Goal: Task Accomplishment & Management: Use online tool/utility

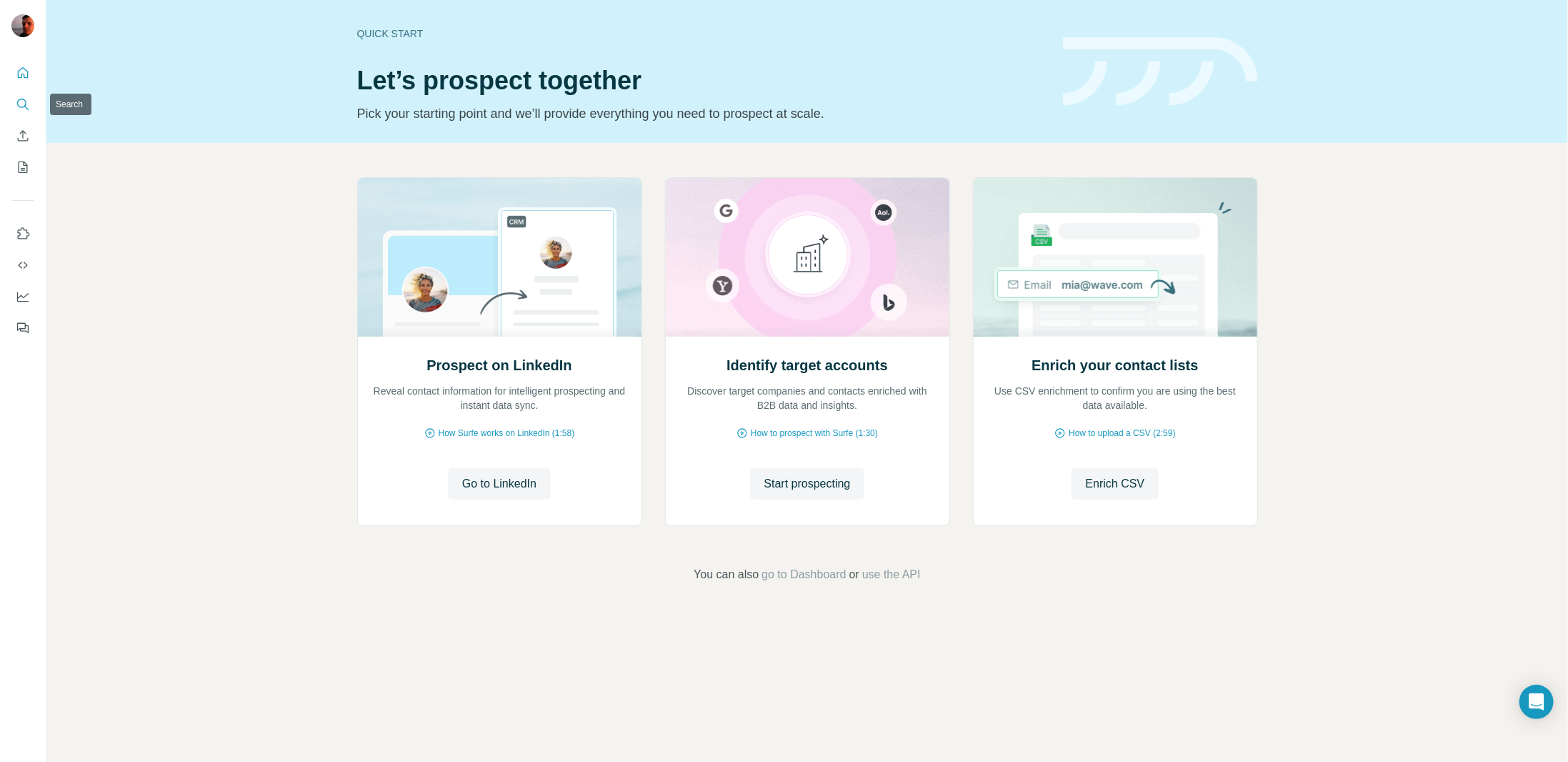
click at [23, 97] on icon "Search" at bounding box center [23, 105] width 14 height 14
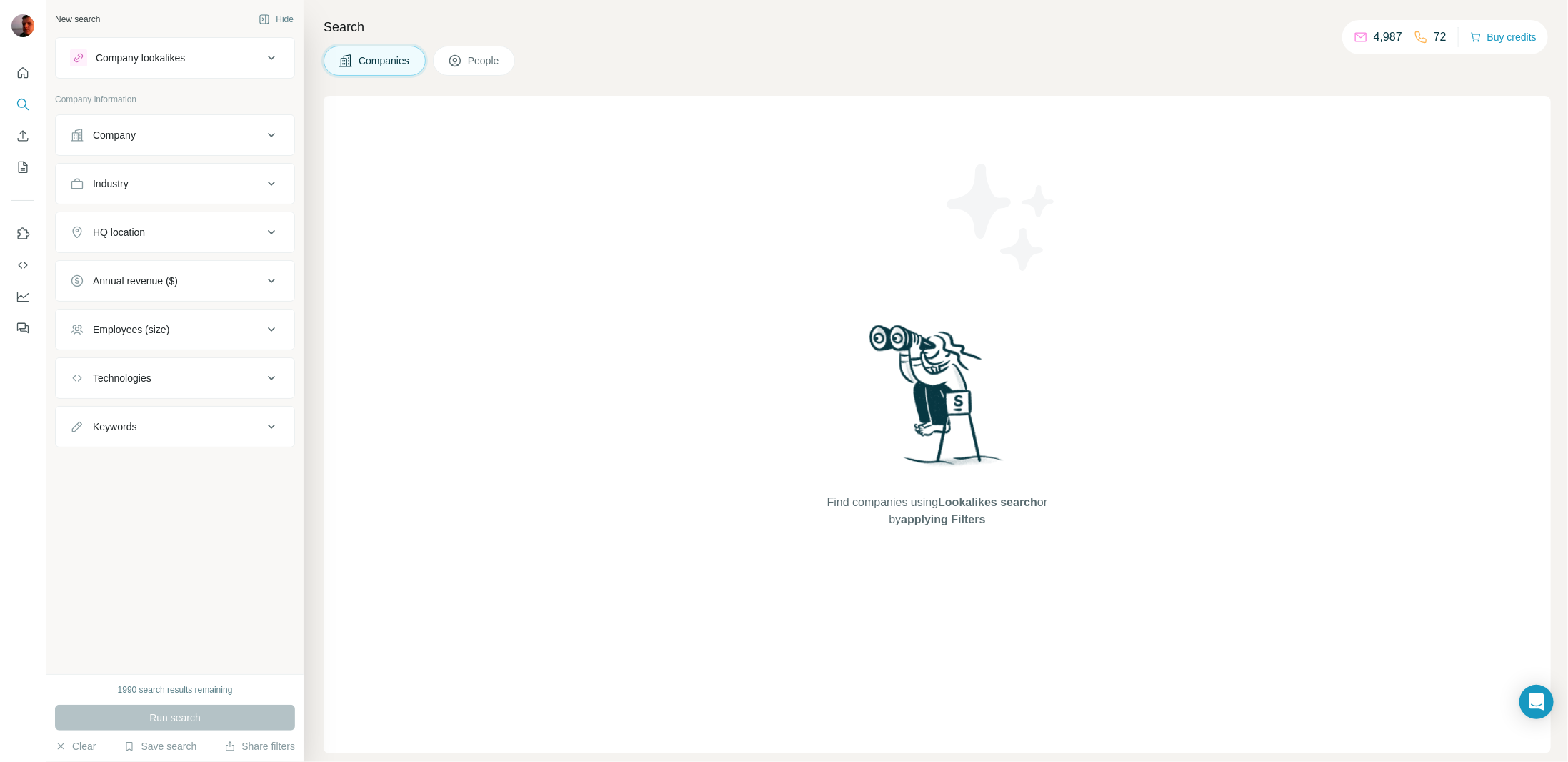
click at [227, 140] on div "Company" at bounding box center [166, 135] width 193 height 14
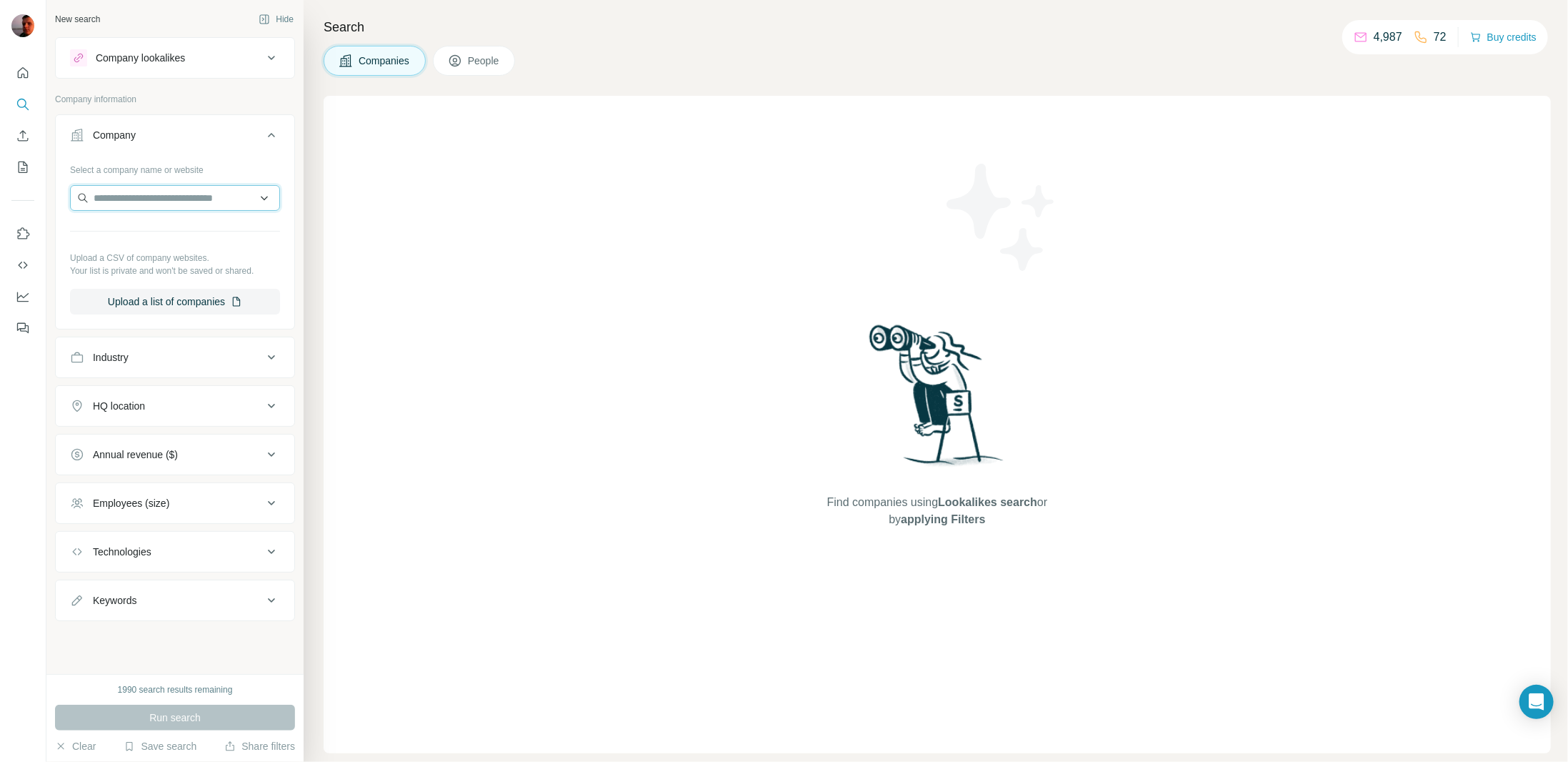
click at [138, 198] on input "text" at bounding box center [174, 197] width 210 height 26
paste input "**********"
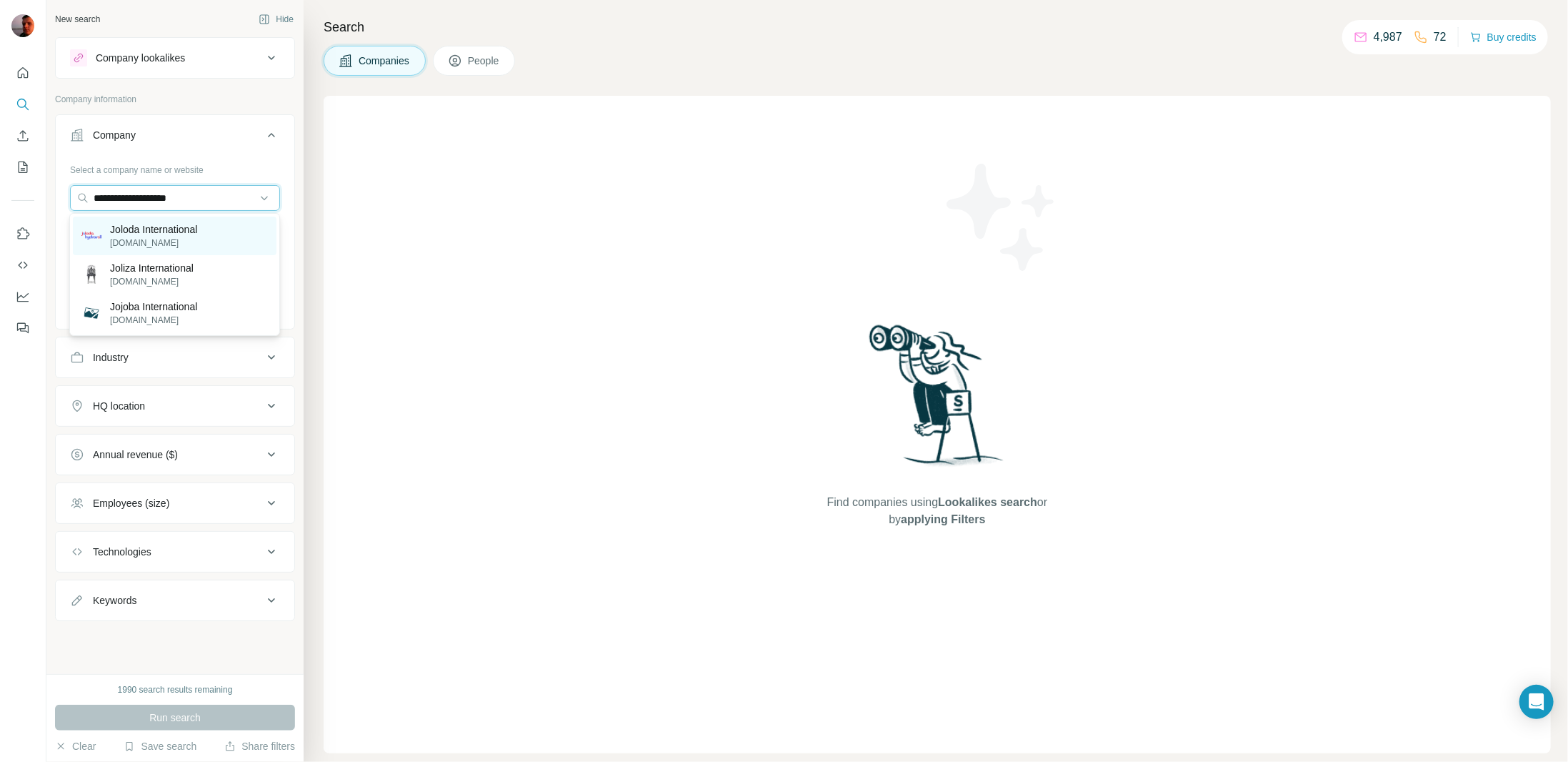
type input "**********"
click at [213, 234] on div "Joloda International [DOMAIN_NAME]" at bounding box center [175, 235] width 204 height 38
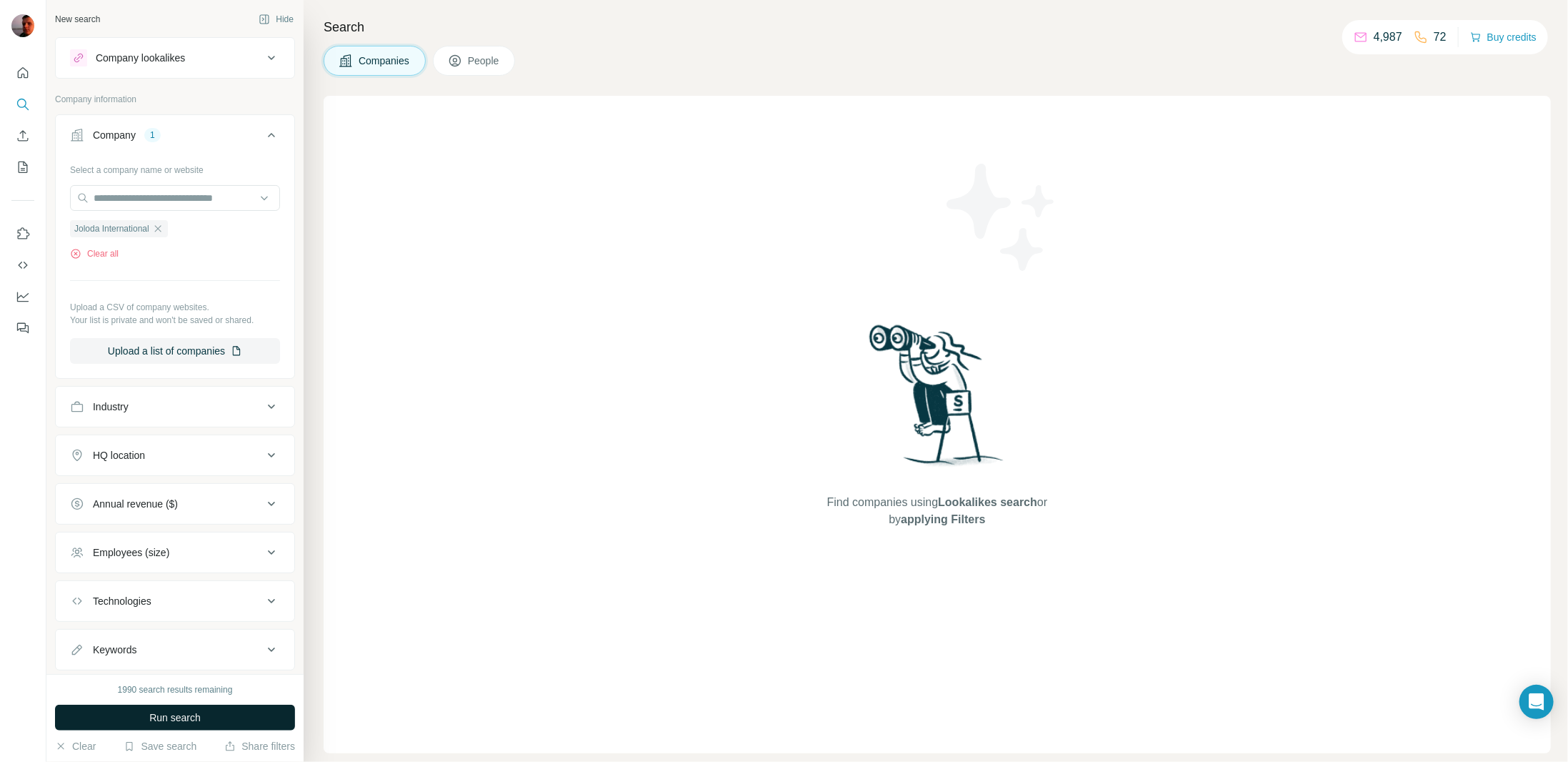
click at [181, 720] on span "Run search" at bounding box center [175, 717] width 52 height 14
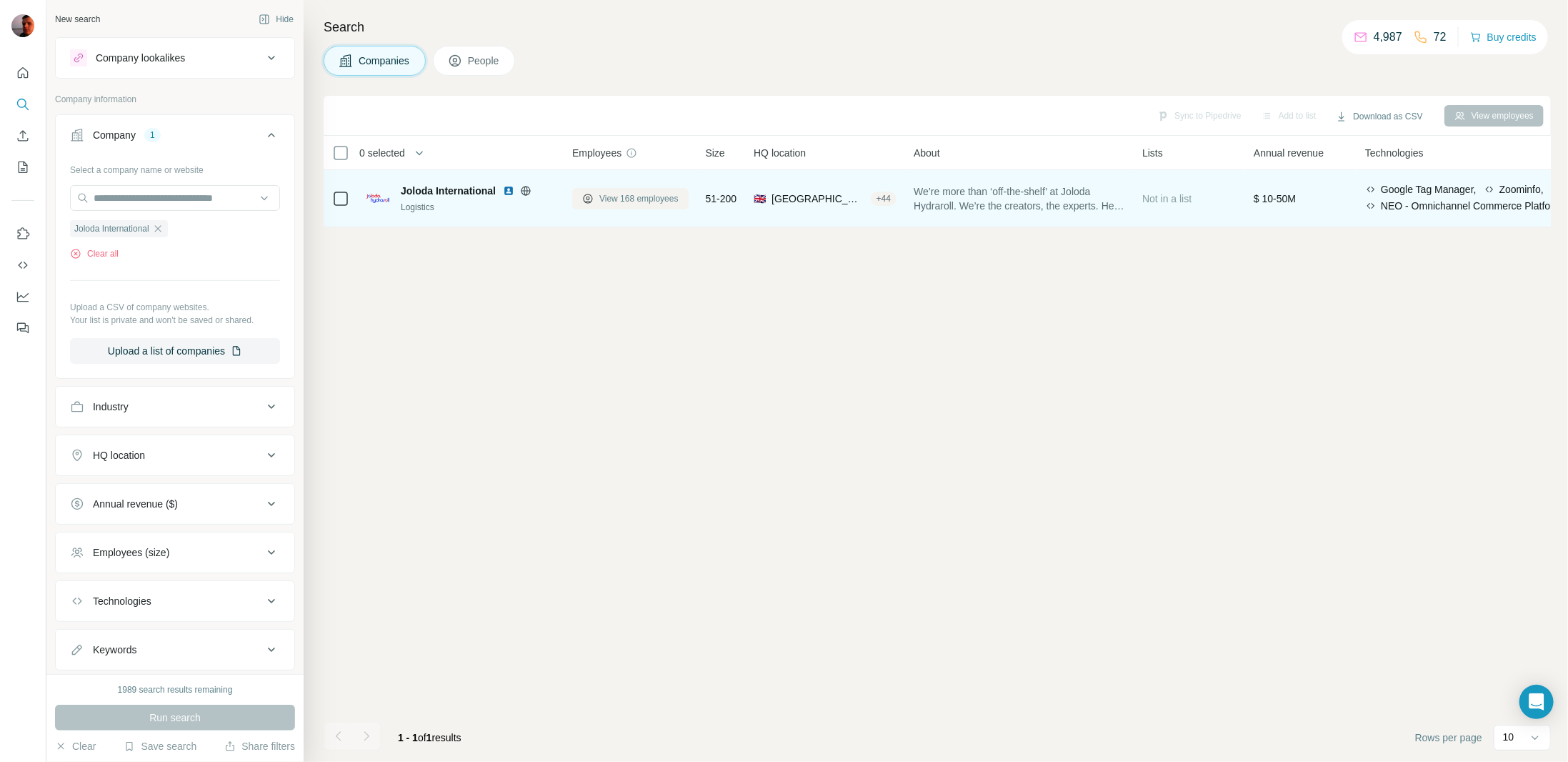
click at [648, 197] on span "View 168 employees" at bounding box center [638, 198] width 79 height 13
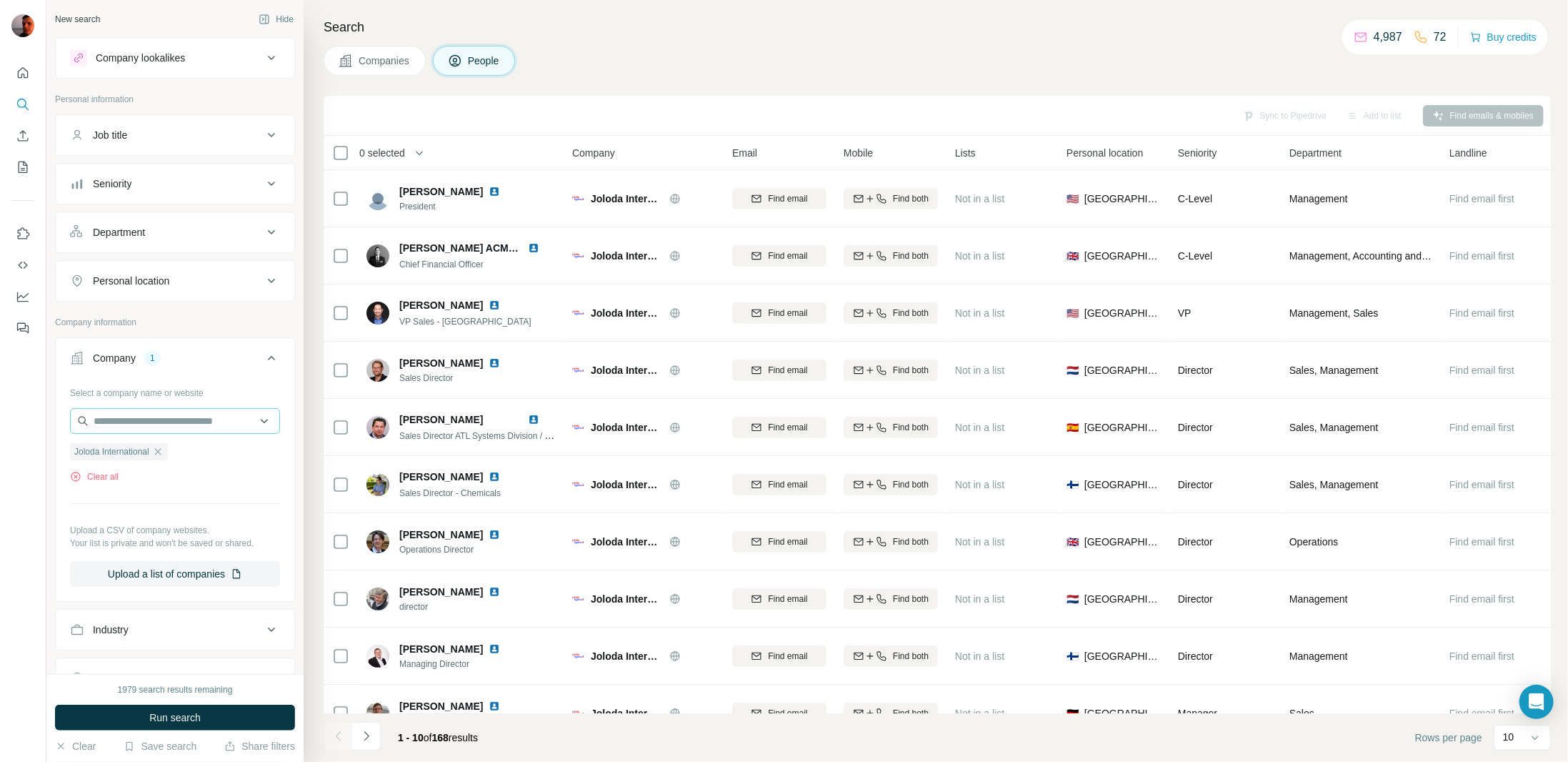
scroll to position [71, 0]
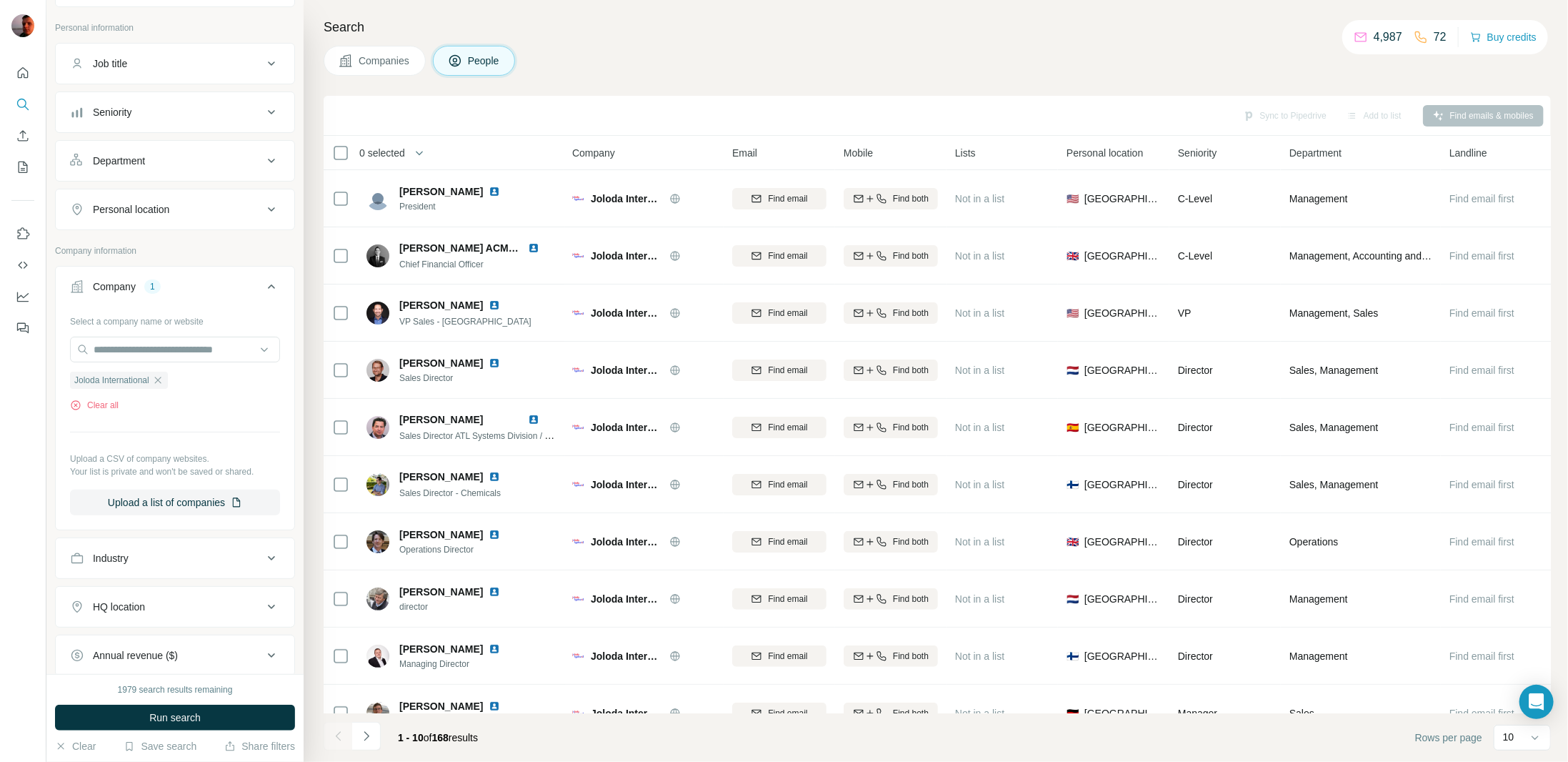
click at [263, 212] on icon at bounding box center [271, 209] width 17 height 17
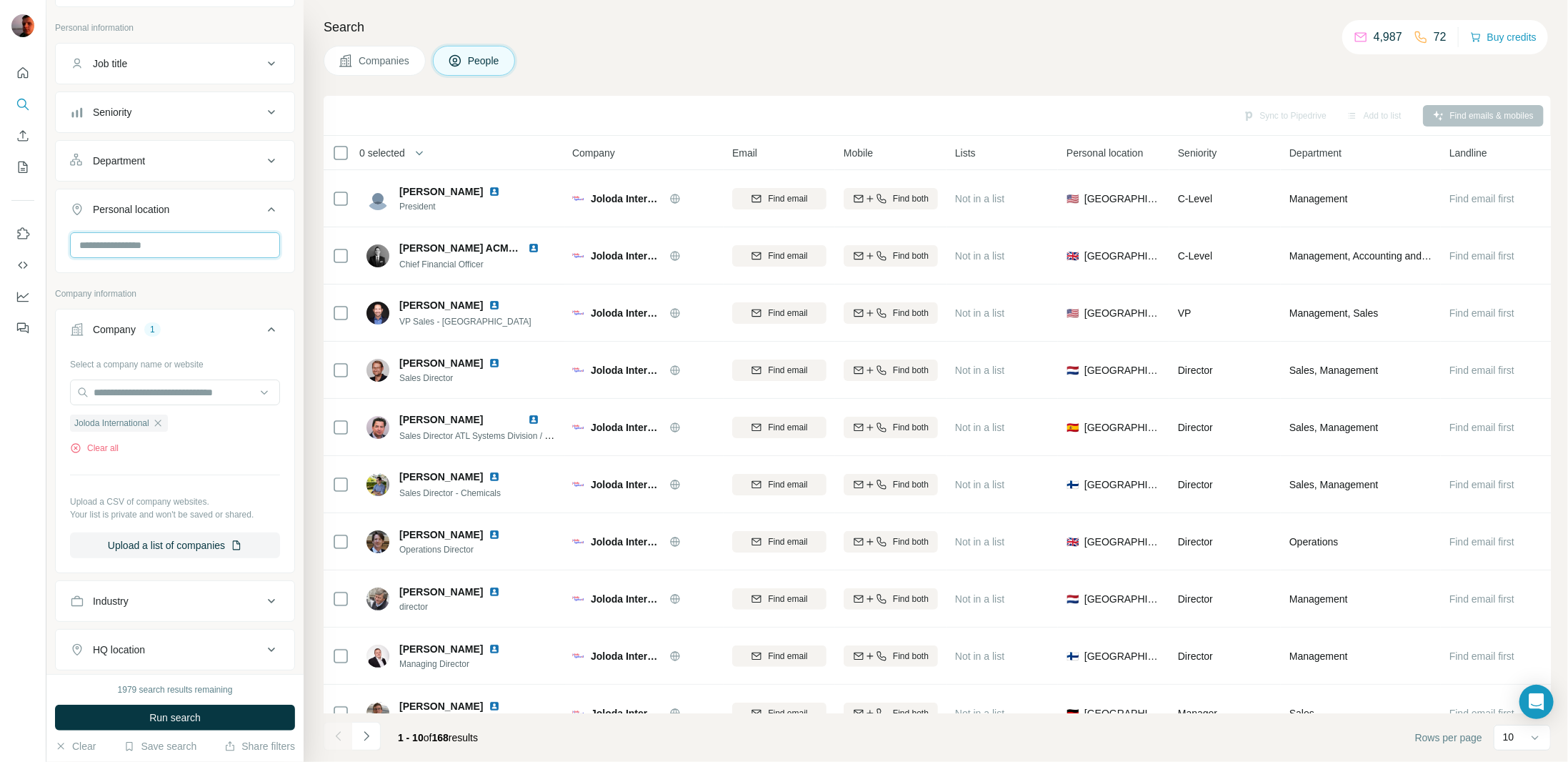
click at [170, 251] on input "text" at bounding box center [174, 245] width 210 height 26
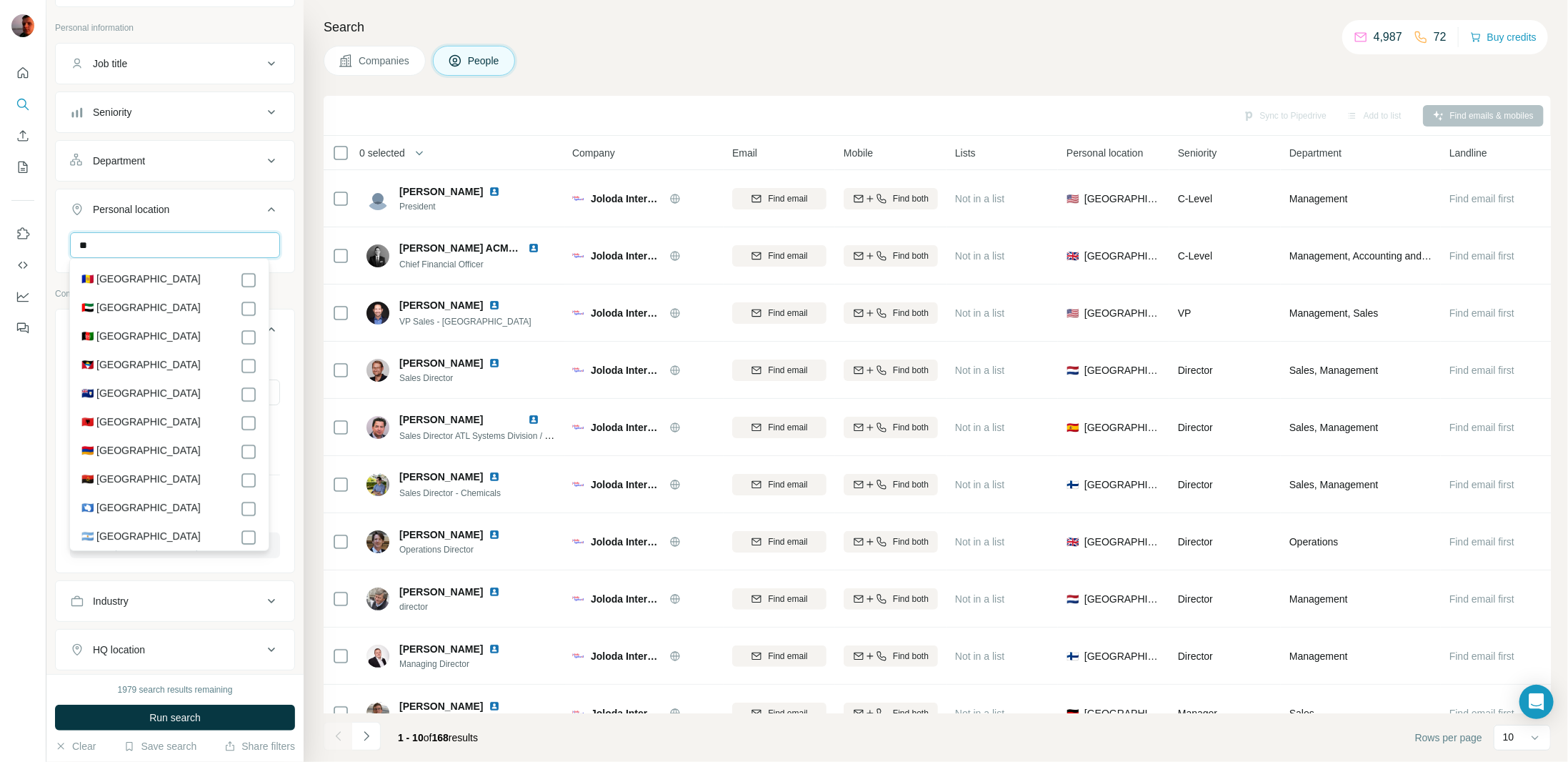
type input "*"
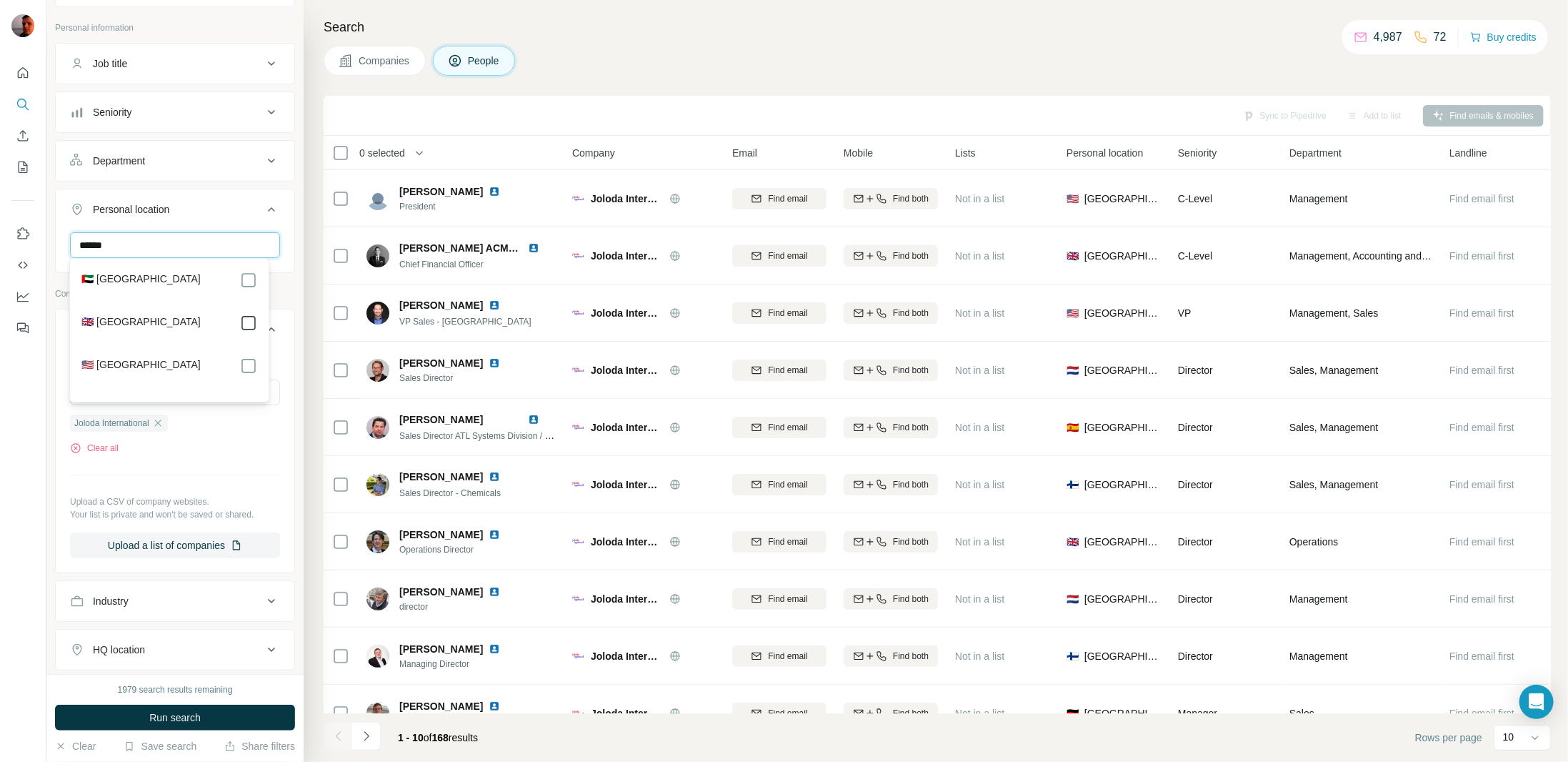
type input "******"
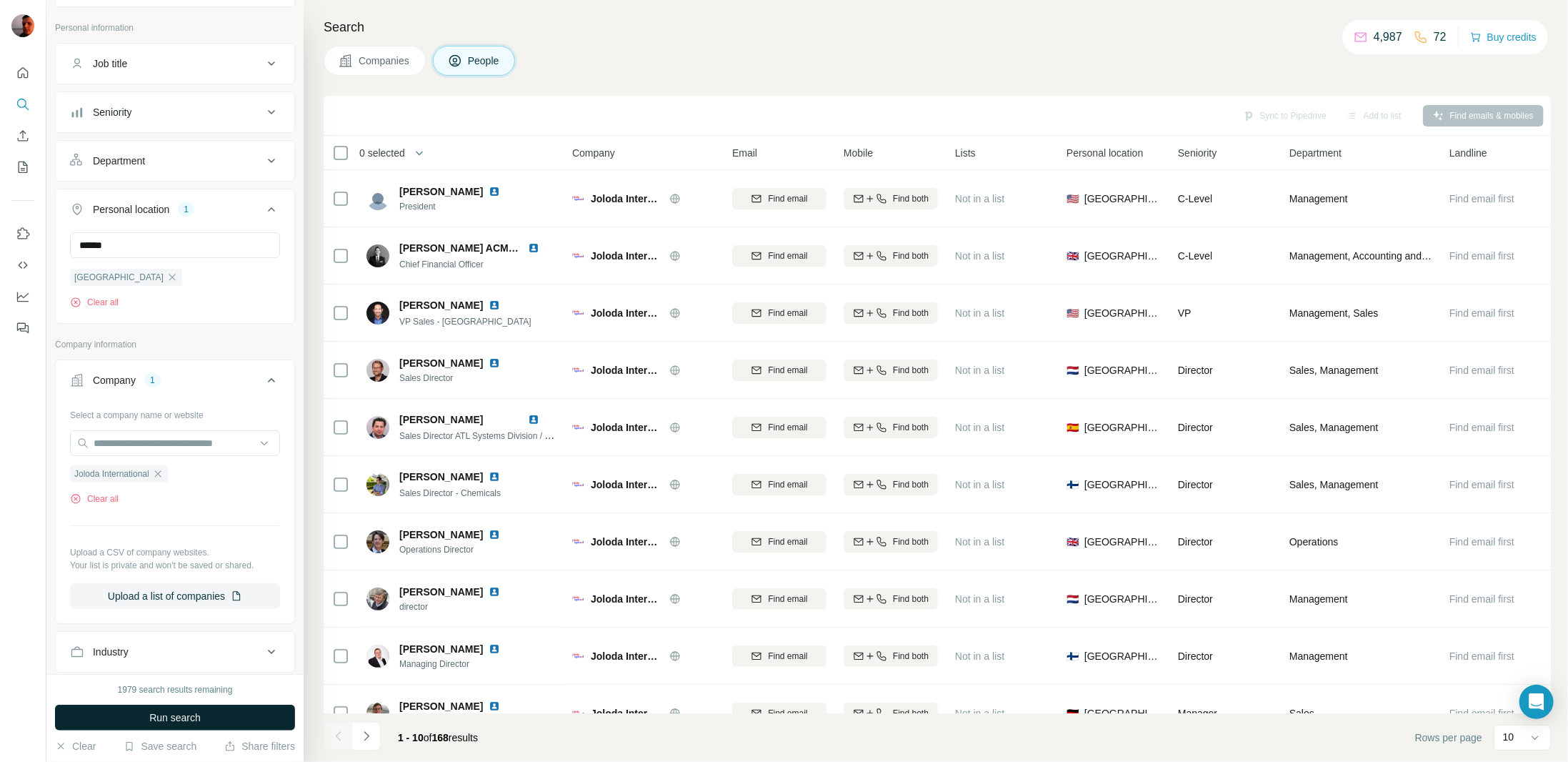
click at [216, 717] on button "Run search" at bounding box center [175, 717] width 240 height 26
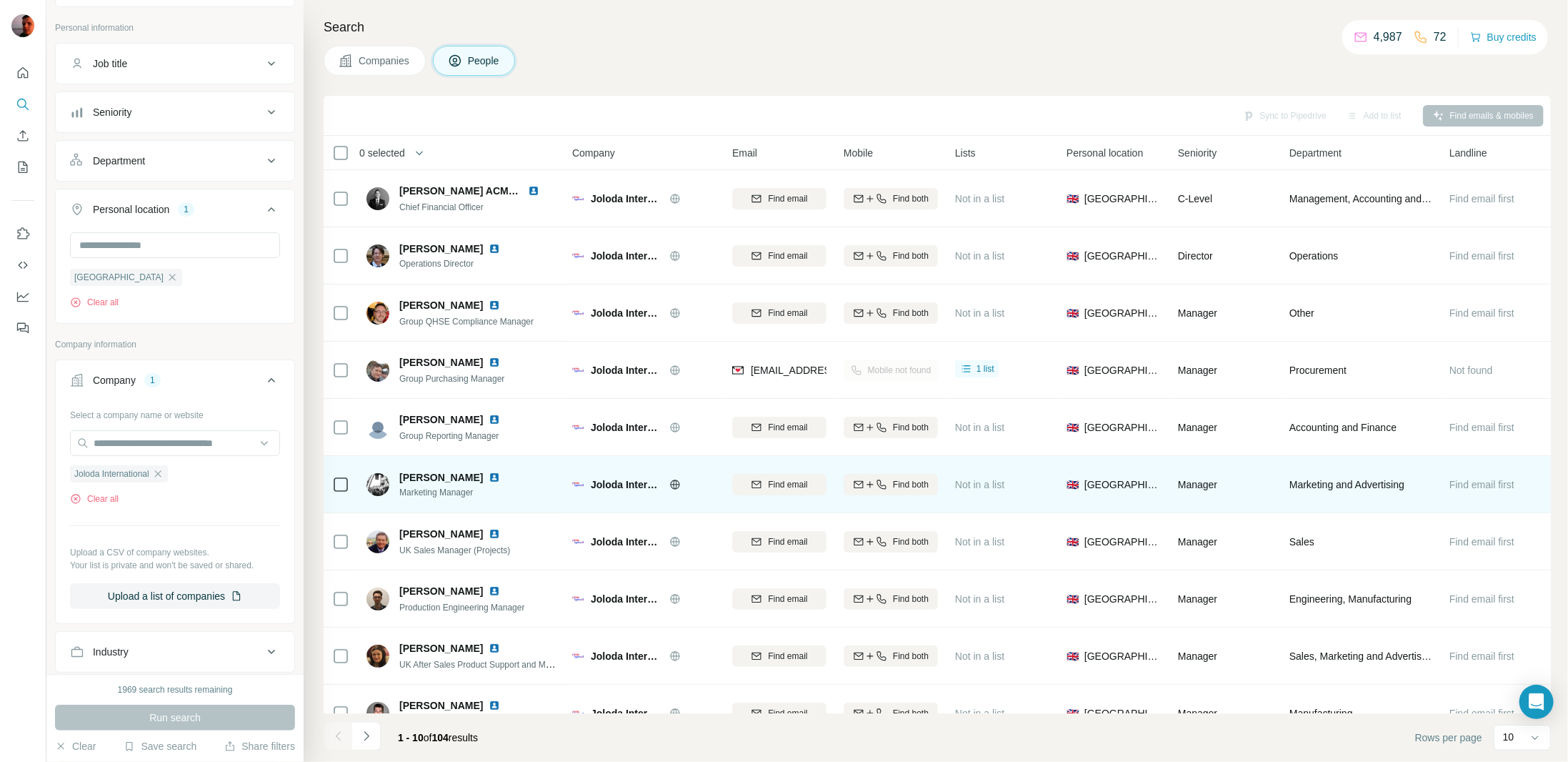
scroll to position [35, 0]
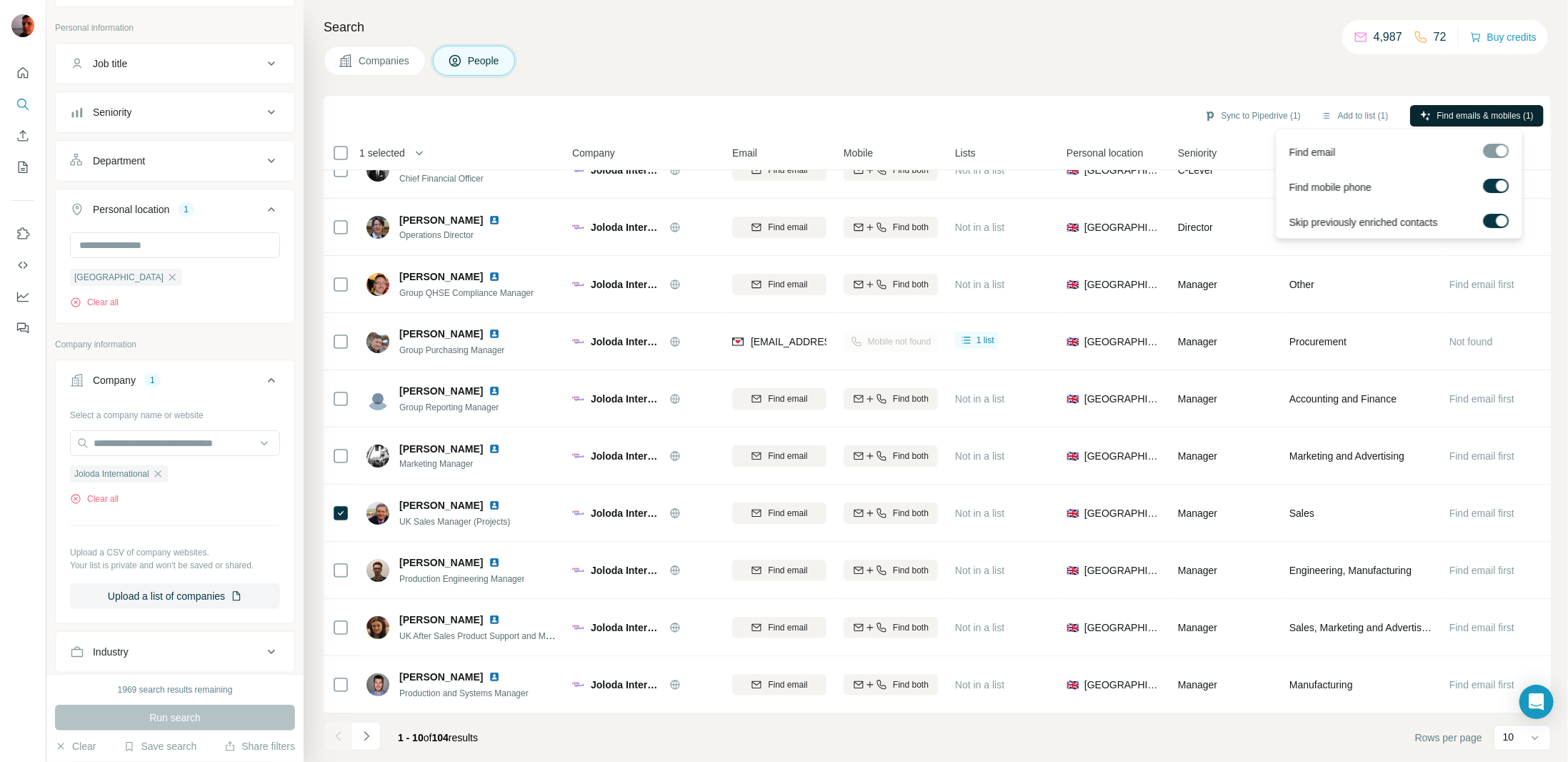
click at [1480, 118] on span "Find emails & mobiles (1)" at bounding box center [1486, 115] width 96 height 13
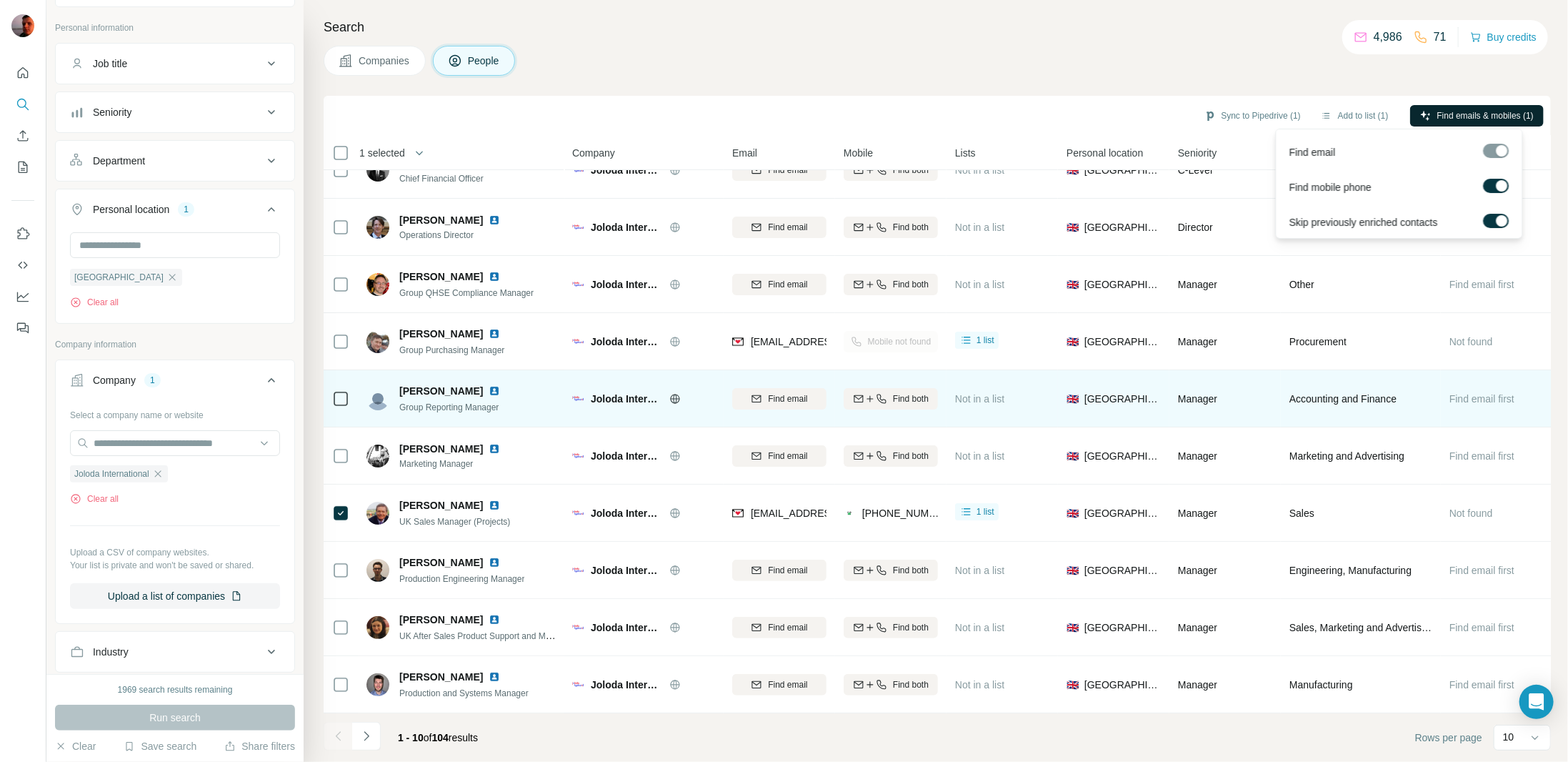
scroll to position [0, 0]
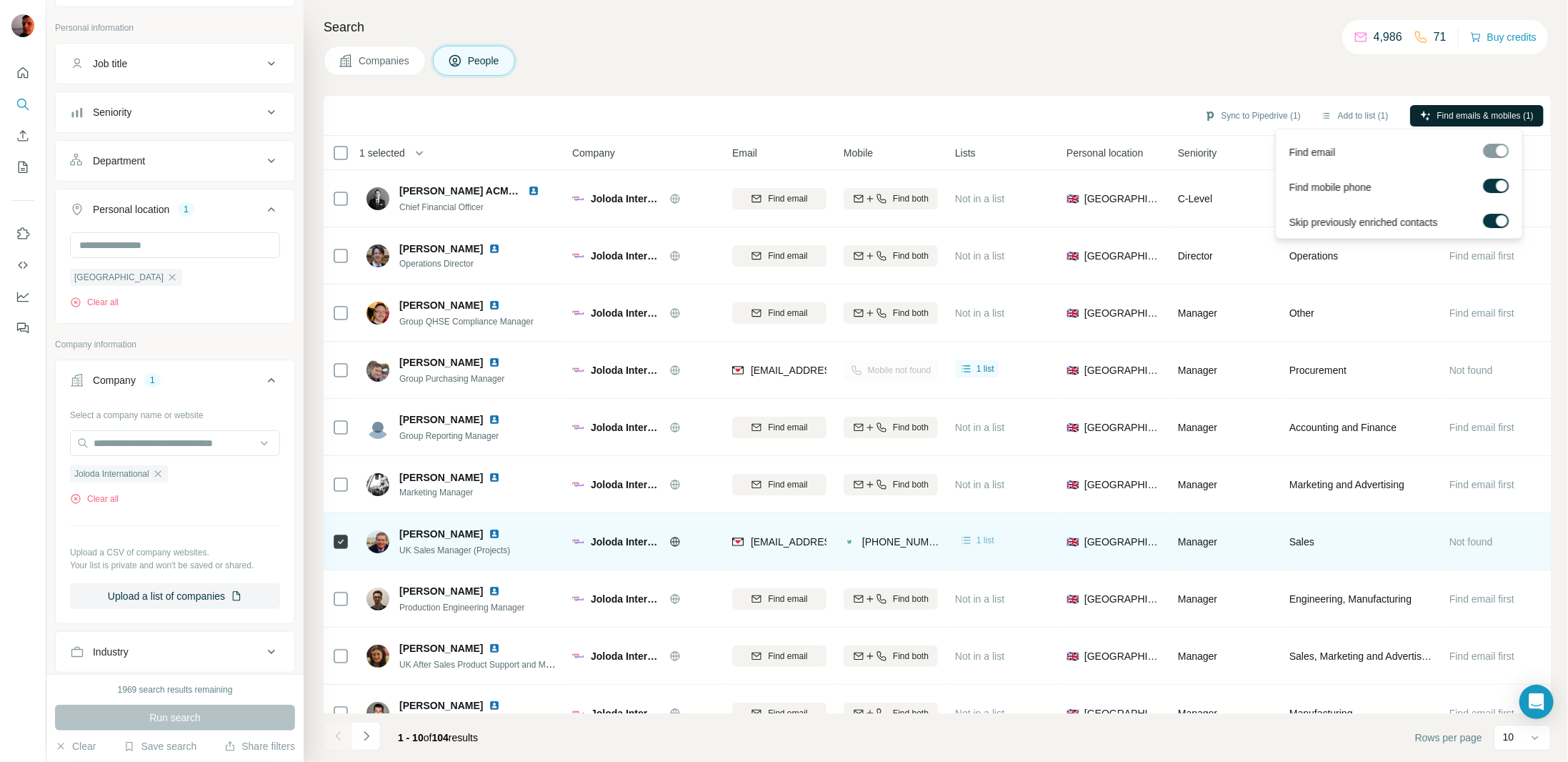
click at [988, 541] on span "1 list" at bounding box center [986, 540] width 18 height 13
click at [1029, 532] on div "1 list" at bounding box center [1003, 541] width 95 height 39
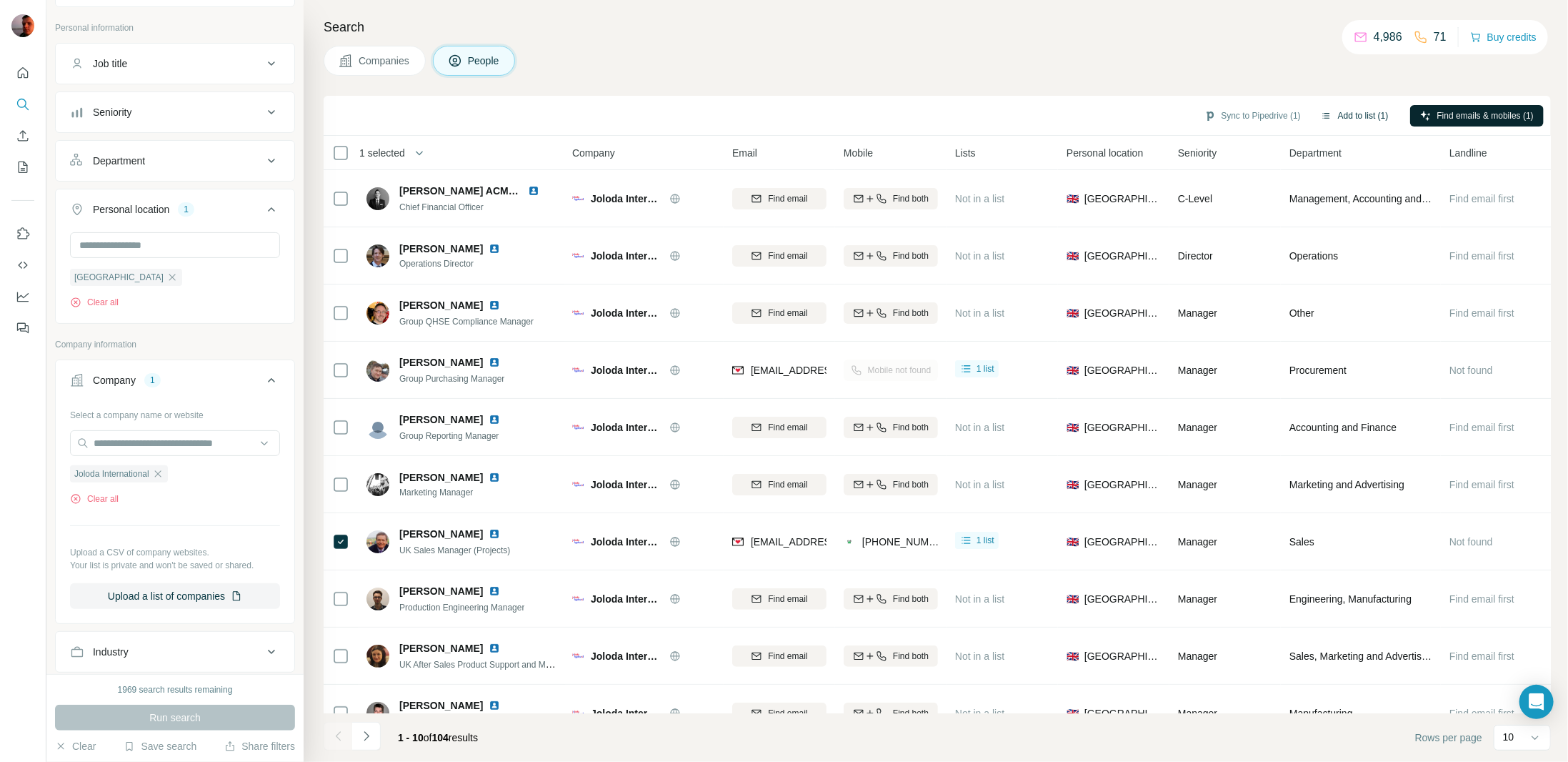
click at [1344, 112] on button "Add to list (1)" at bounding box center [1355, 116] width 88 height 21
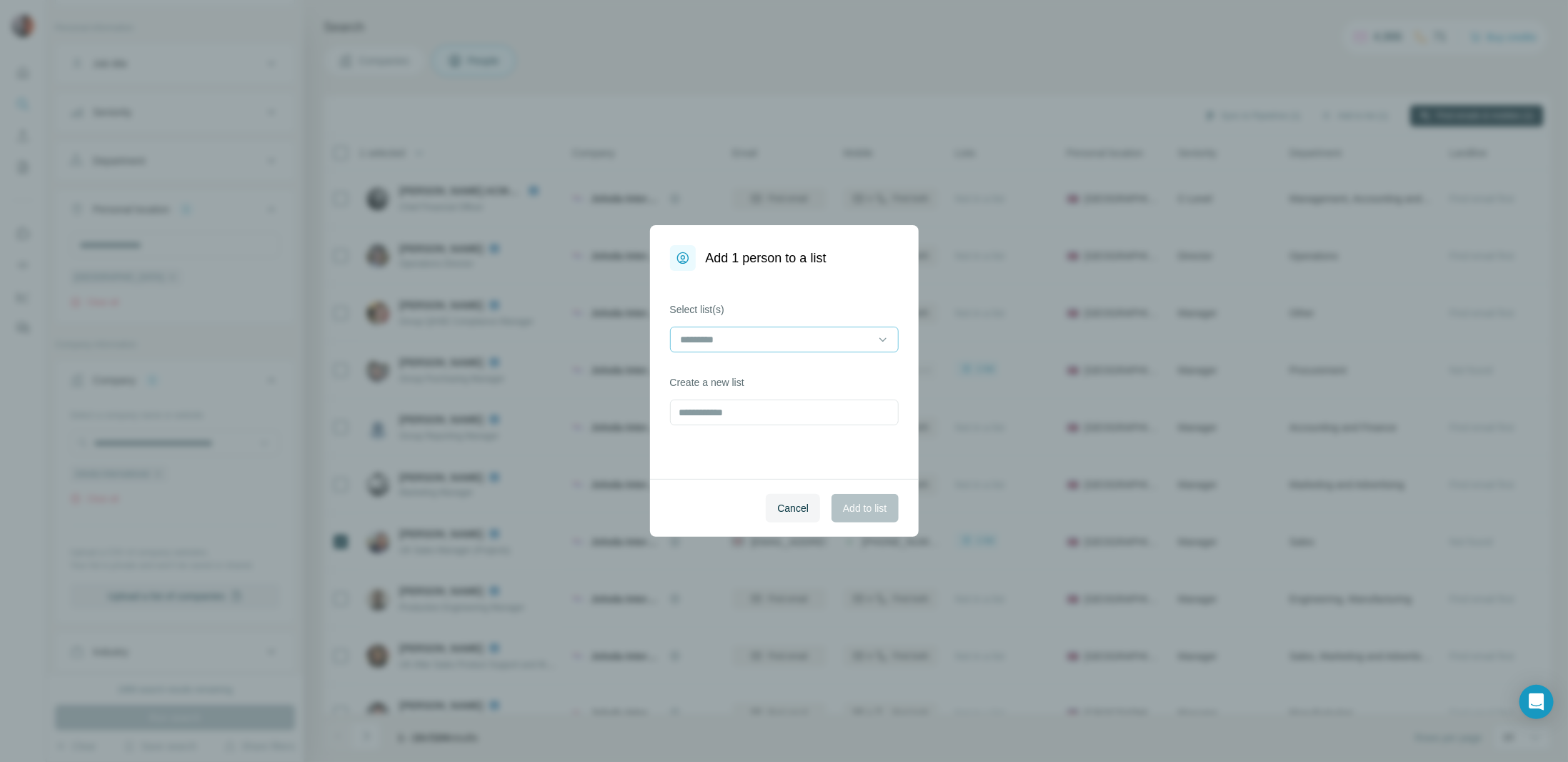
click at [862, 341] on input at bounding box center [776, 339] width 193 height 16
click at [801, 377] on div "Load secure" at bounding box center [784, 372] width 204 height 14
click at [867, 511] on span "Add to list" at bounding box center [864, 508] width 44 height 14
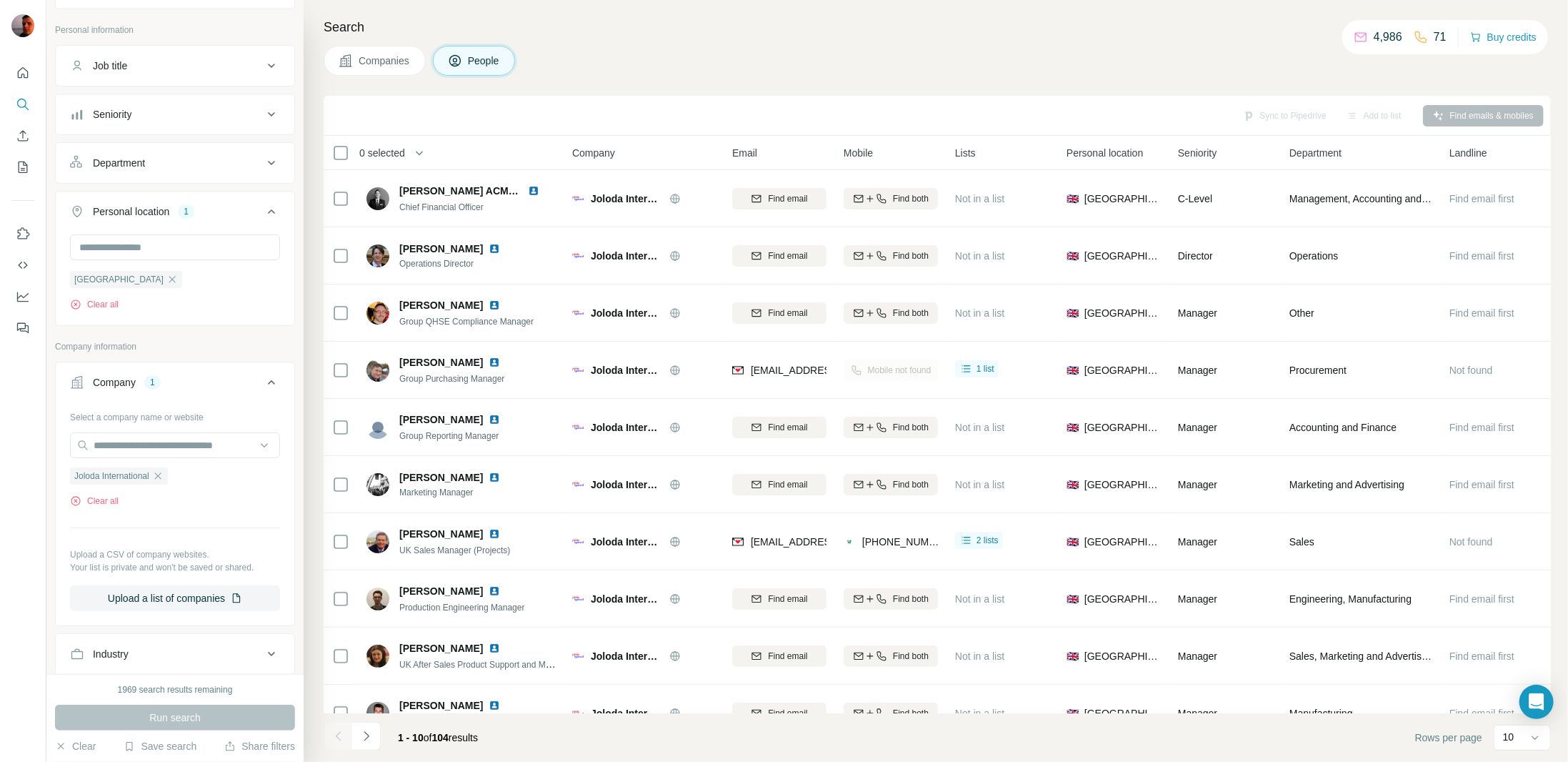
scroll to position [71, 0]
click at [166, 274] on icon "button" at bounding box center [171, 277] width 12 height 12
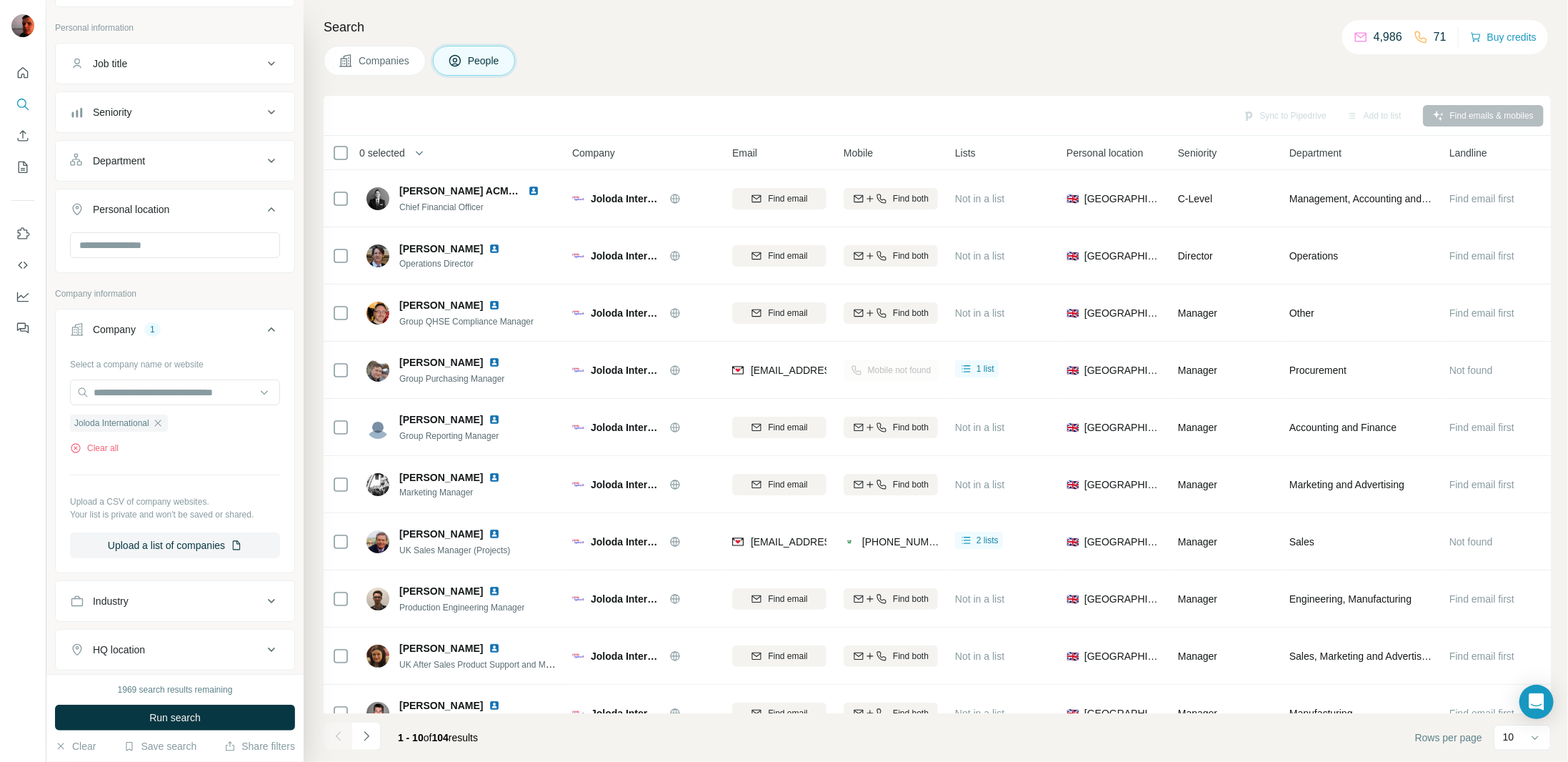
drag, startPoint x: 160, startPoint y: 415, endPoint x: 168, endPoint y: 409, distance: 10.0
click at [160, 417] on icon "button" at bounding box center [157, 423] width 12 height 12
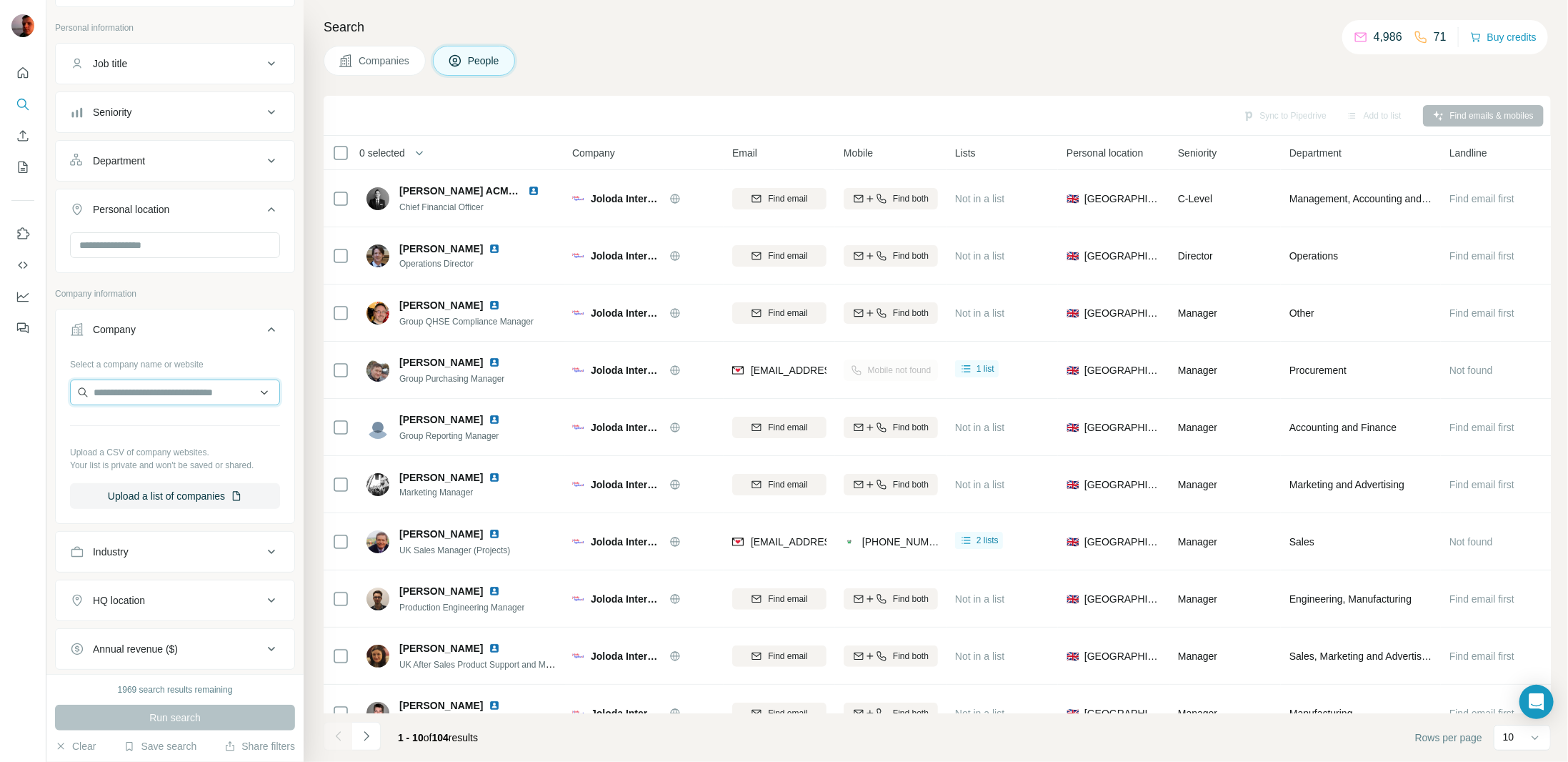
click at [185, 388] on input "text" at bounding box center [174, 392] width 210 height 26
type input "**********"
click at [185, 417] on p "Pronk Multiservice" at bounding box center [150, 421] width 81 height 14
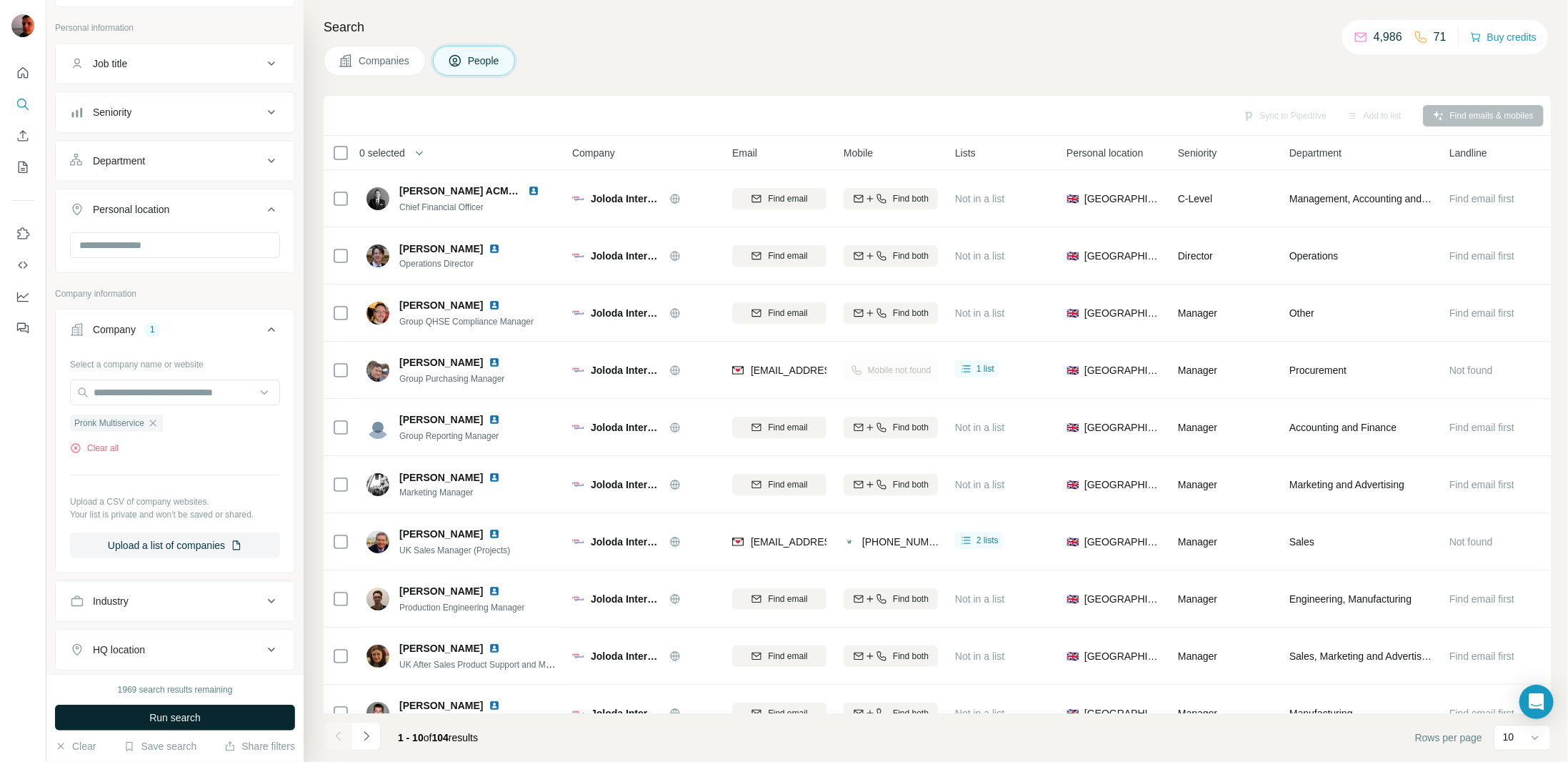
click at [223, 717] on button "Run search" at bounding box center [175, 717] width 240 height 26
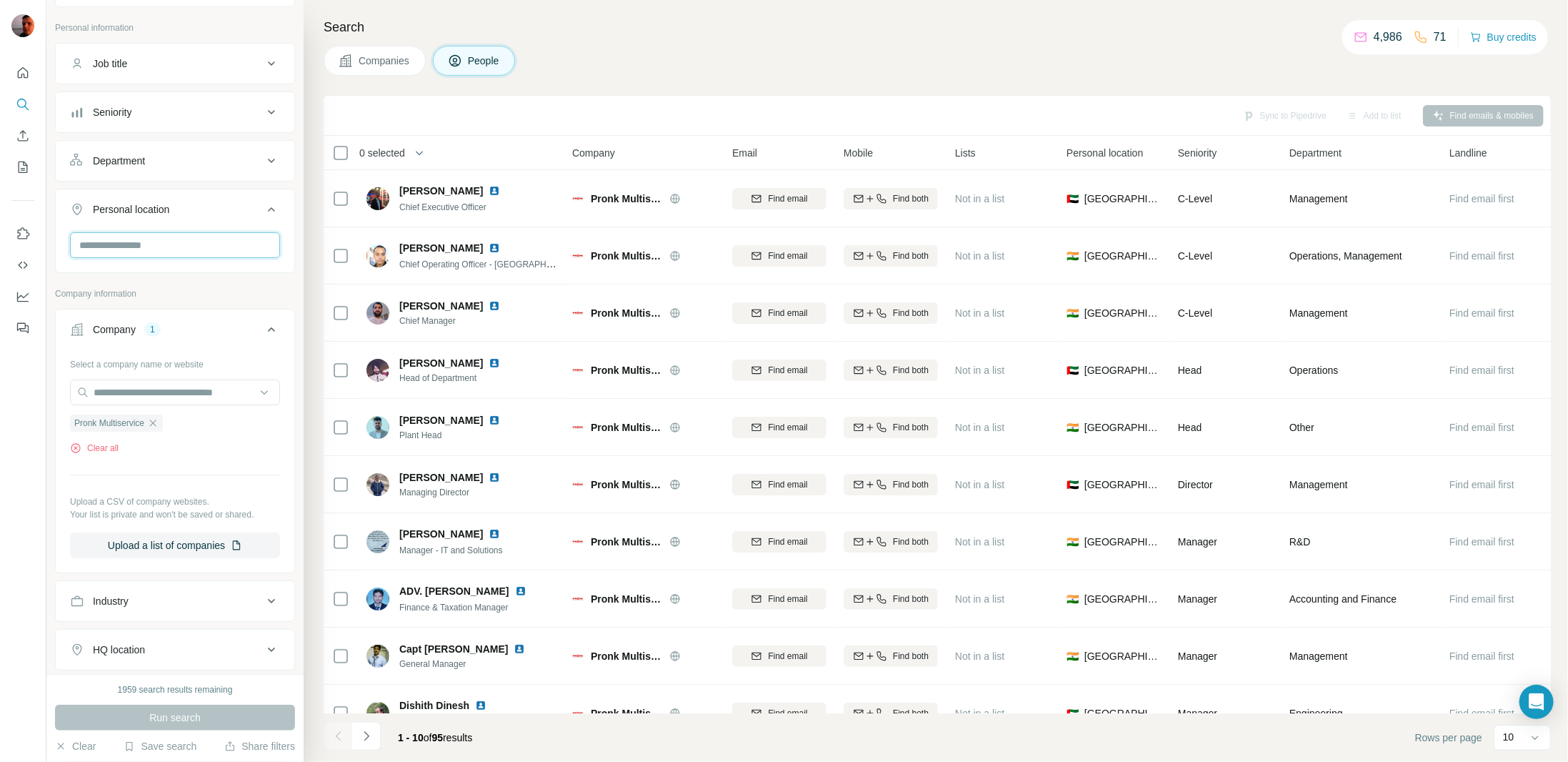
click at [234, 245] on input "text" at bounding box center [174, 245] width 210 height 26
type input "******"
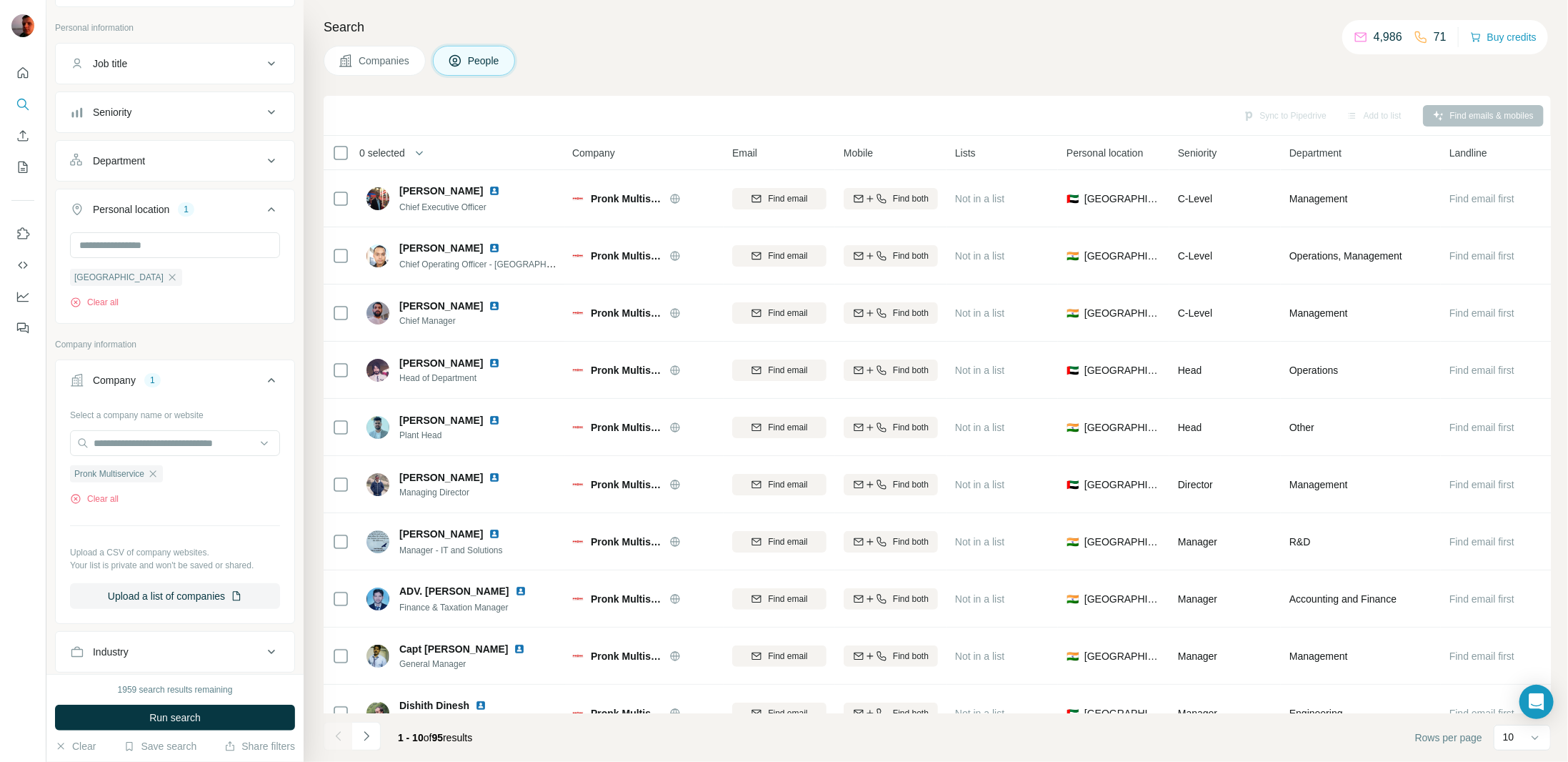
click at [202, 732] on div "1959 search results remaining Run search Clear Save search Share filters" at bounding box center [175, 717] width 257 height 88
click at [208, 724] on button "Run search" at bounding box center [175, 717] width 240 height 26
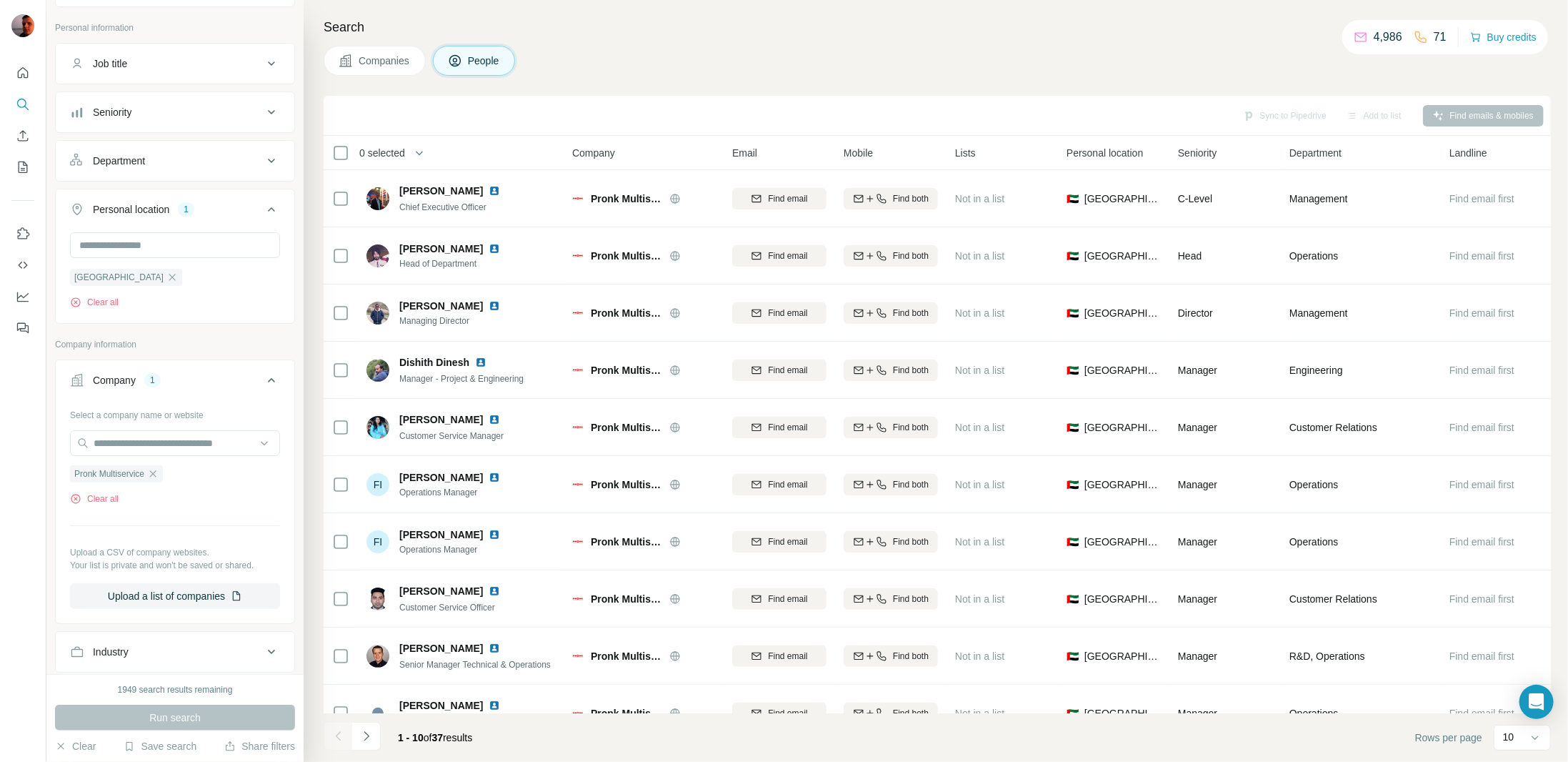
click at [263, 116] on icon at bounding box center [271, 112] width 17 height 17
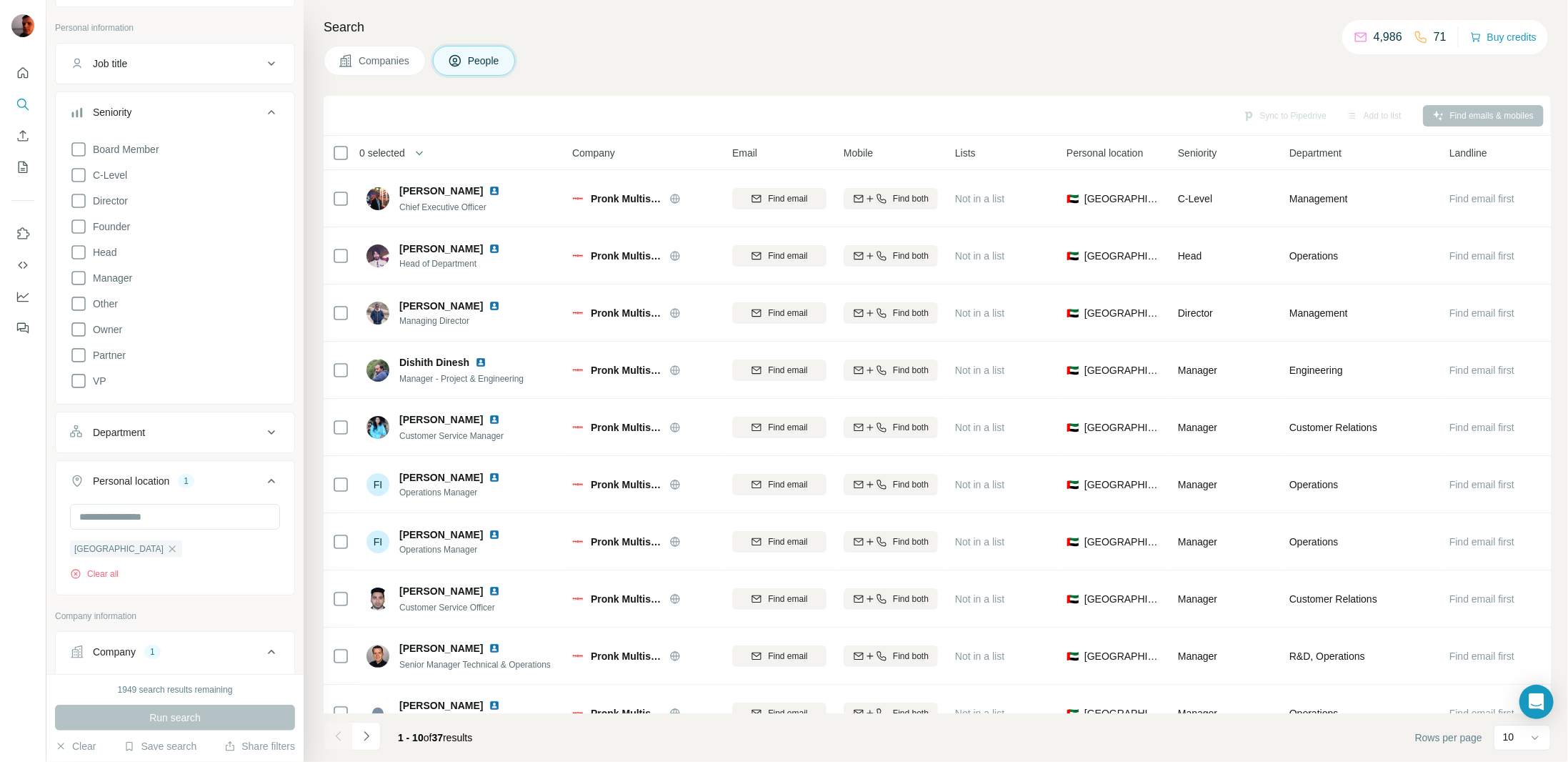
click at [263, 116] on icon at bounding box center [271, 112] width 17 height 17
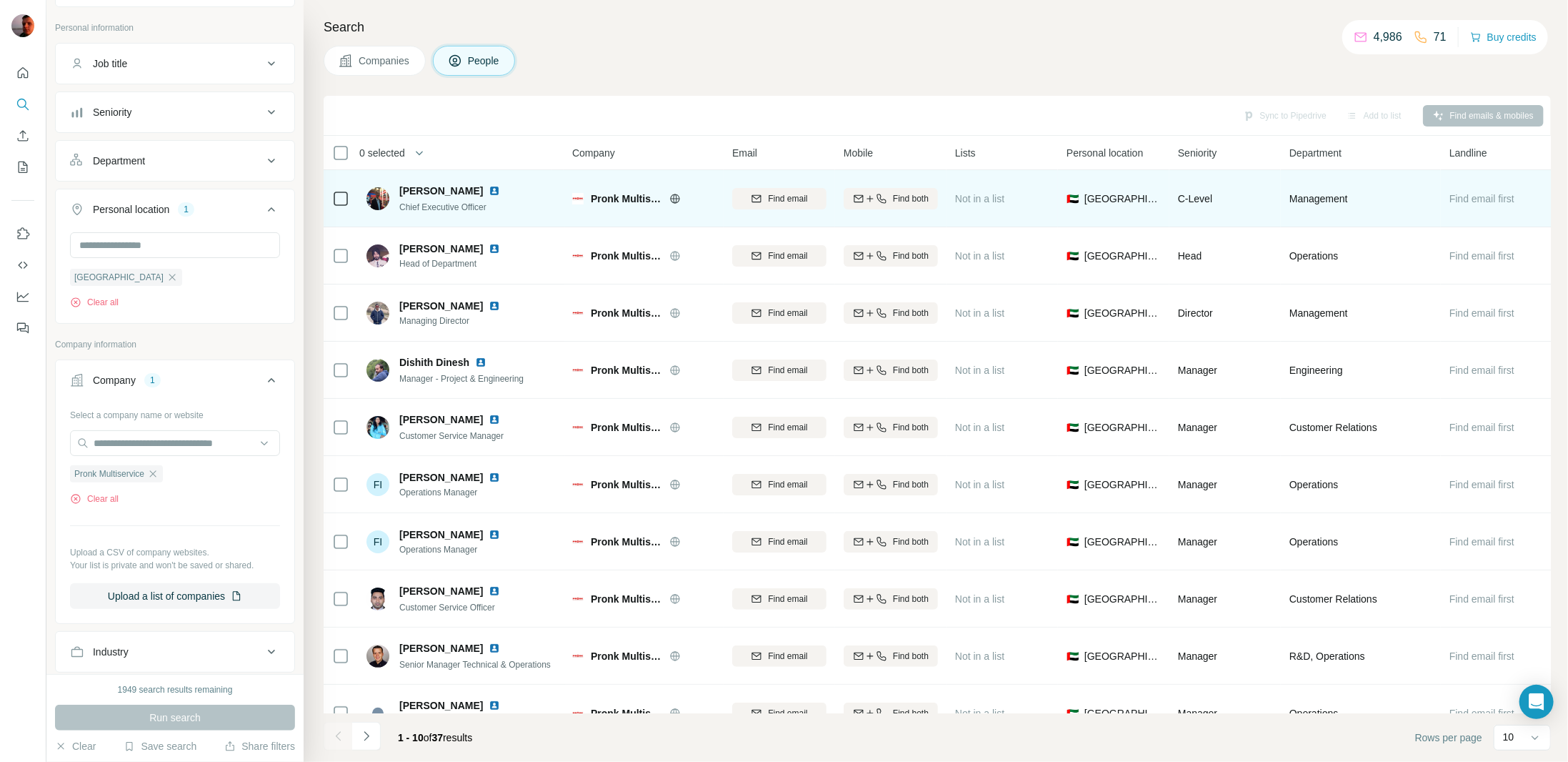
click at [677, 199] on icon at bounding box center [675, 198] width 12 height 12
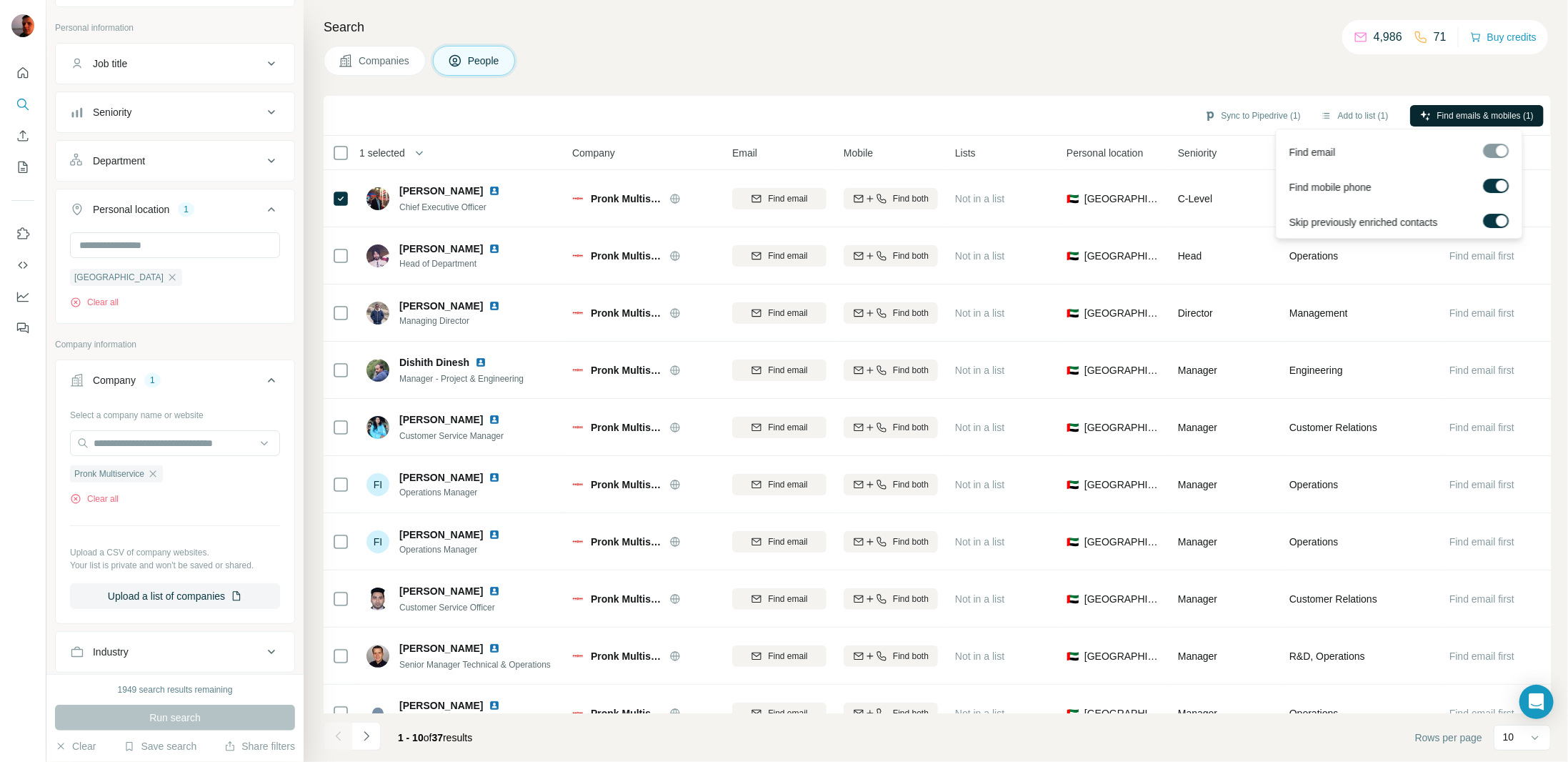
click at [1456, 114] on span "Find emails & mobiles (1)" at bounding box center [1486, 115] width 96 height 13
click at [1343, 117] on button "Add to list (1)" at bounding box center [1355, 116] width 88 height 21
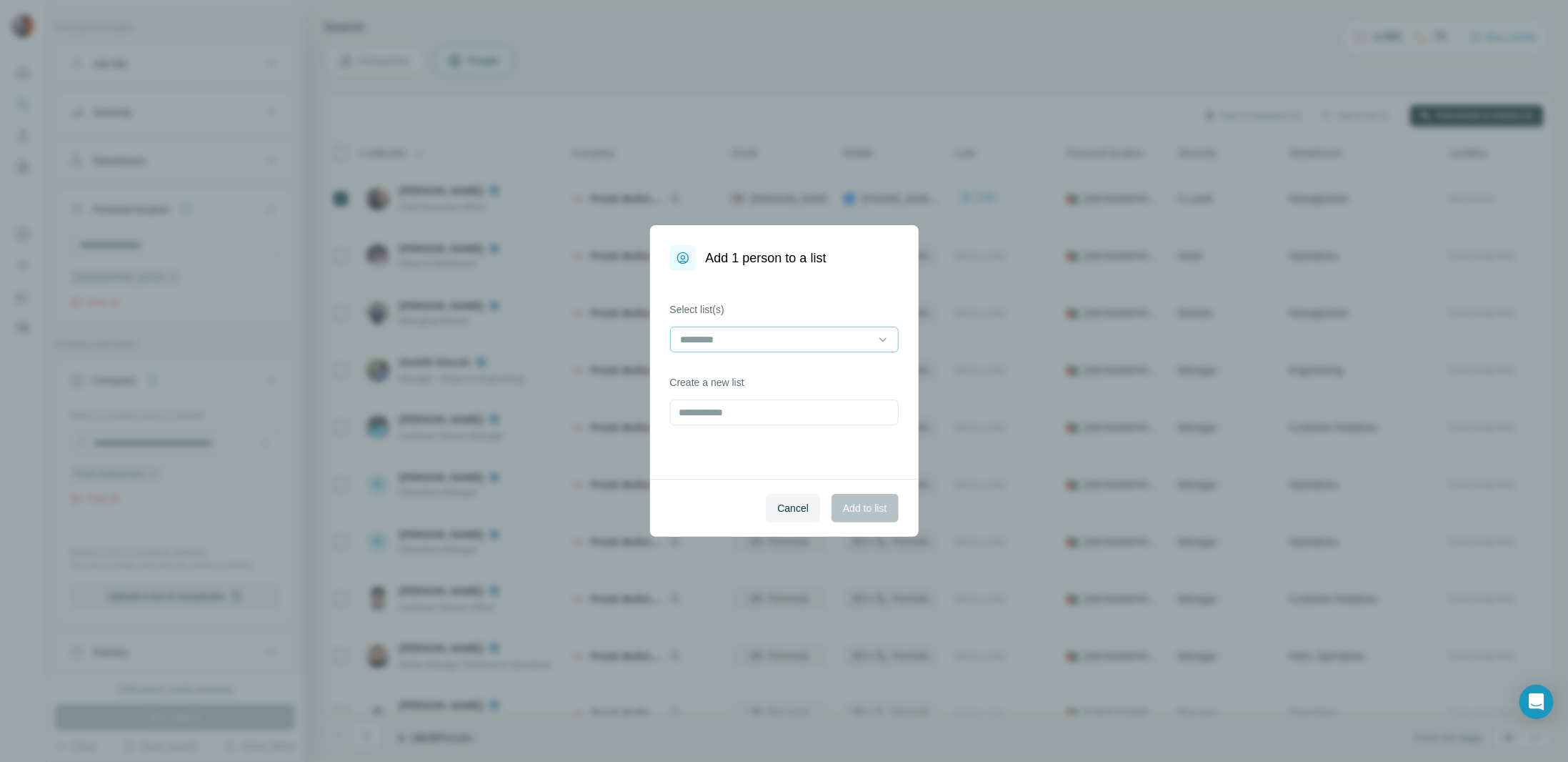
click at [872, 338] on div at bounding box center [784, 339] width 229 height 26
click at [761, 378] on div "Load secure" at bounding box center [784, 372] width 221 height 26
click at [873, 509] on span "Add to list" at bounding box center [864, 508] width 44 height 14
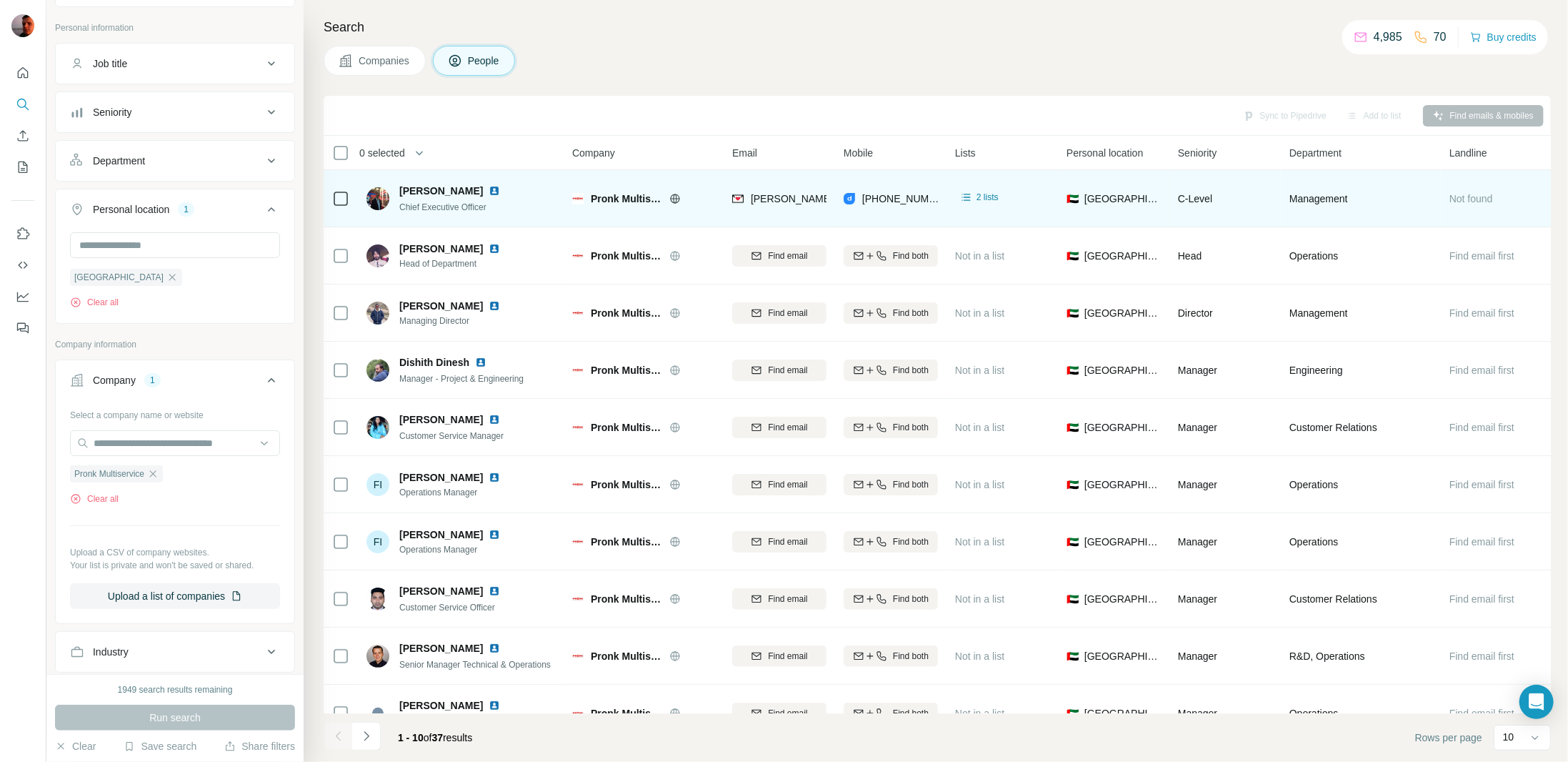
click at [488, 190] on img at bounding box center [494, 190] width 12 height 12
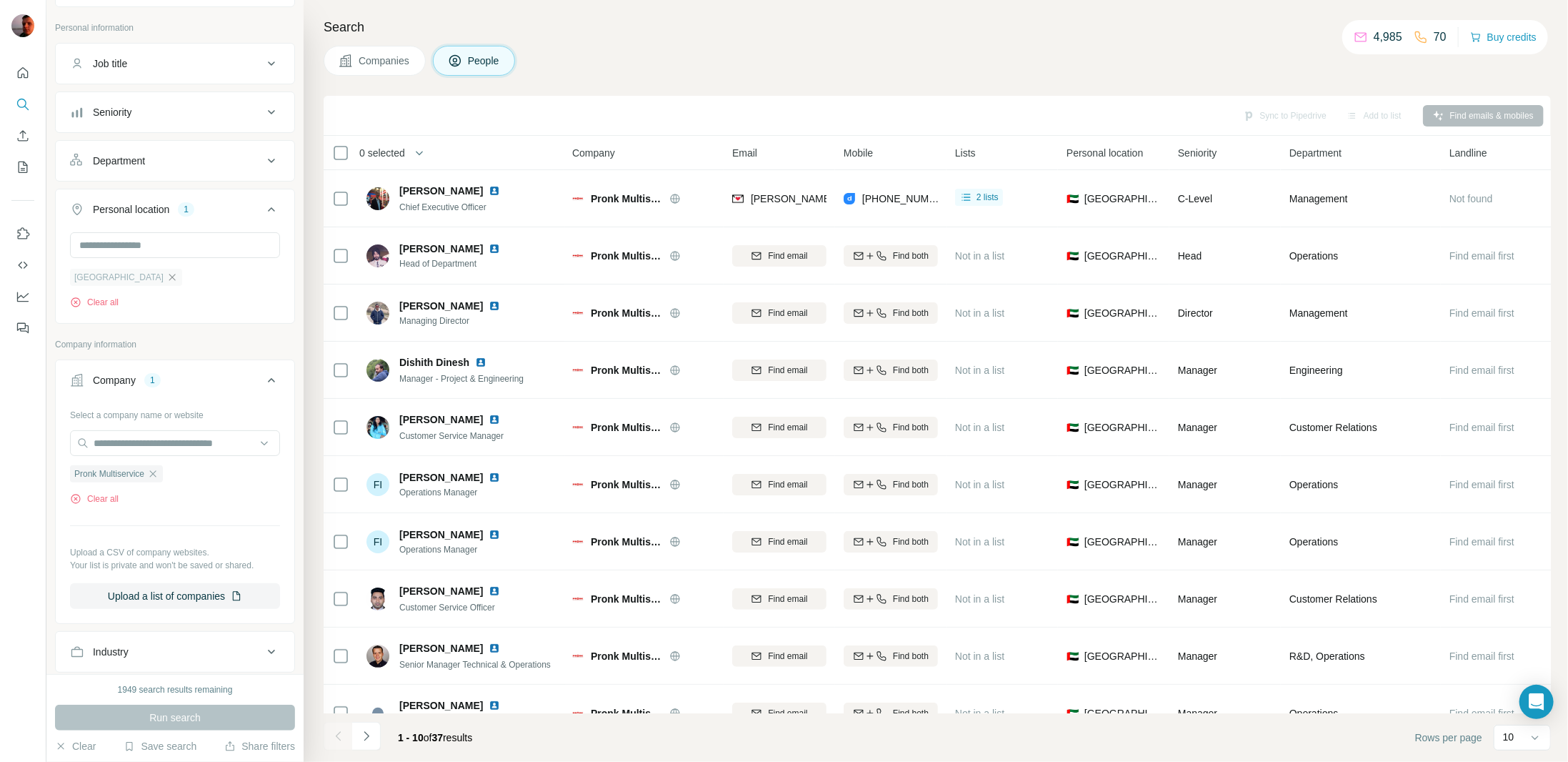
click at [173, 274] on icon "button" at bounding box center [171, 277] width 12 height 12
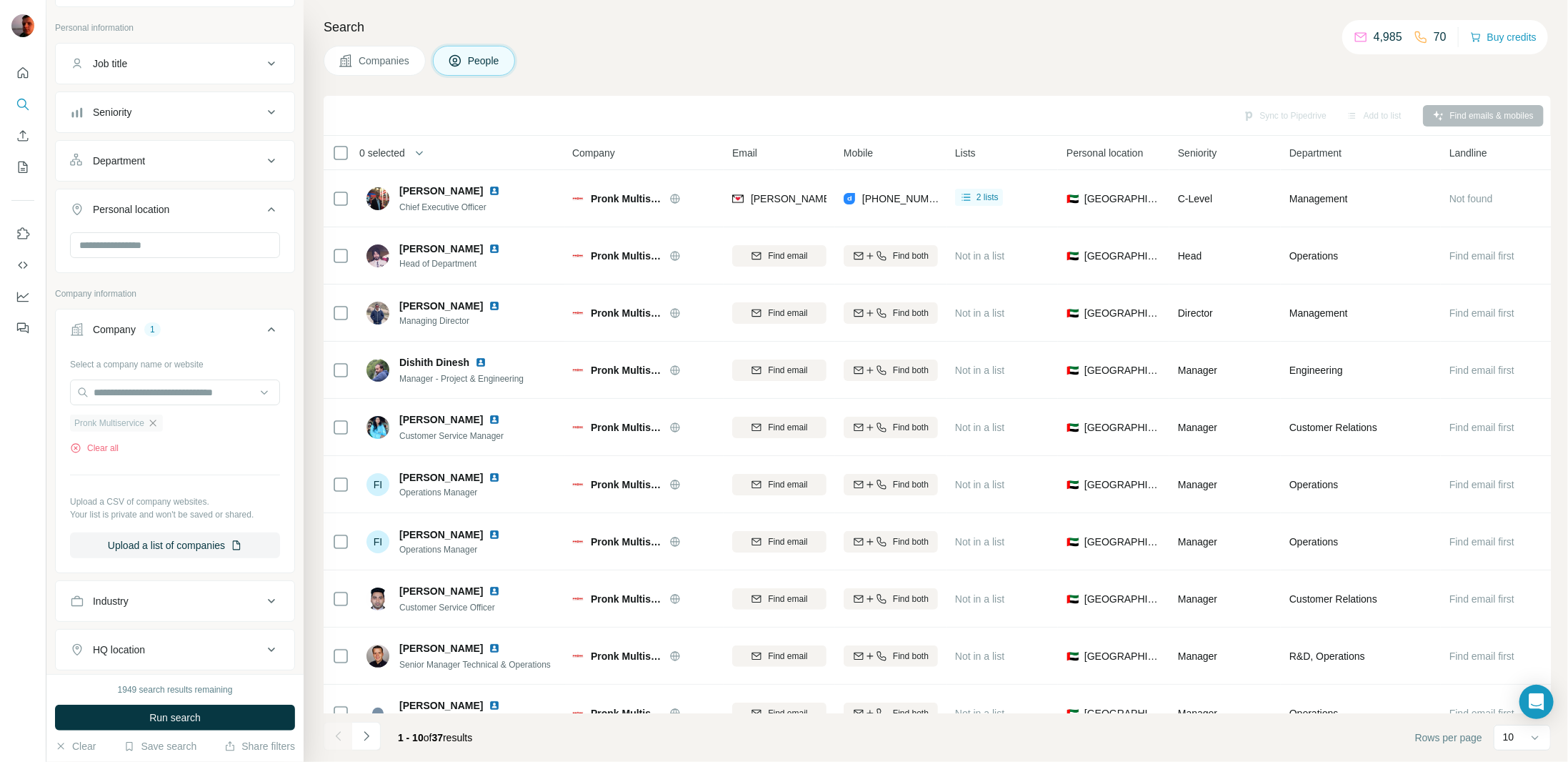
click at [158, 418] on icon "button" at bounding box center [153, 423] width 12 height 12
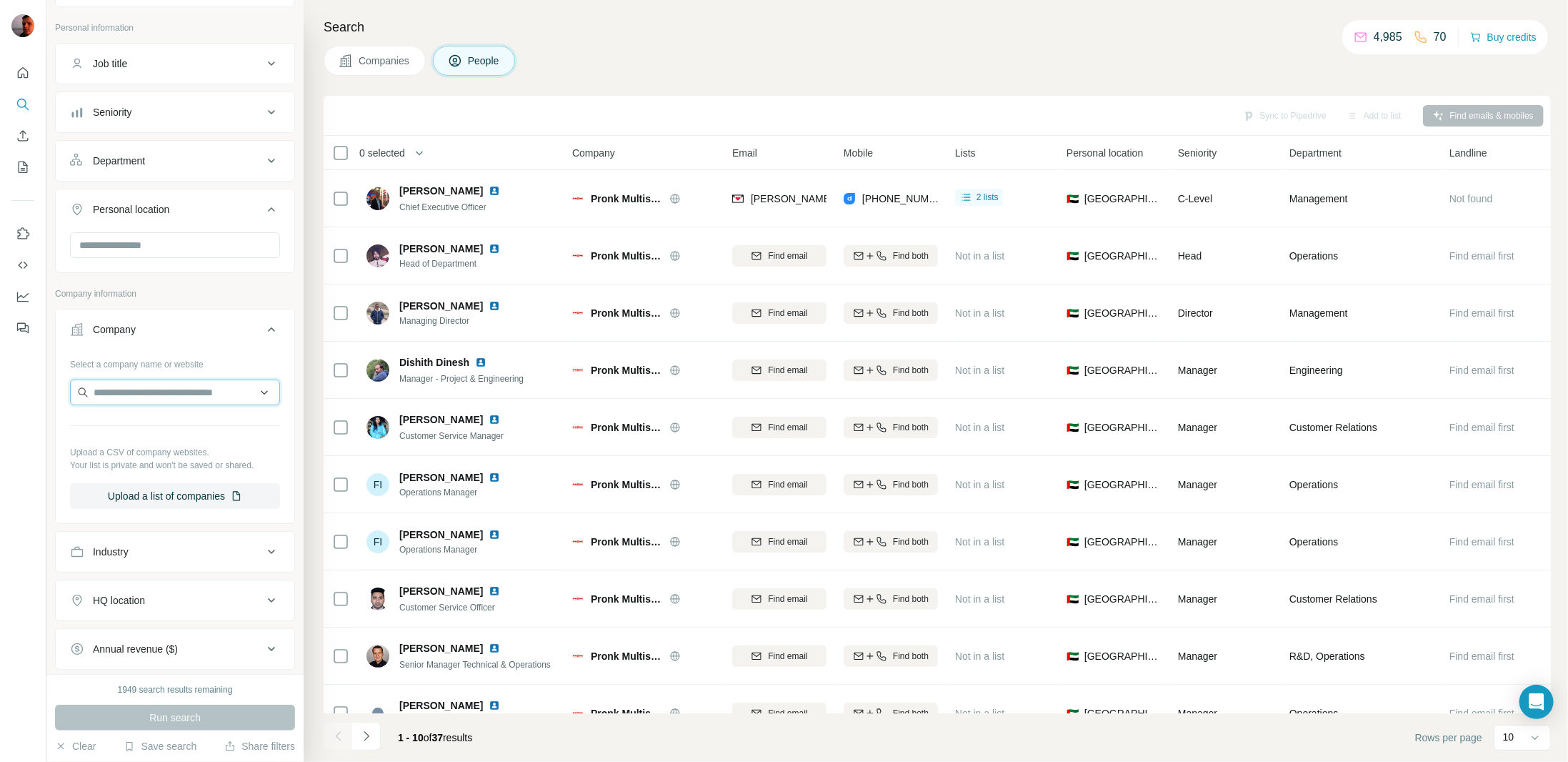
click at [195, 394] on input "text" at bounding box center [174, 392] width 210 height 26
paste input "********"
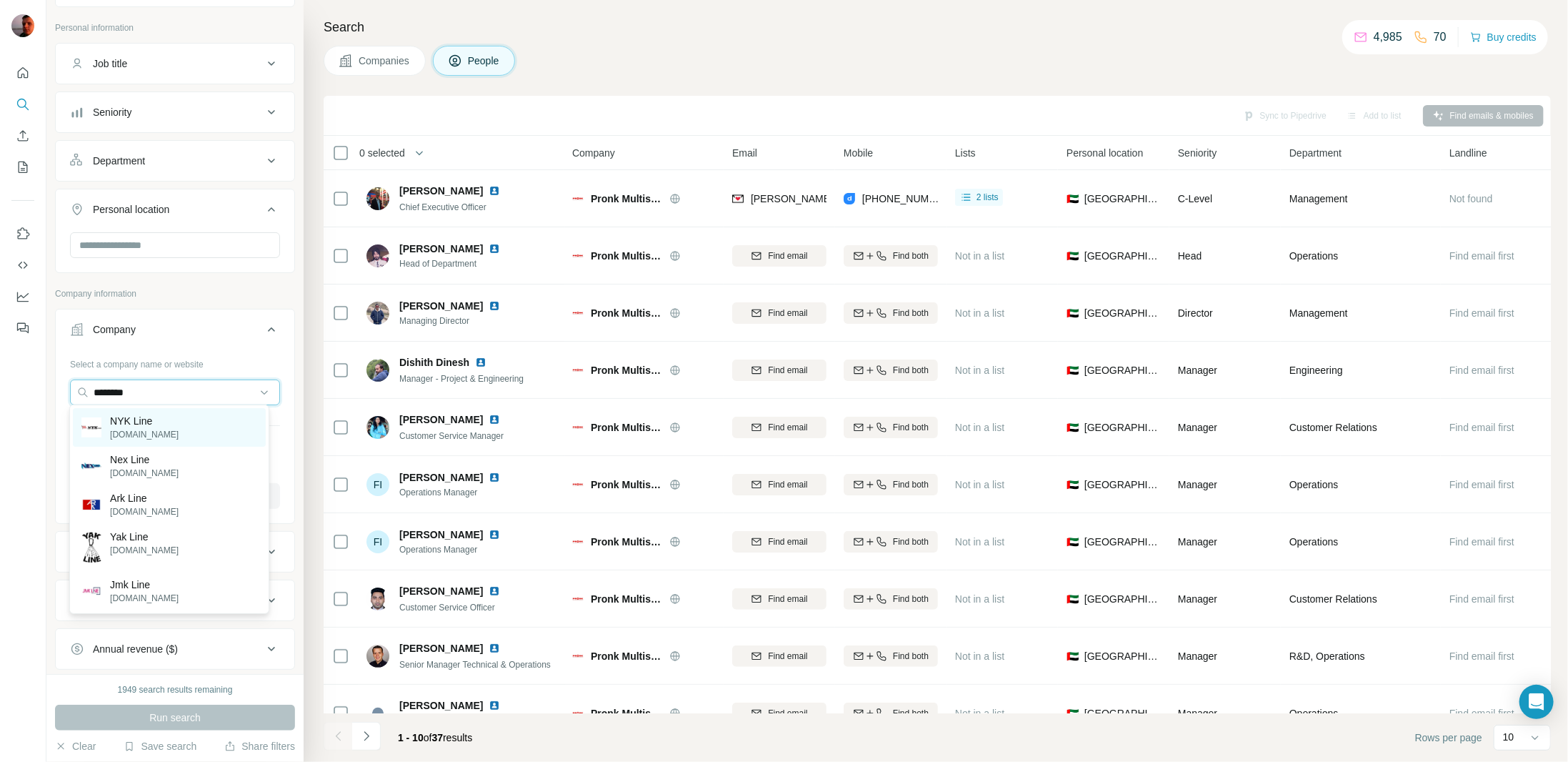
type input "********"
click at [179, 424] on div "NYK Line [DOMAIN_NAME]" at bounding box center [170, 427] width 193 height 38
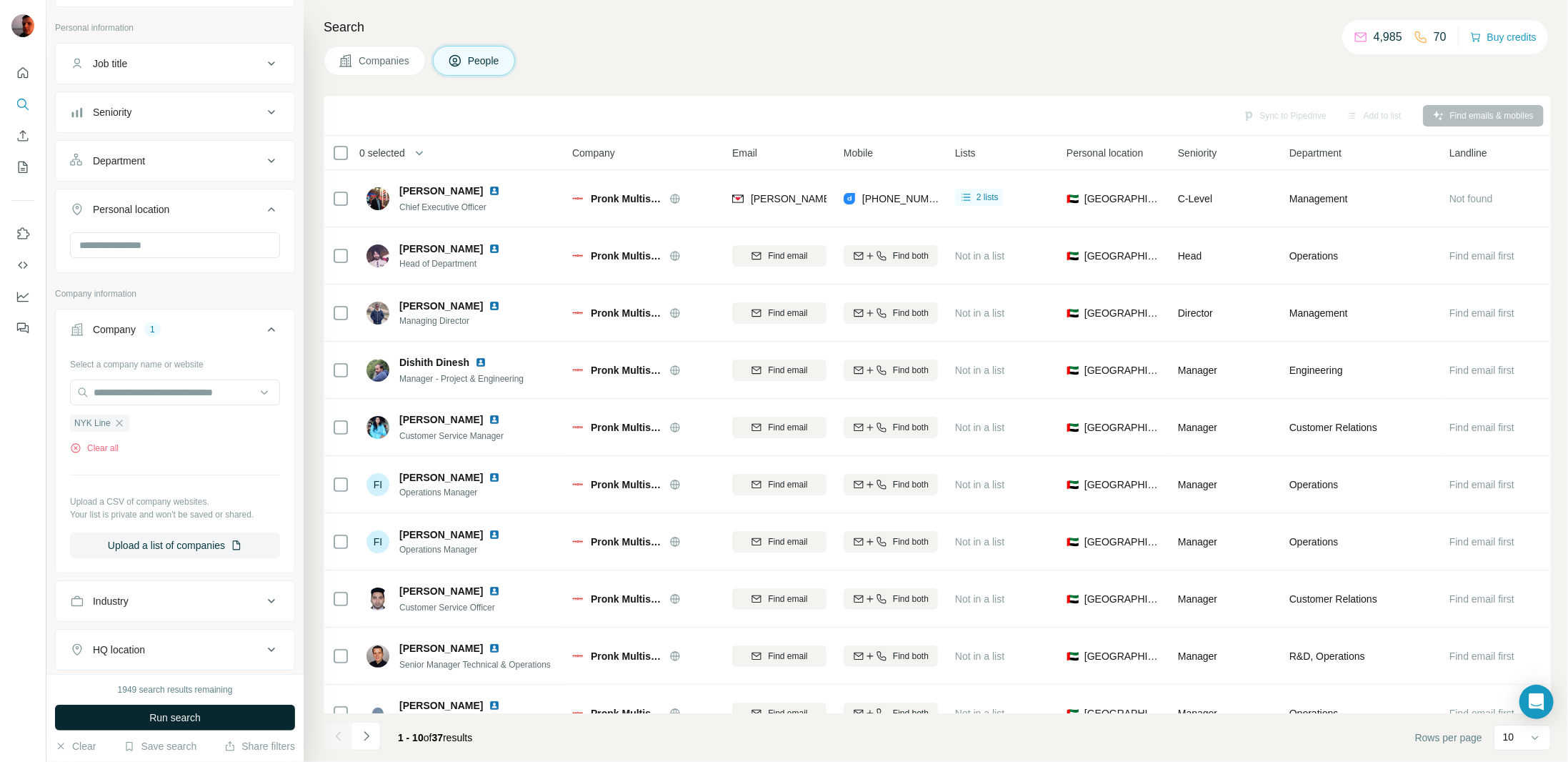
click at [188, 713] on span "Run search" at bounding box center [175, 717] width 52 height 14
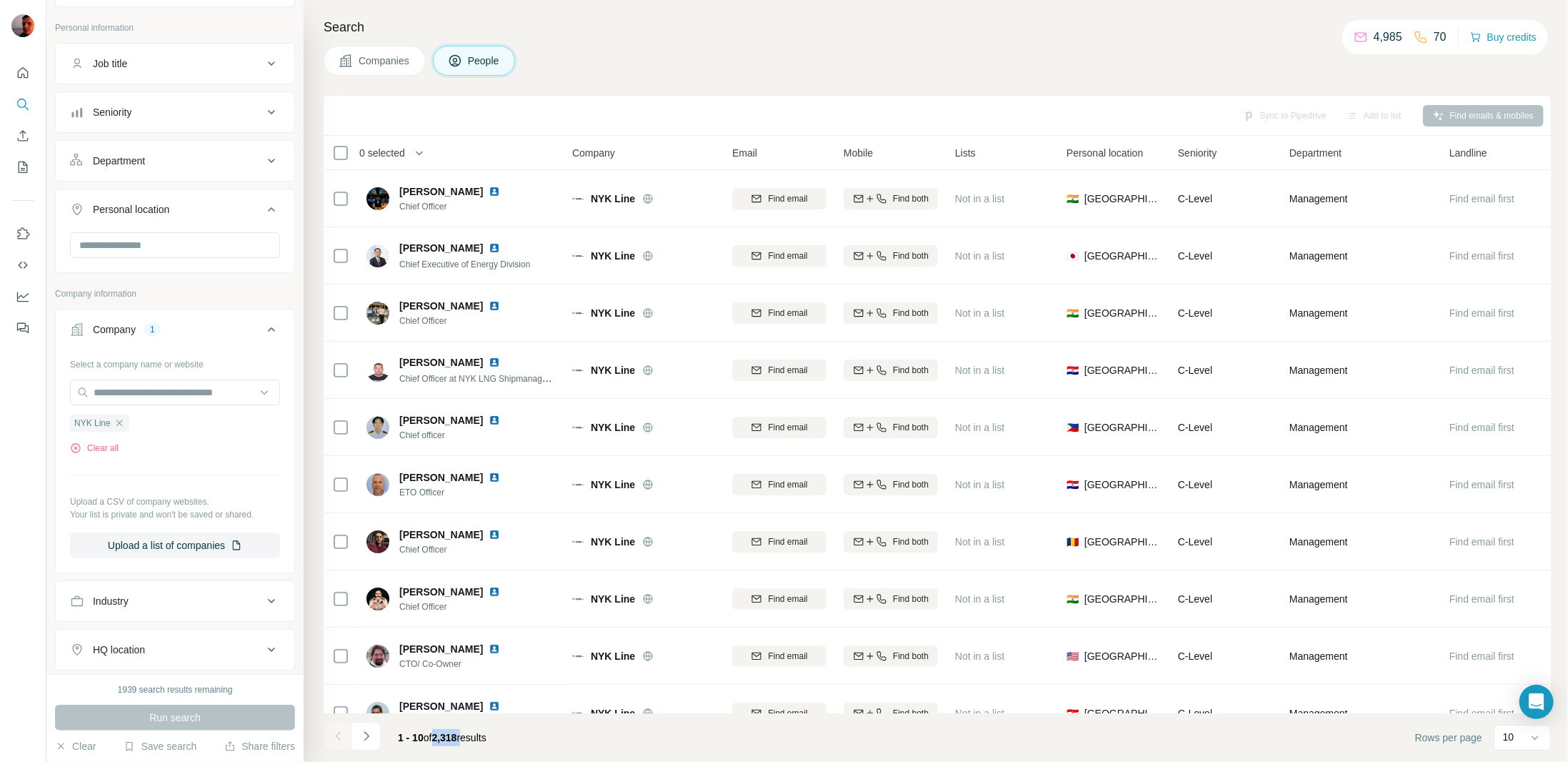
drag, startPoint x: 434, startPoint y: 737, endPoint x: 470, endPoint y: 738, distance: 36.0
click at [470, 738] on span "1 - 10 of 2,318 results" at bounding box center [442, 737] width 88 height 12
click at [645, 731] on footer "1 - 10 of 2,318 results Rows per page 10" at bounding box center [937, 737] width 1227 height 48
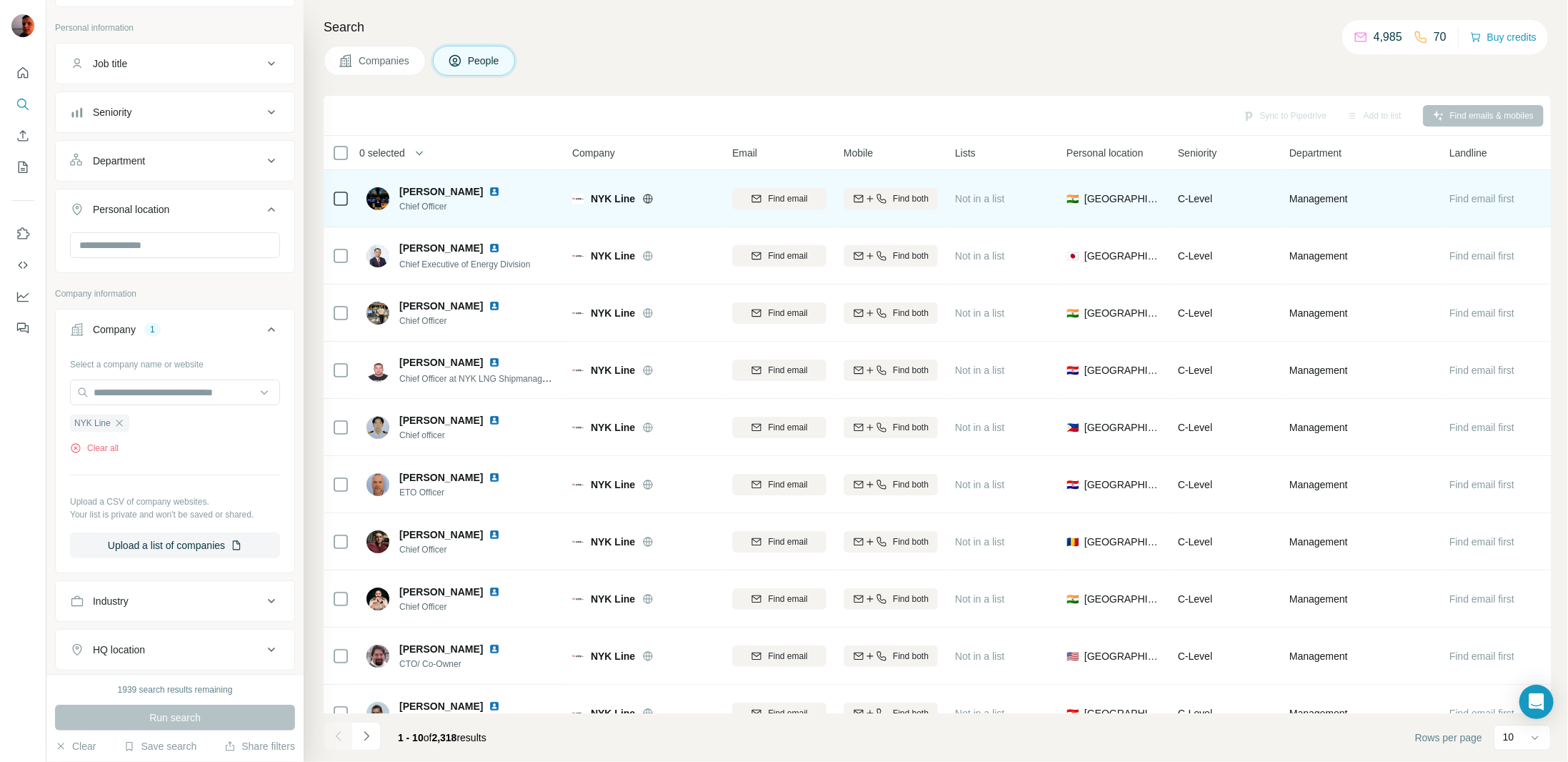
click at [647, 197] on icon at bounding box center [647, 198] width 12 height 12
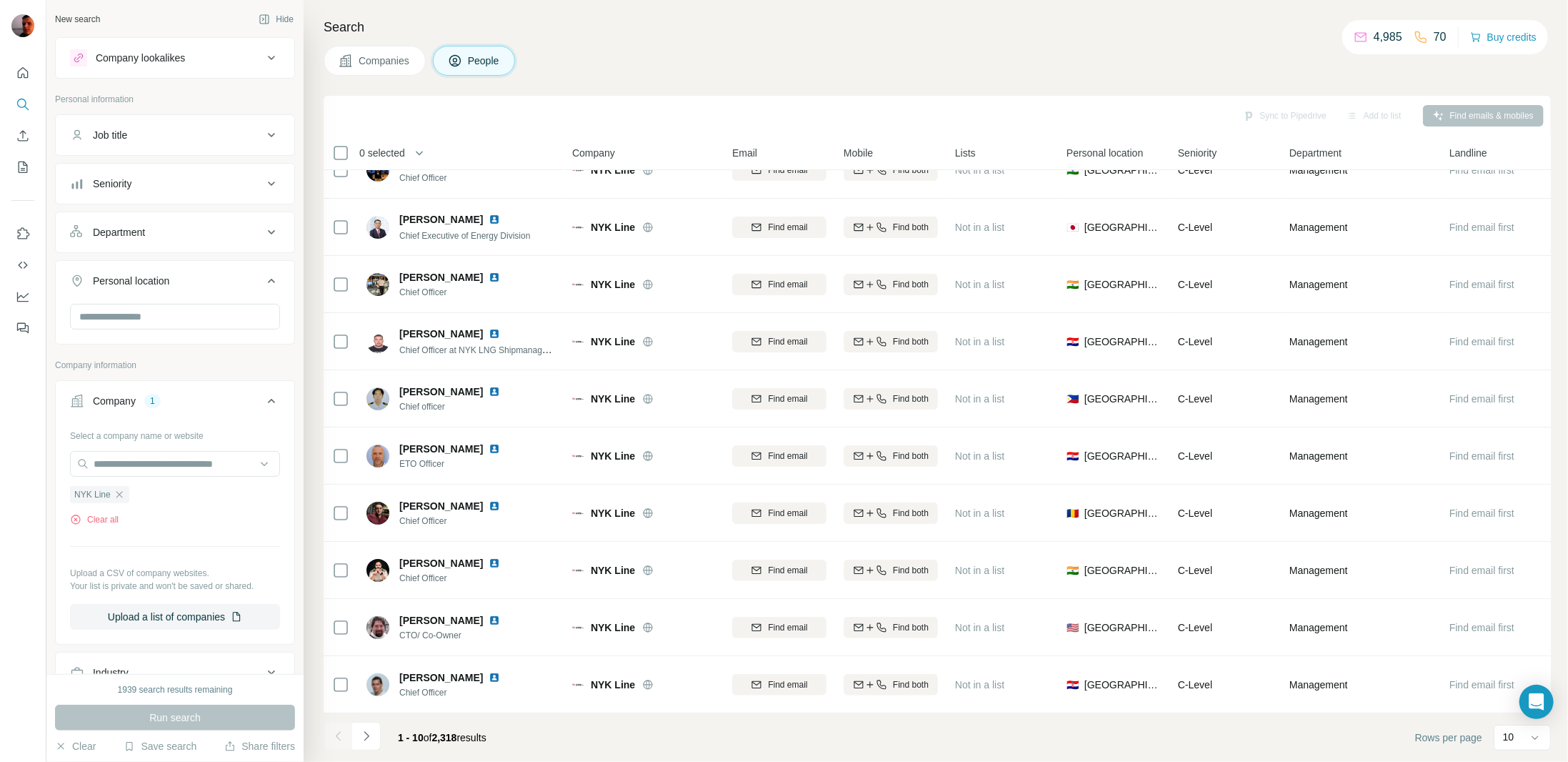
click at [200, 220] on button "Department" at bounding box center [174, 232] width 238 height 34
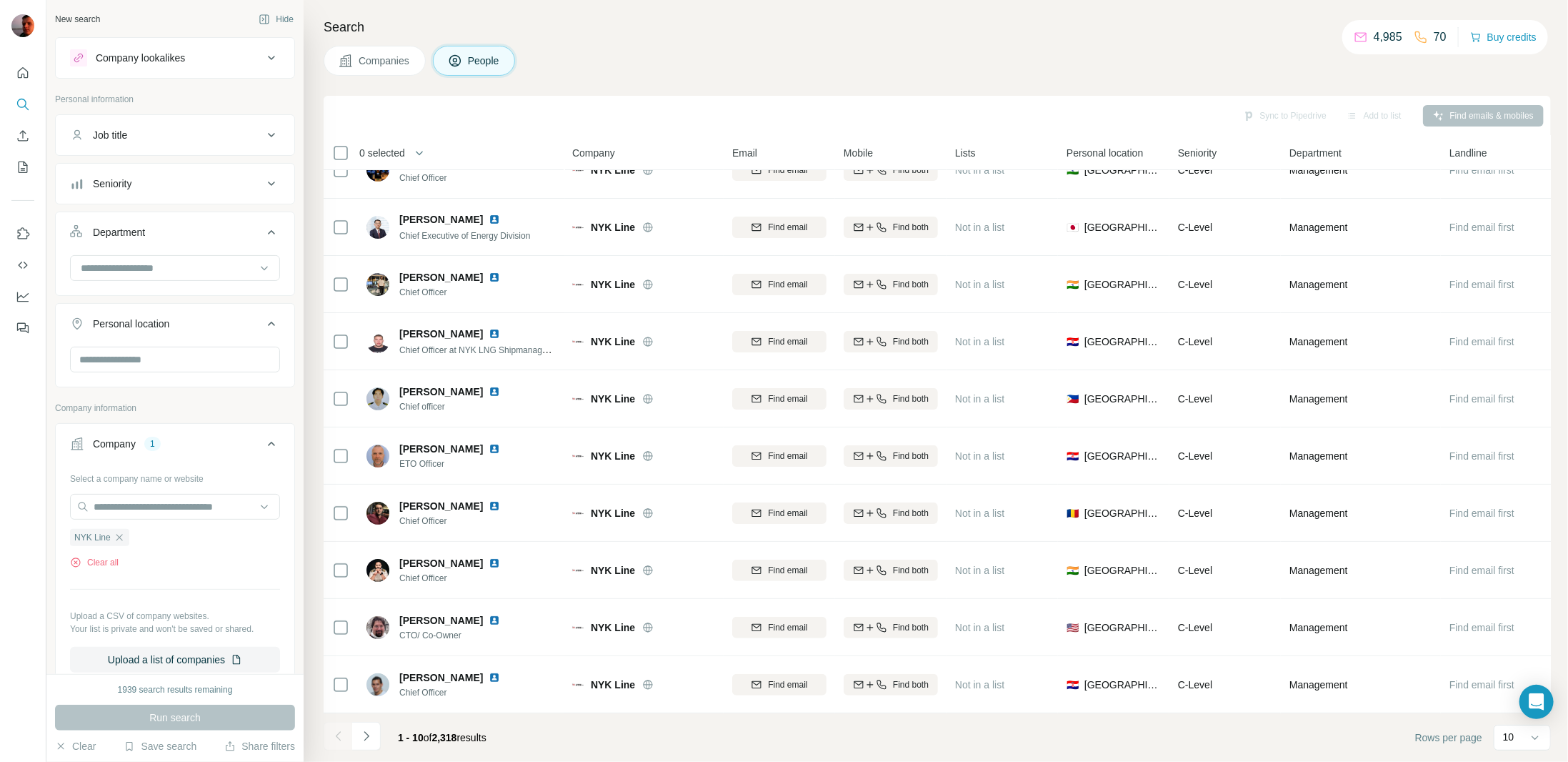
click at [244, 226] on div "Department" at bounding box center [166, 232] width 193 height 14
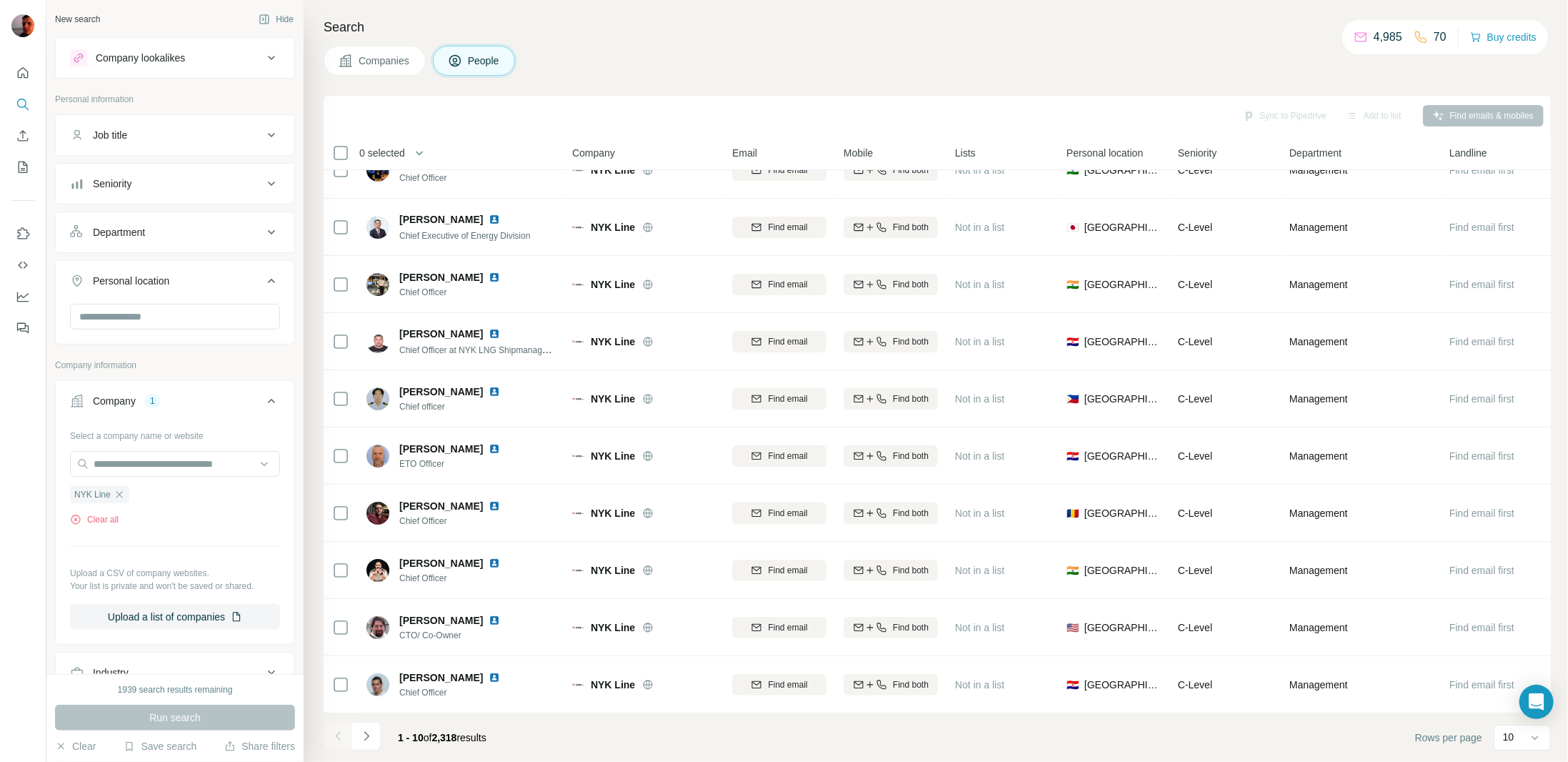
click at [263, 180] on icon at bounding box center [271, 183] width 17 height 17
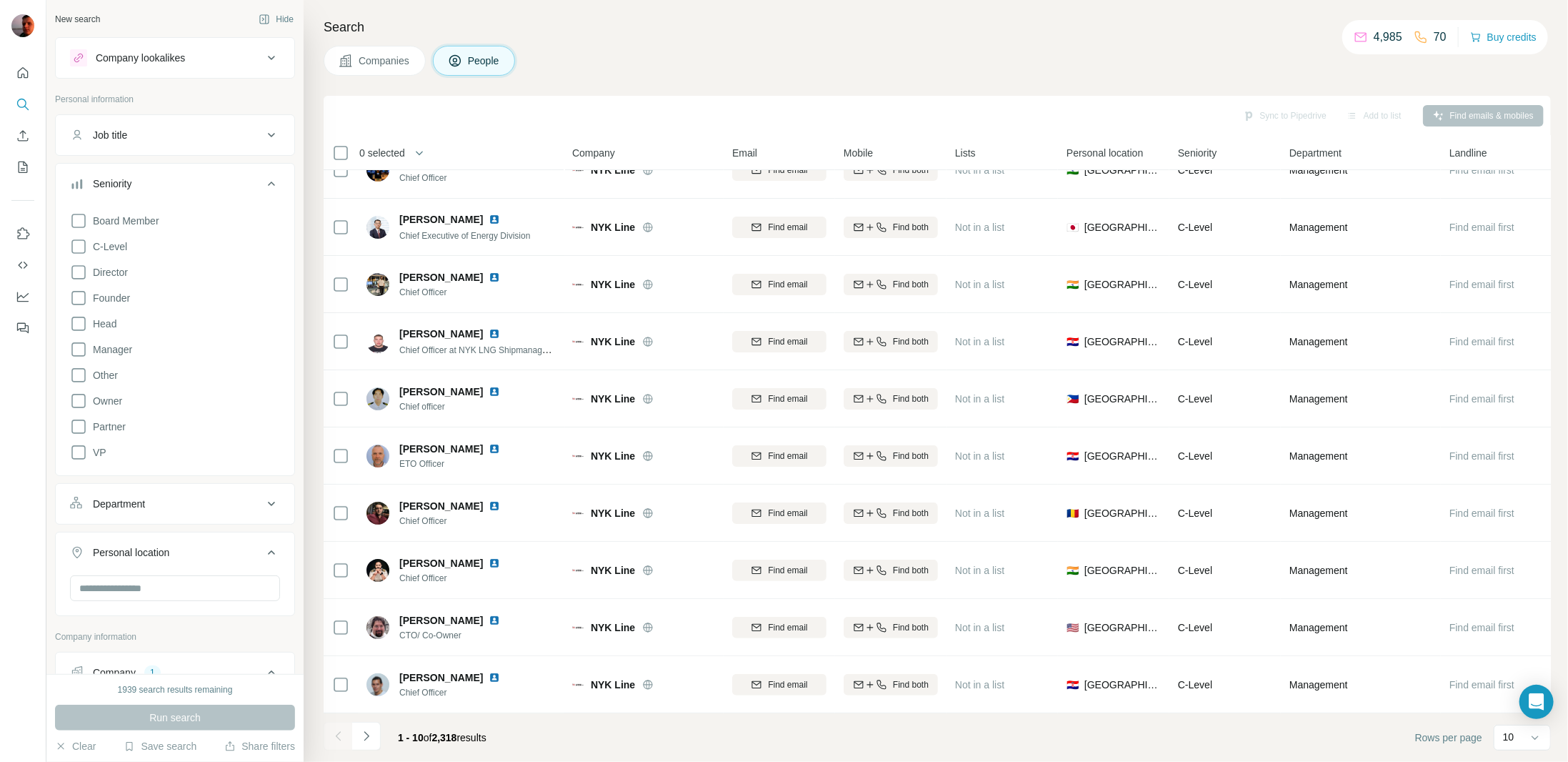
click at [263, 180] on icon at bounding box center [271, 183] width 17 height 17
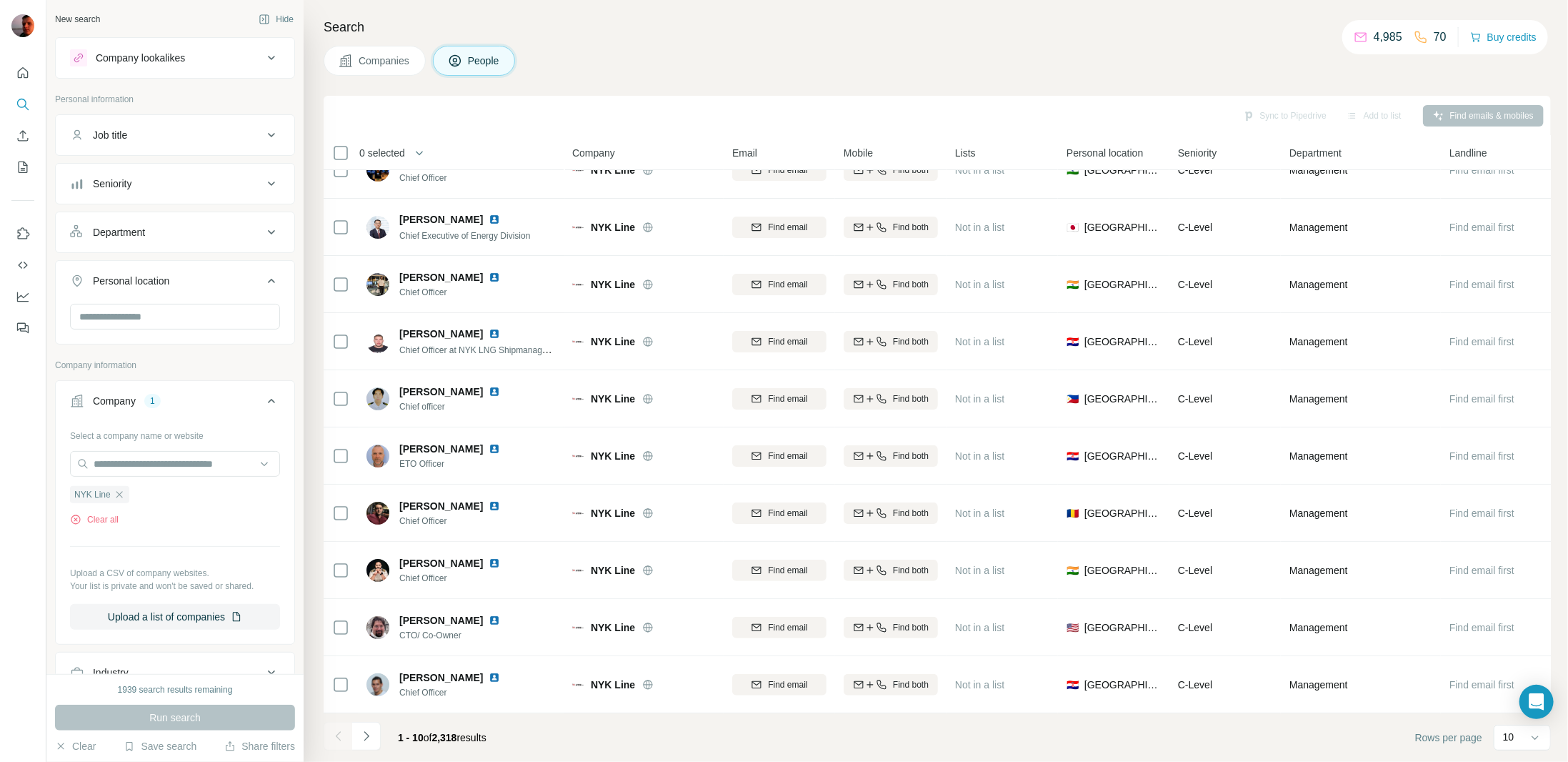
click at [253, 130] on button "Job title" at bounding box center [174, 135] width 238 height 34
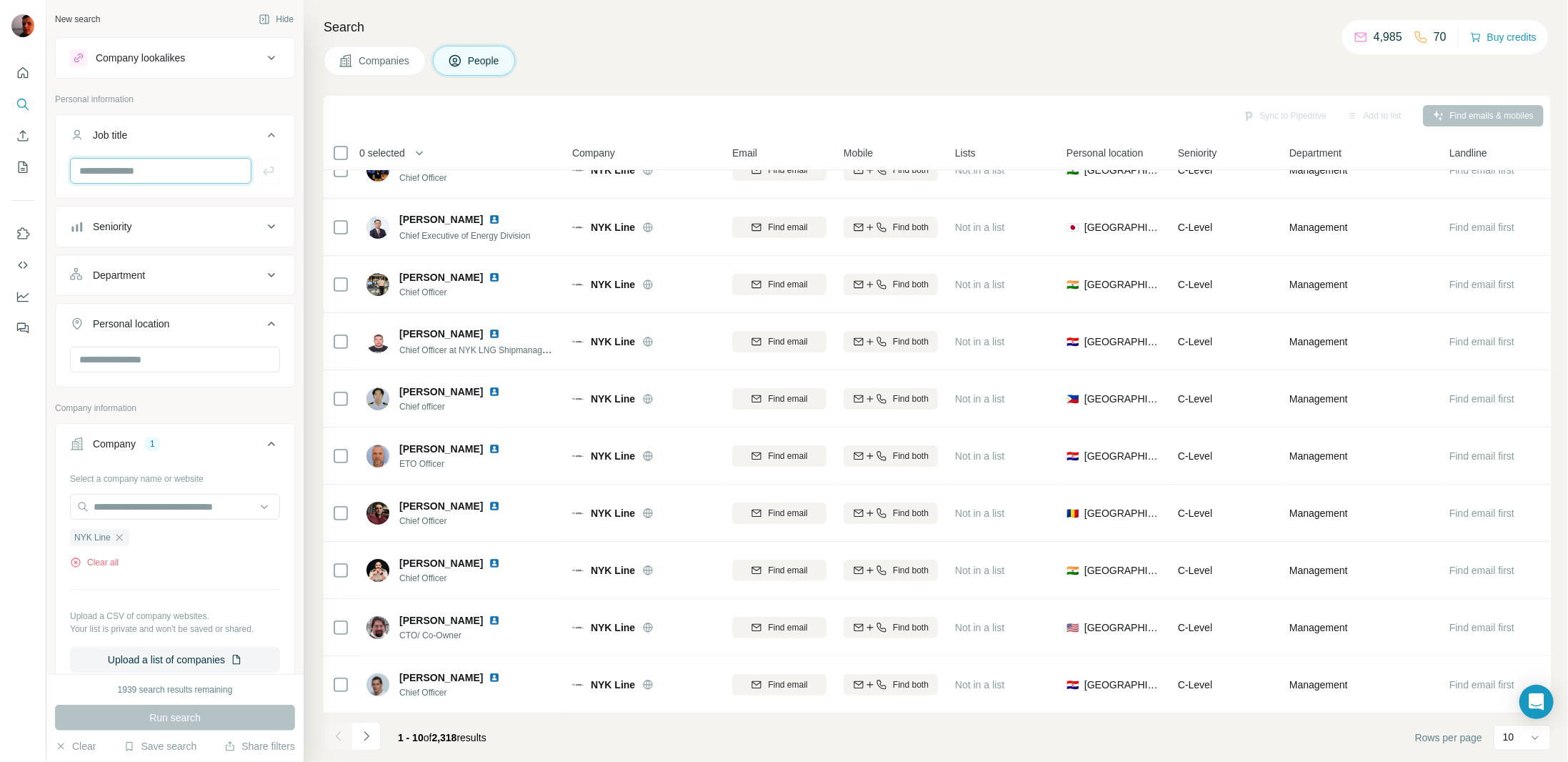
click at [189, 171] on input "text" at bounding box center [160, 171] width 181 height 26
type input "******"
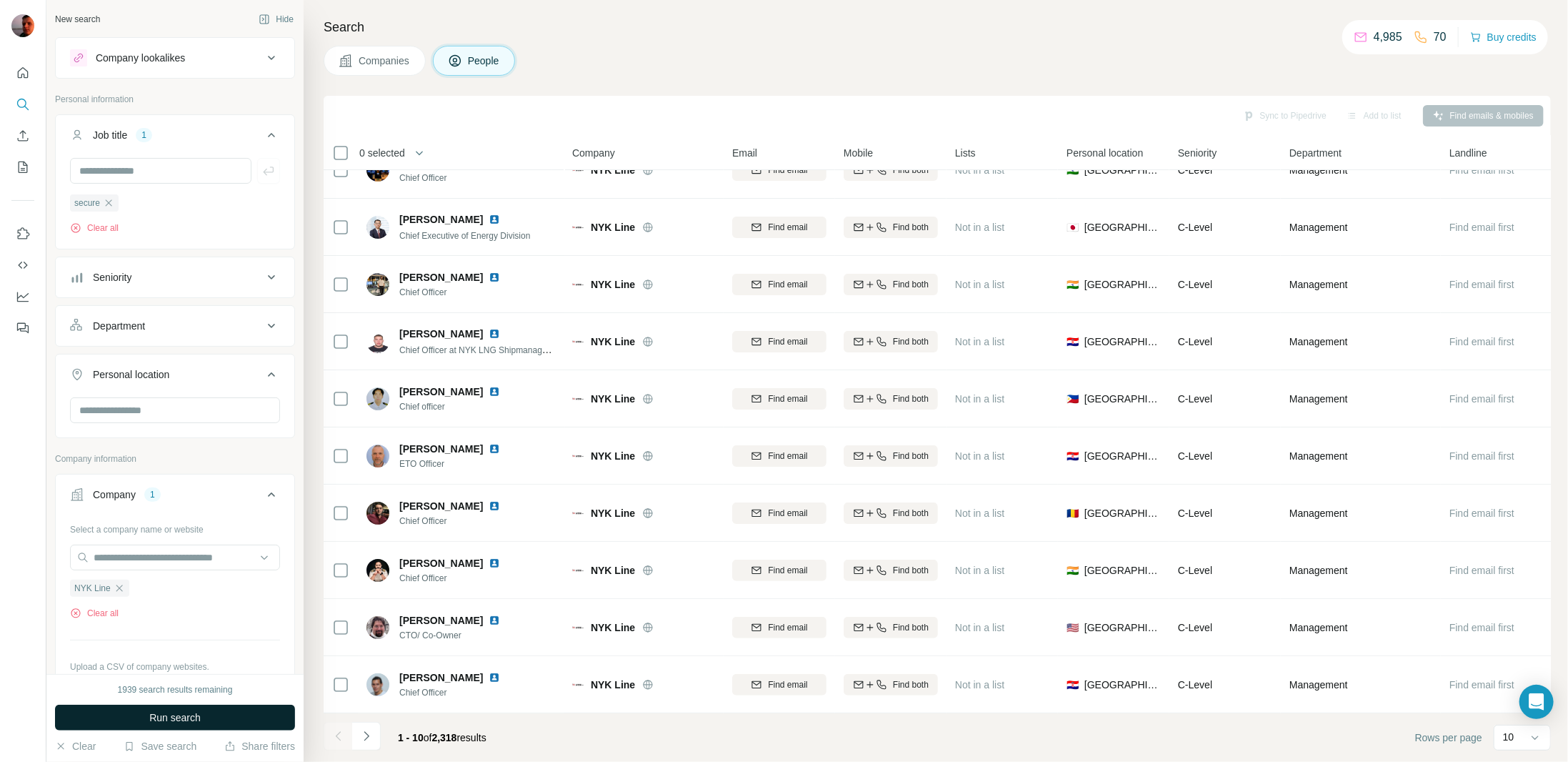
click at [227, 711] on button "Run search" at bounding box center [175, 717] width 240 height 26
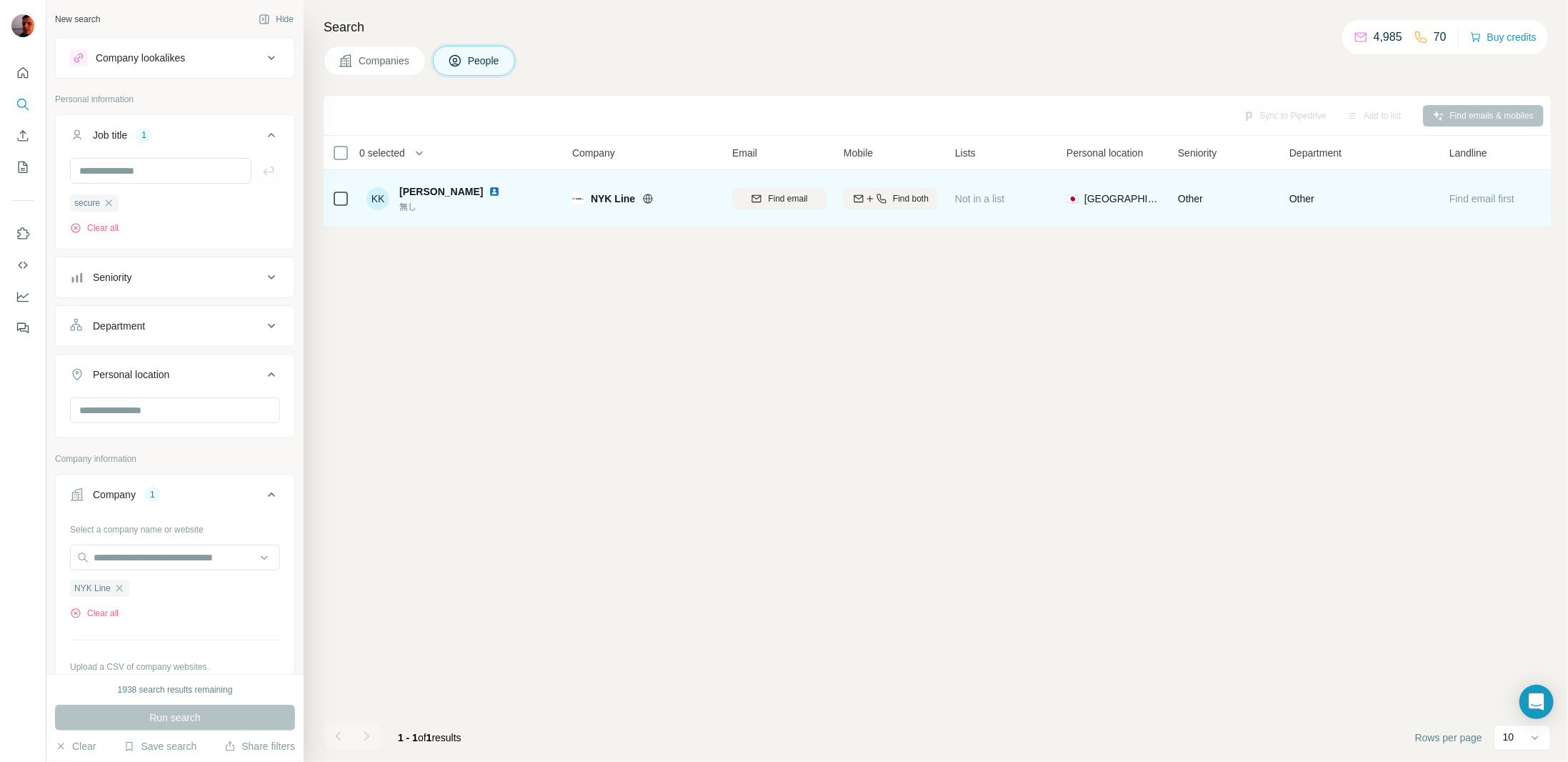
click at [488, 189] on img at bounding box center [494, 191] width 12 height 12
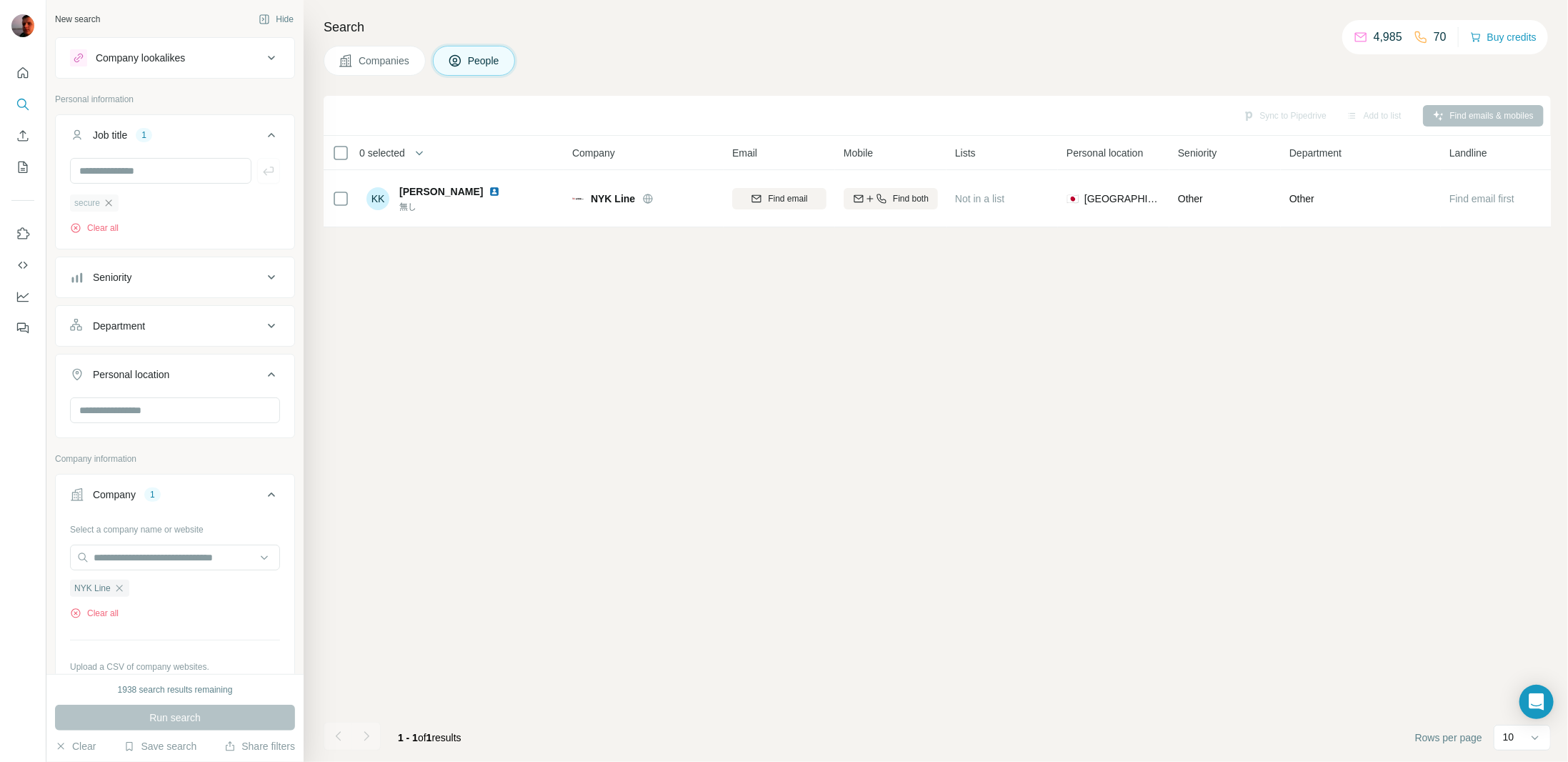
click at [113, 202] on icon "button" at bounding box center [108, 203] width 12 height 12
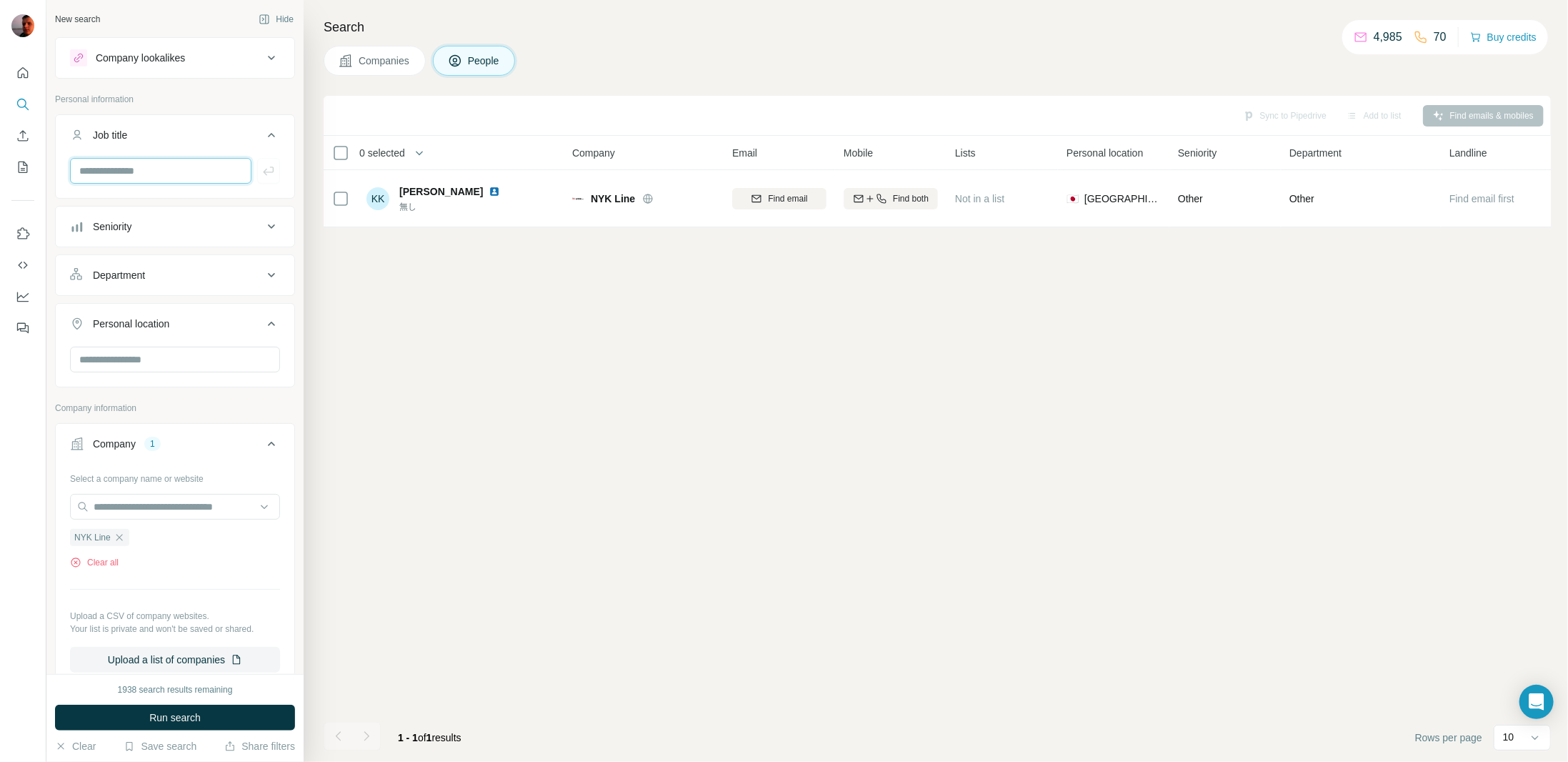
click at [135, 173] on input "text" at bounding box center [160, 171] width 181 height 26
type input "****"
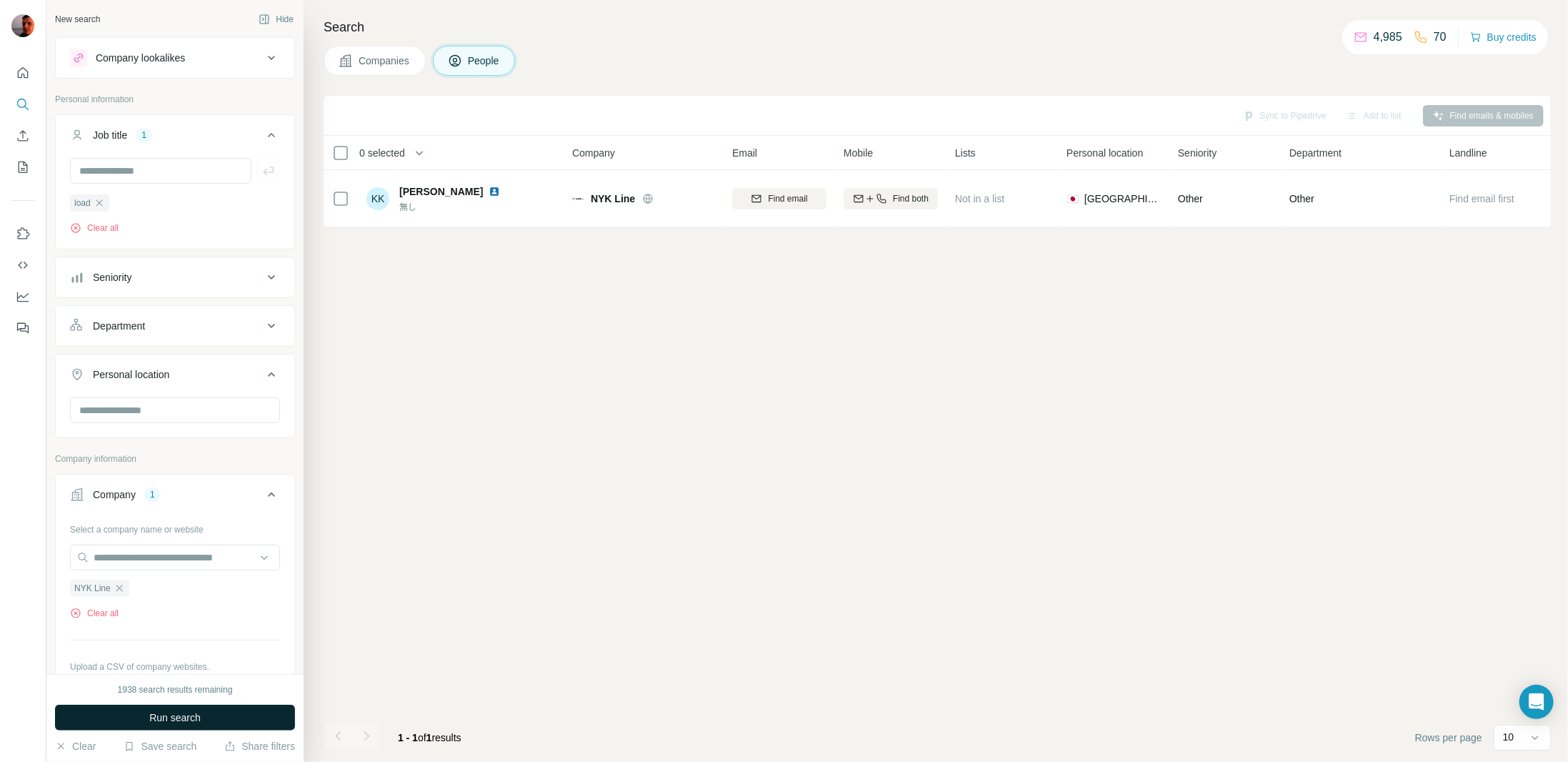
click at [188, 717] on span "Run search" at bounding box center [175, 717] width 52 height 14
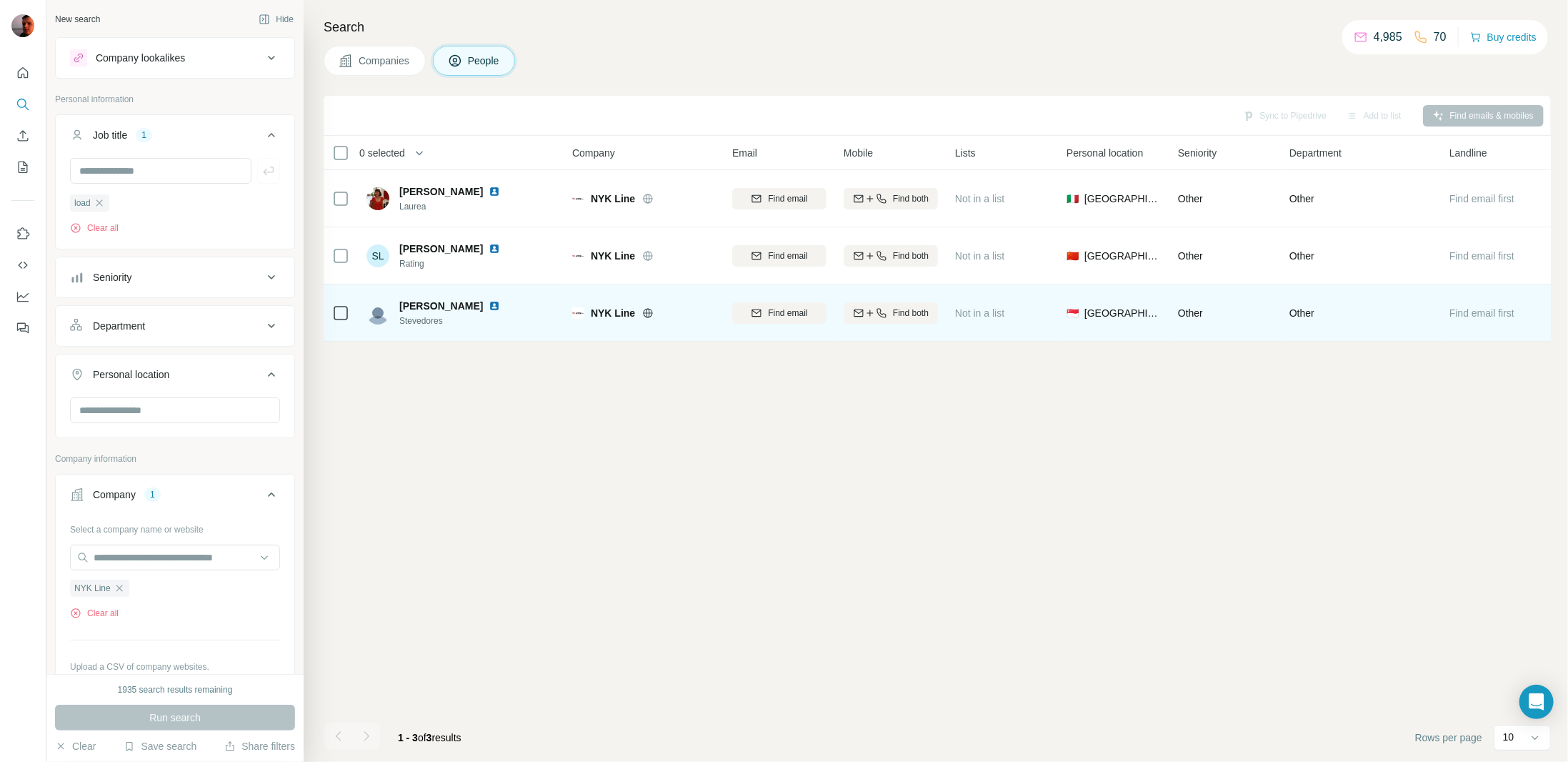
click at [488, 306] on img at bounding box center [494, 306] width 12 height 12
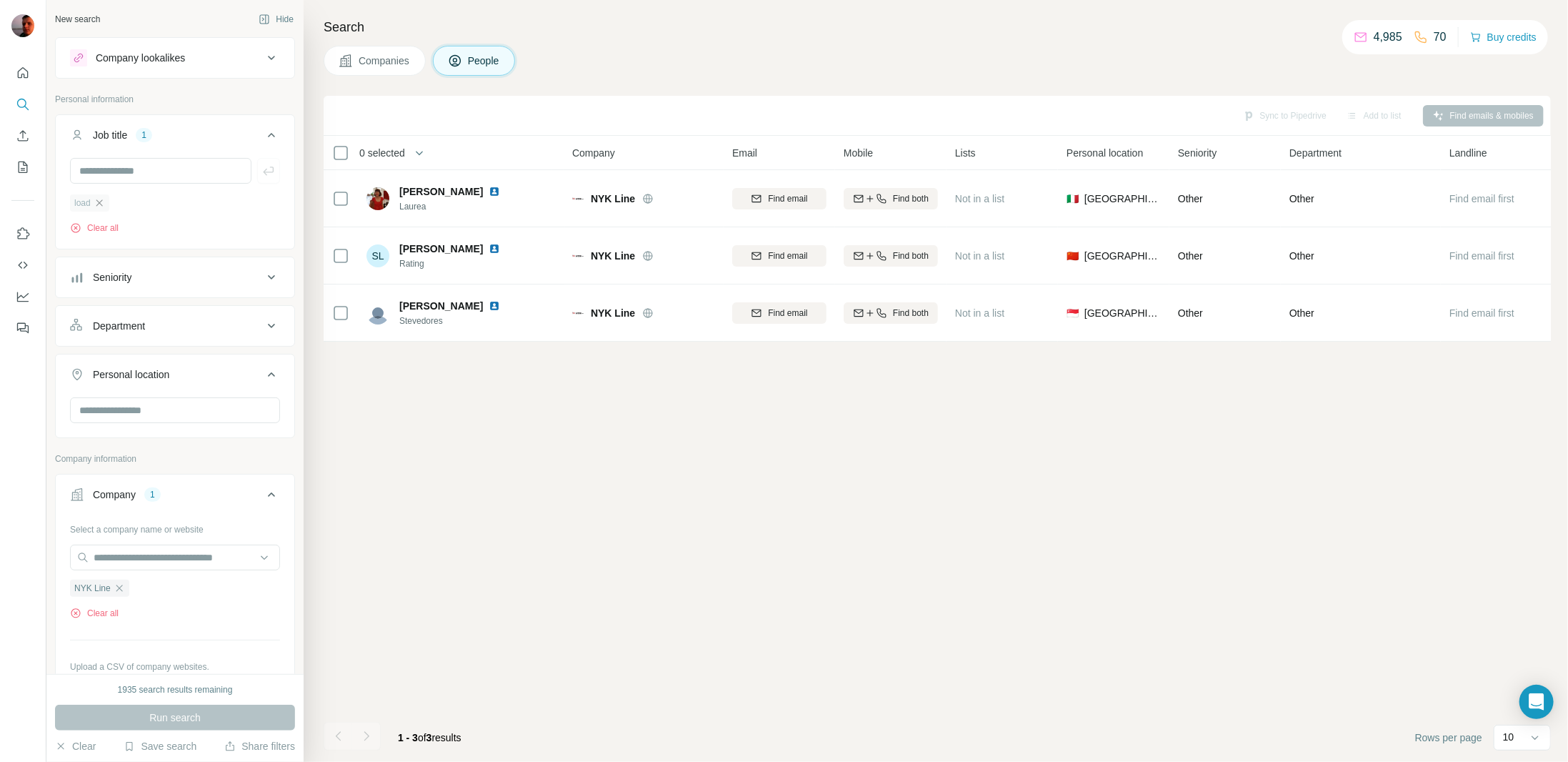
click at [102, 197] on icon "button" at bounding box center [99, 203] width 12 height 12
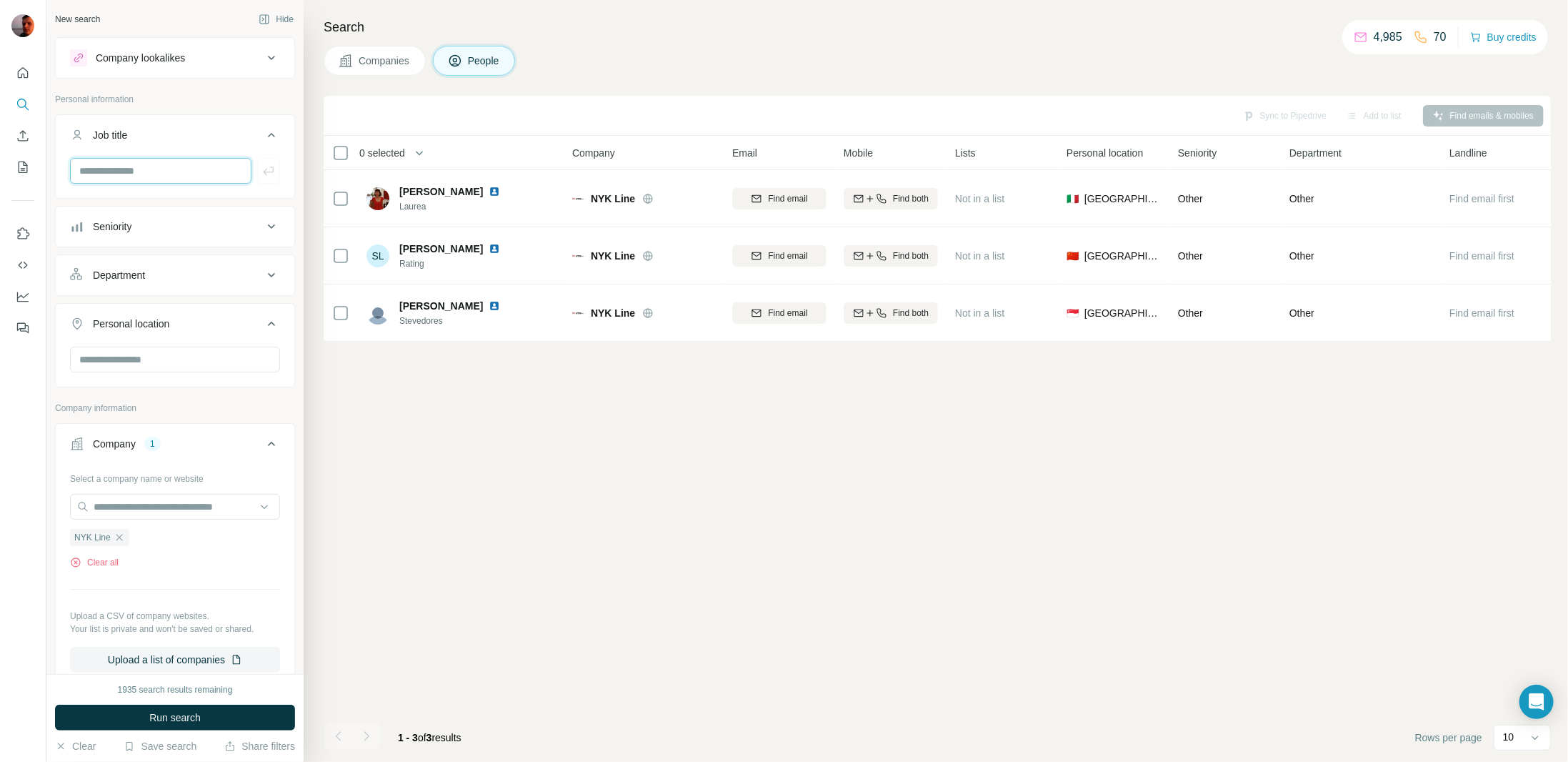
click at [142, 173] on input "text" at bounding box center [160, 171] width 181 height 26
type input "*****"
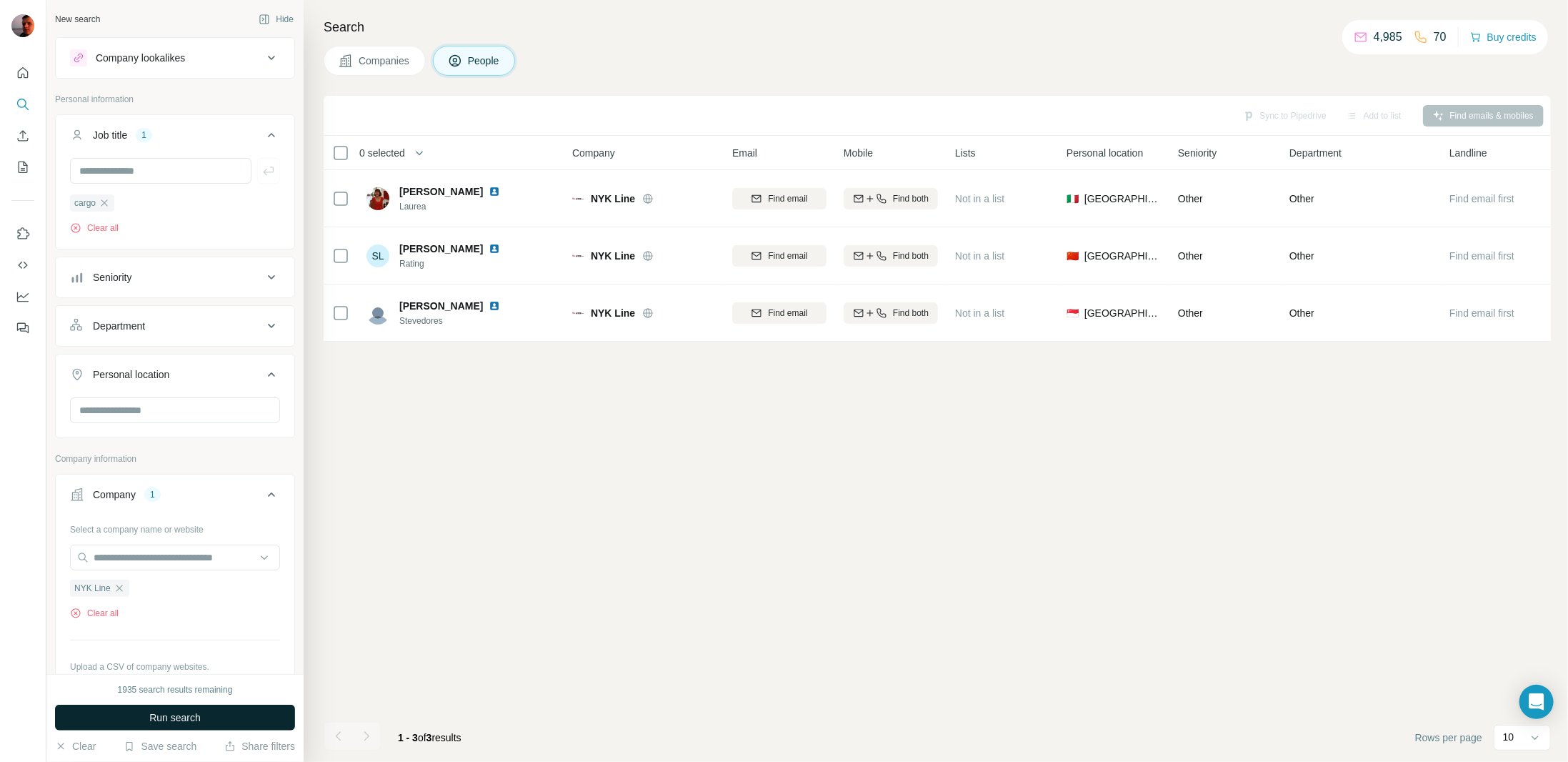
click at [159, 716] on span "Run search" at bounding box center [175, 717] width 52 height 14
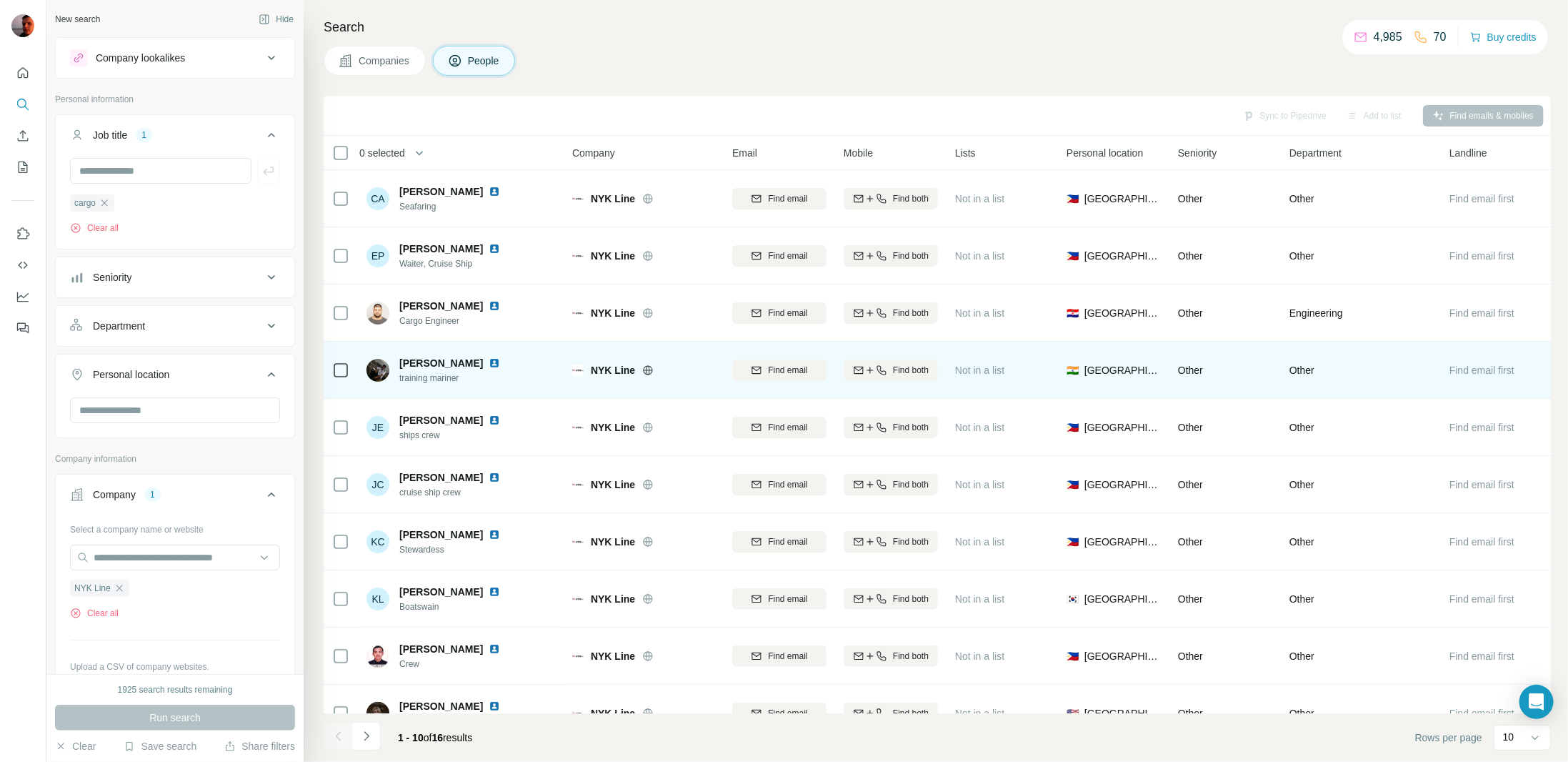
scroll to position [35, 0]
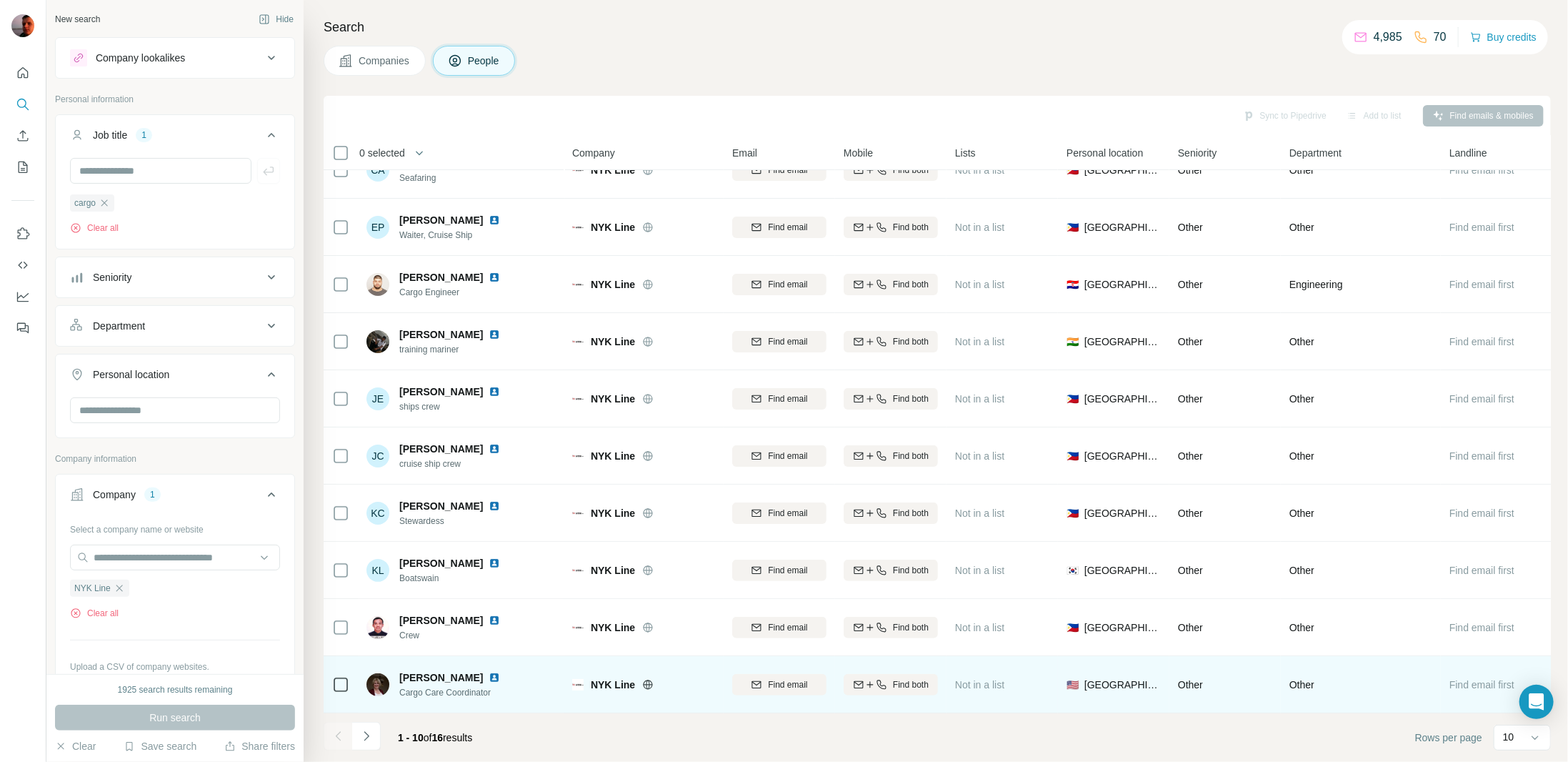
click at [488, 672] on img at bounding box center [494, 677] width 12 height 12
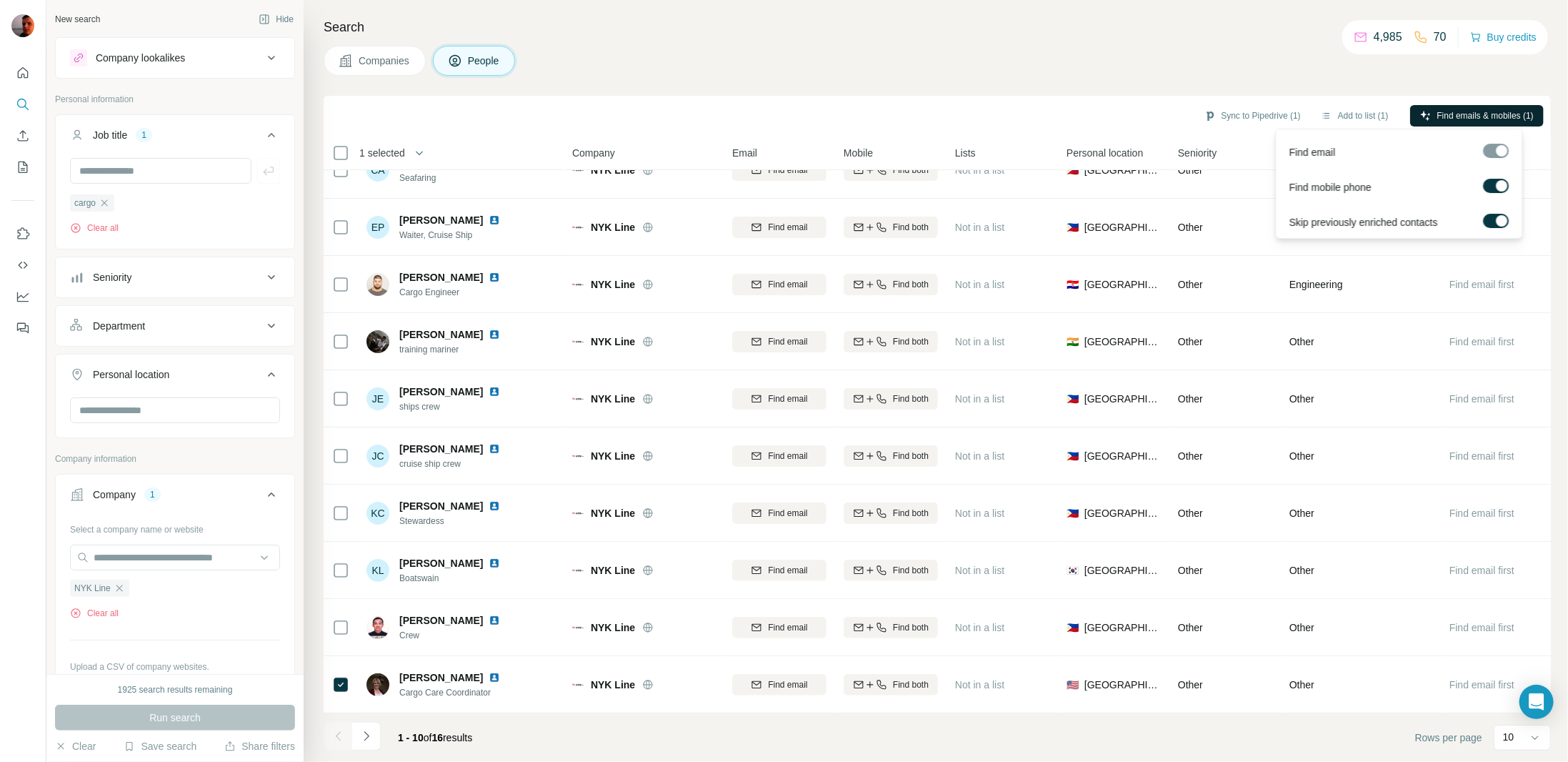
click at [1463, 112] on span "Find emails & mobiles (1)" at bounding box center [1486, 115] width 96 height 13
click at [1364, 108] on button "Add to list (1)" at bounding box center [1355, 116] width 88 height 21
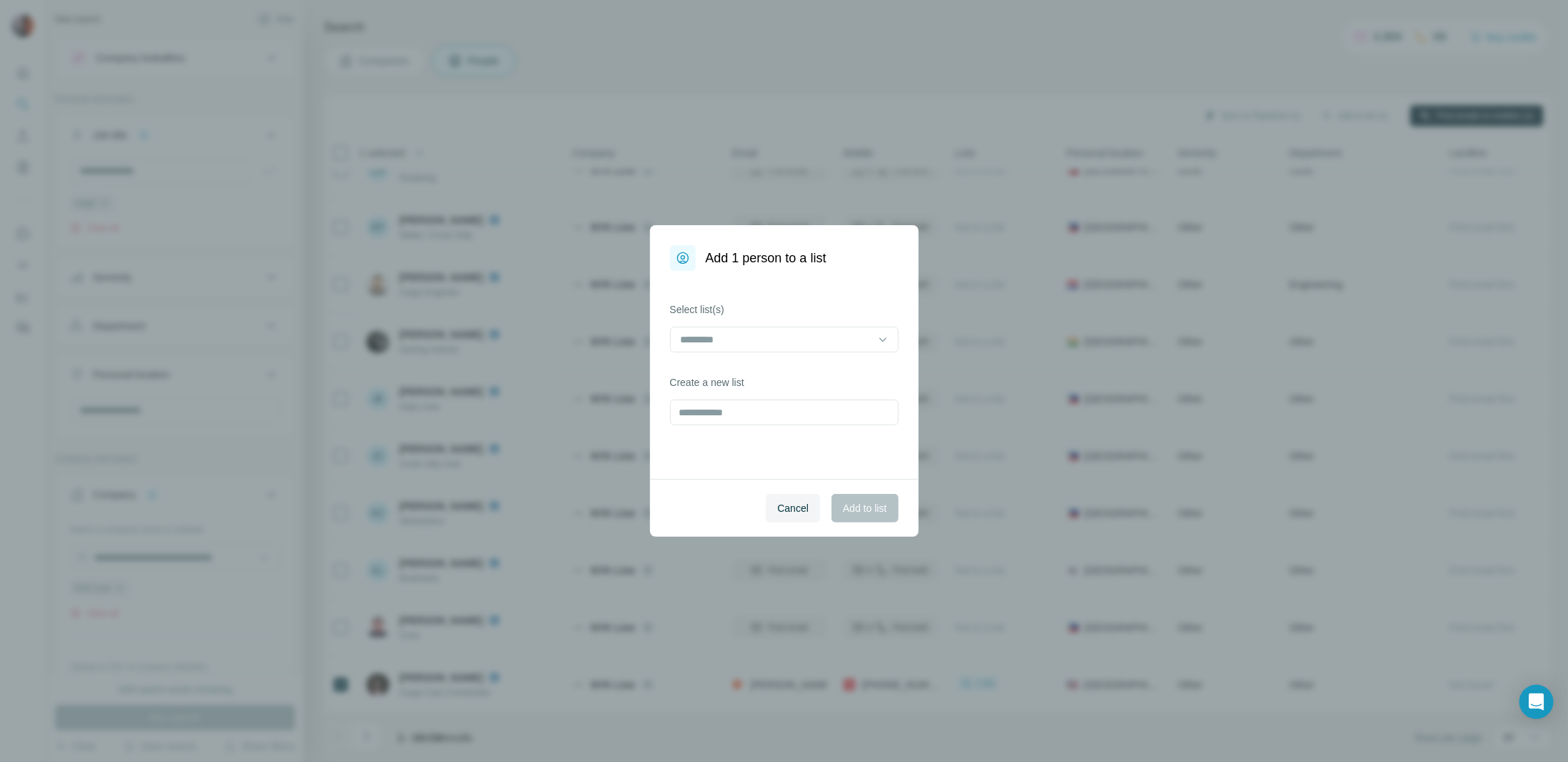
click at [898, 329] on div "Select list(s) Create a new list" at bounding box center [784, 374] width 269 height 208
click at [884, 341] on icon at bounding box center [883, 339] width 14 height 14
click at [838, 377] on div "Load secure" at bounding box center [784, 372] width 204 height 14
click at [874, 507] on span "Add to list" at bounding box center [864, 508] width 44 height 14
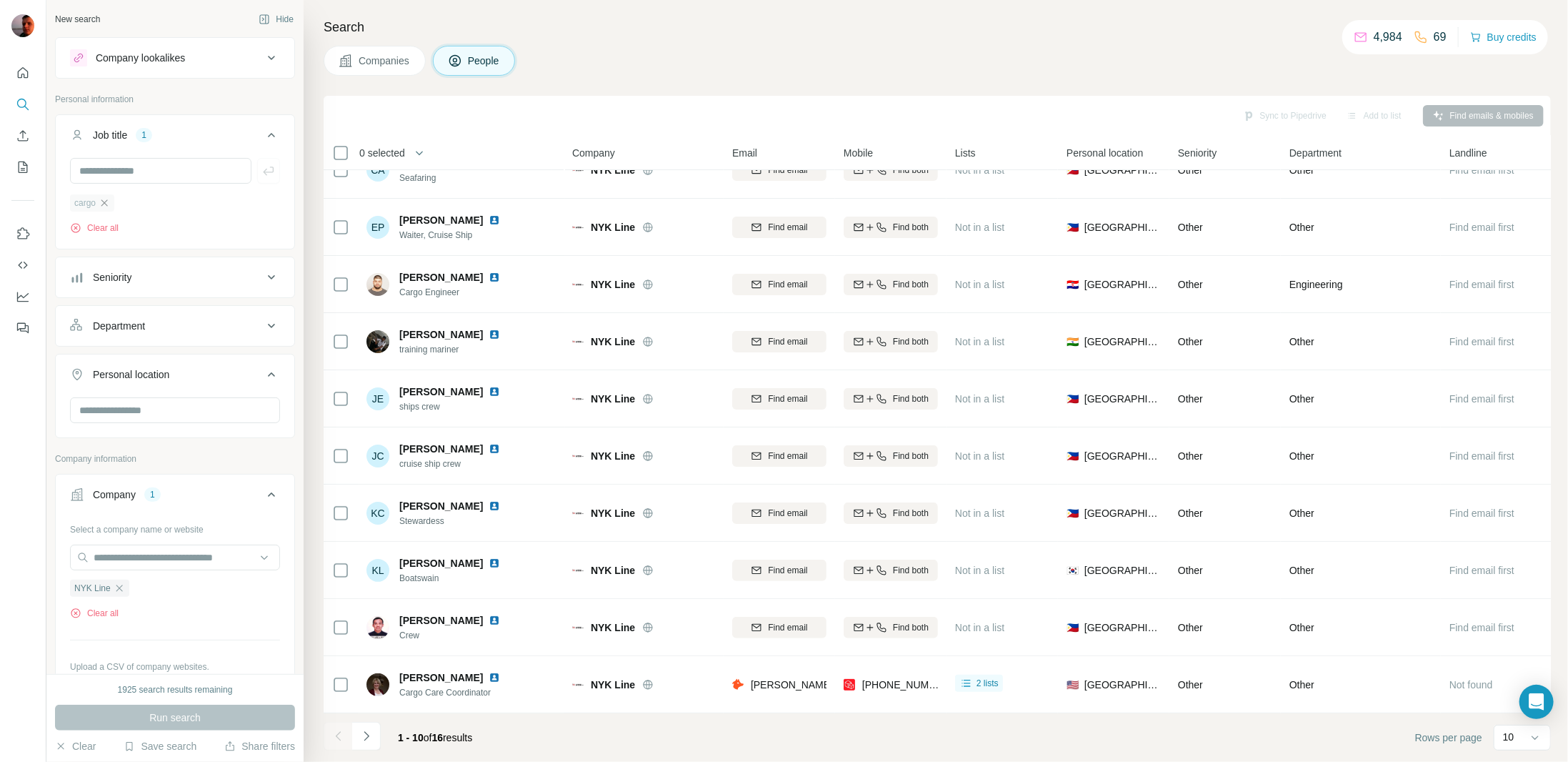
click at [104, 197] on icon "button" at bounding box center [104, 203] width 12 height 12
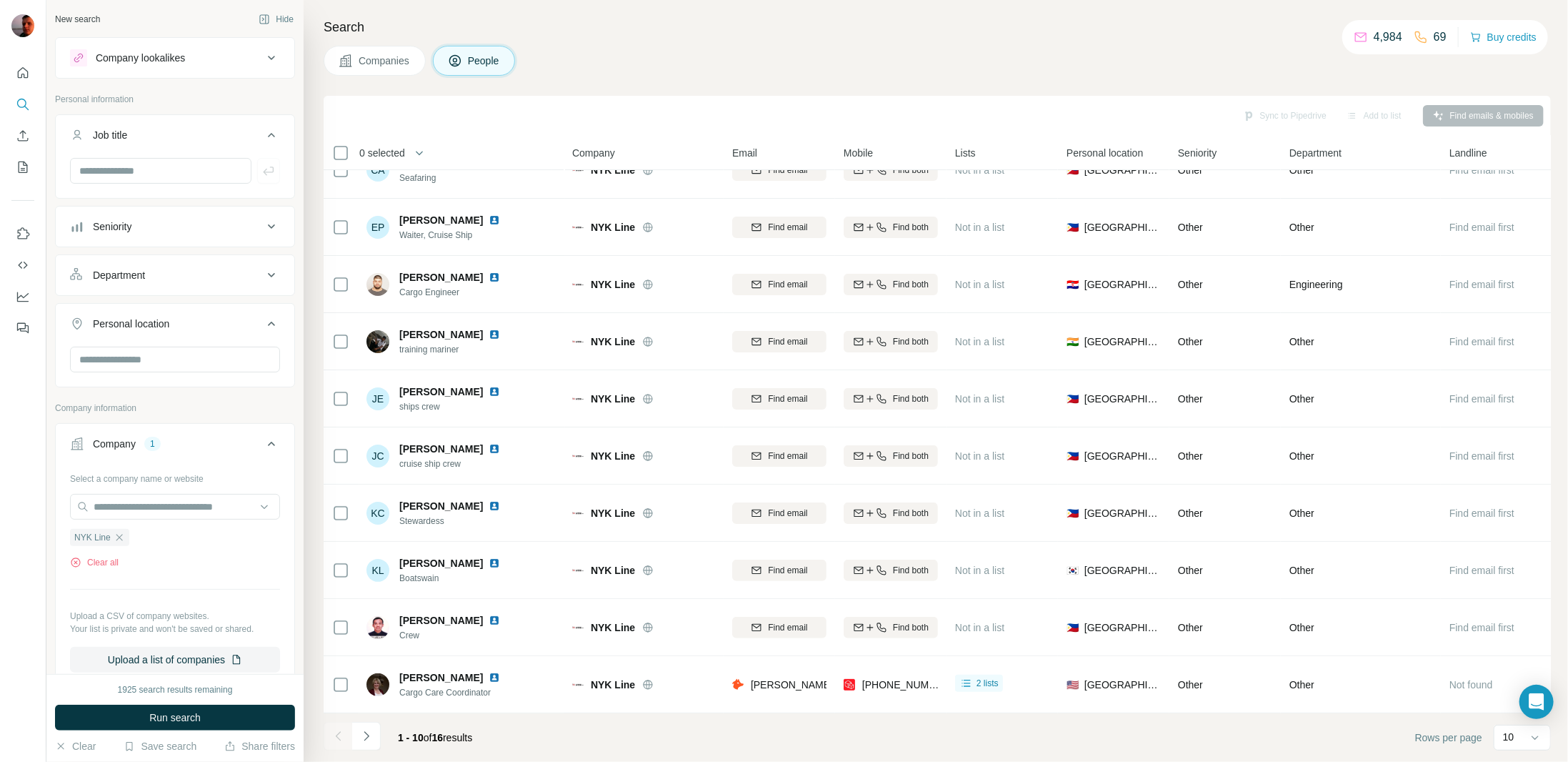
click at [116, 537] on icon "button" at bounding box center [119, 537] width 12 height 12
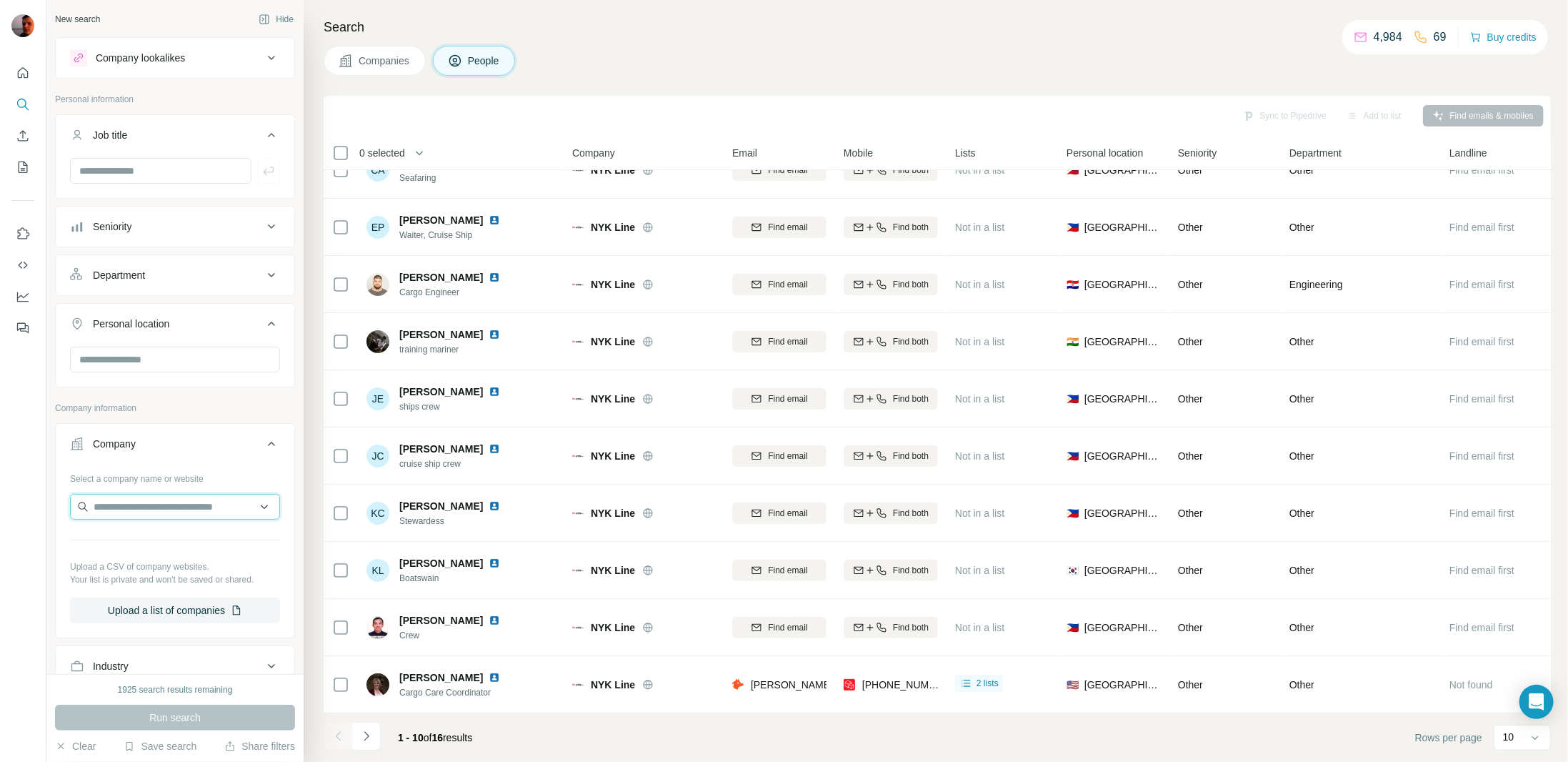
click at [140, 506] on input "text" at bounding box center [174, 507] width 210 height 26
type input "**********"
click at [152, 534] on p "Humi Pak Packaging Supplier" at bounding box center [176, 535] width 132 height 14
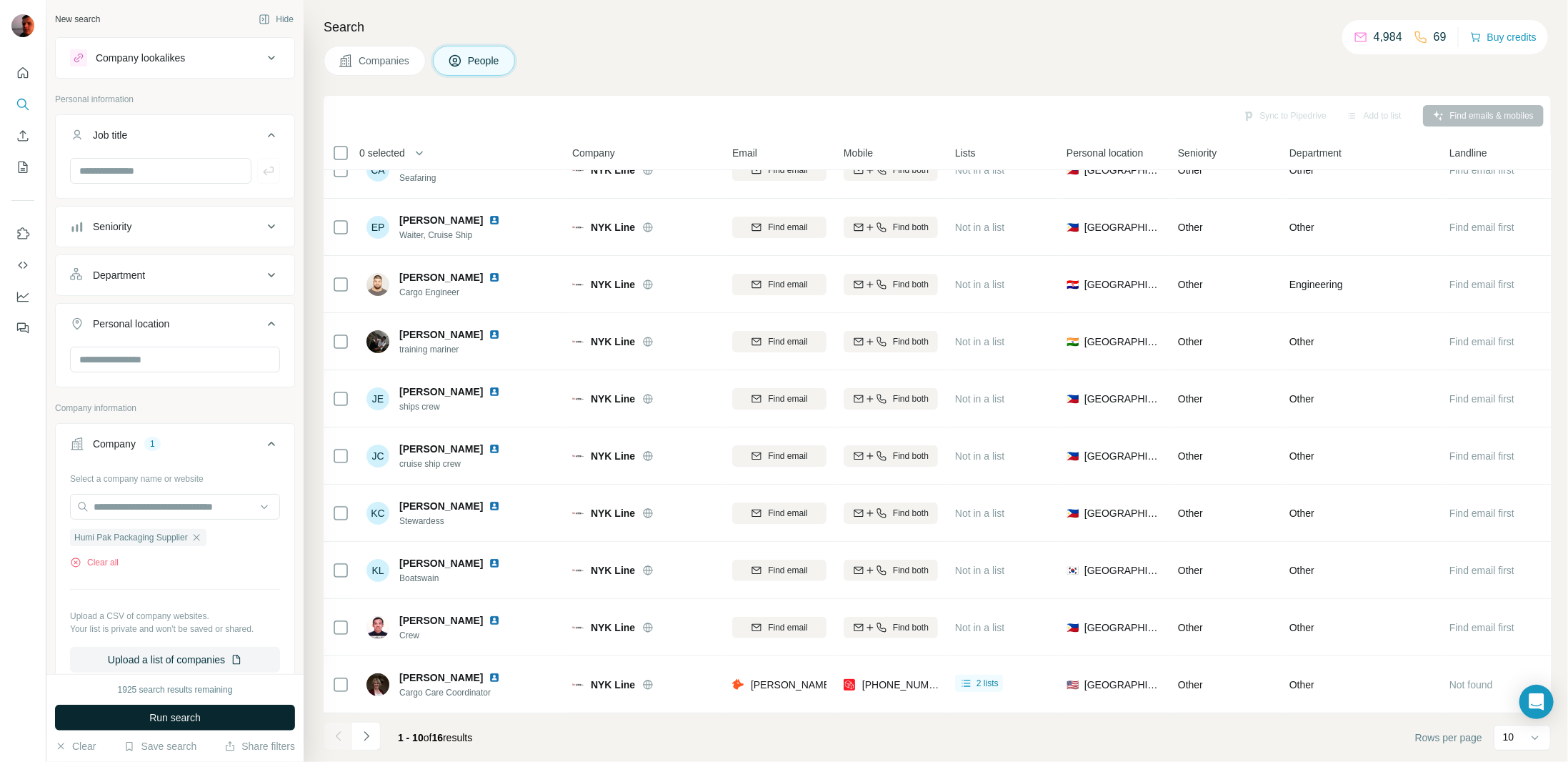
click at [243, 712] on button "Run search" at bounding box center [175, 717] width 240 height 26
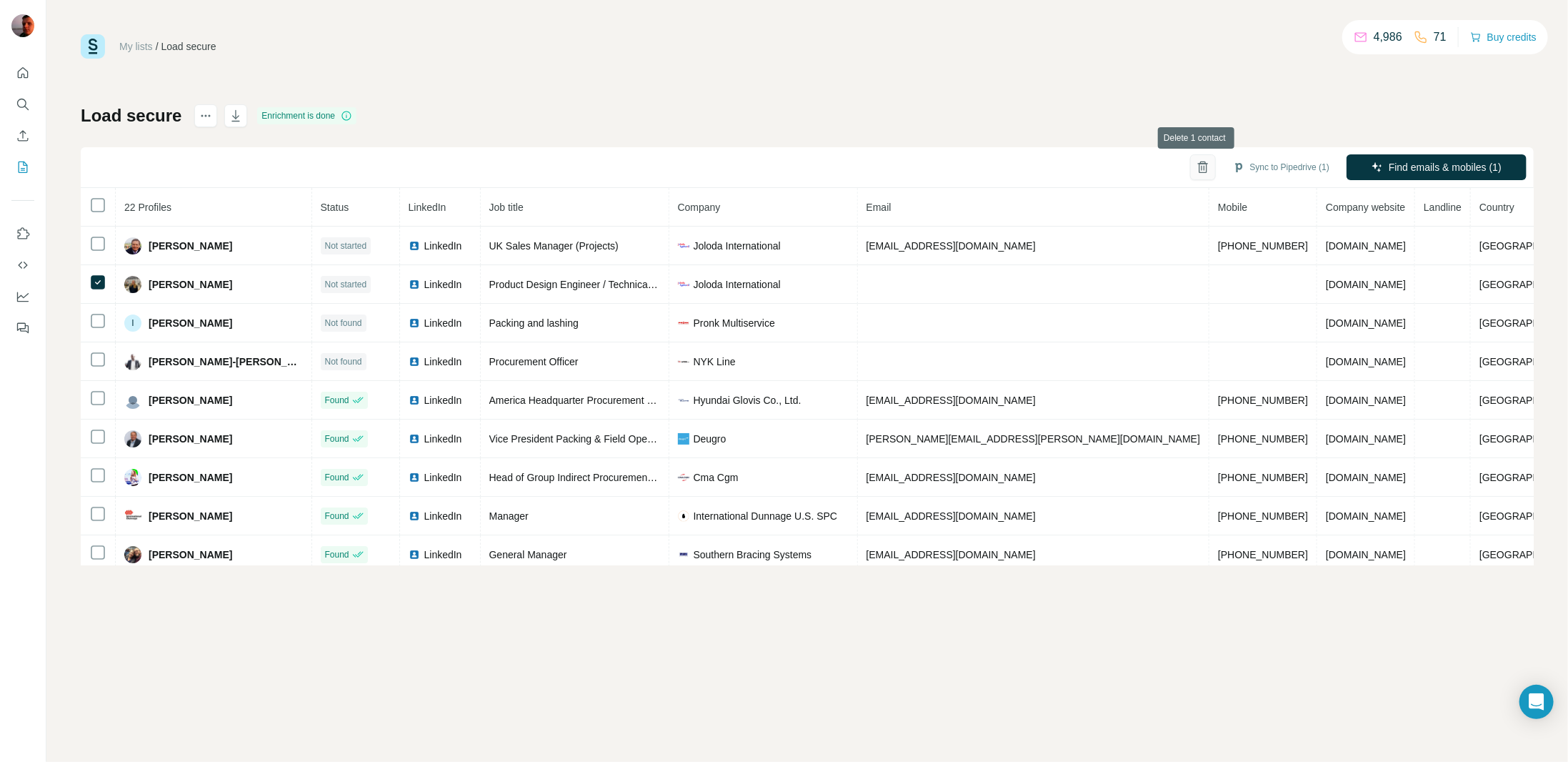
click at [1198, 166] on icon "button" at bounding box center [1203, 167] width 14 height 14
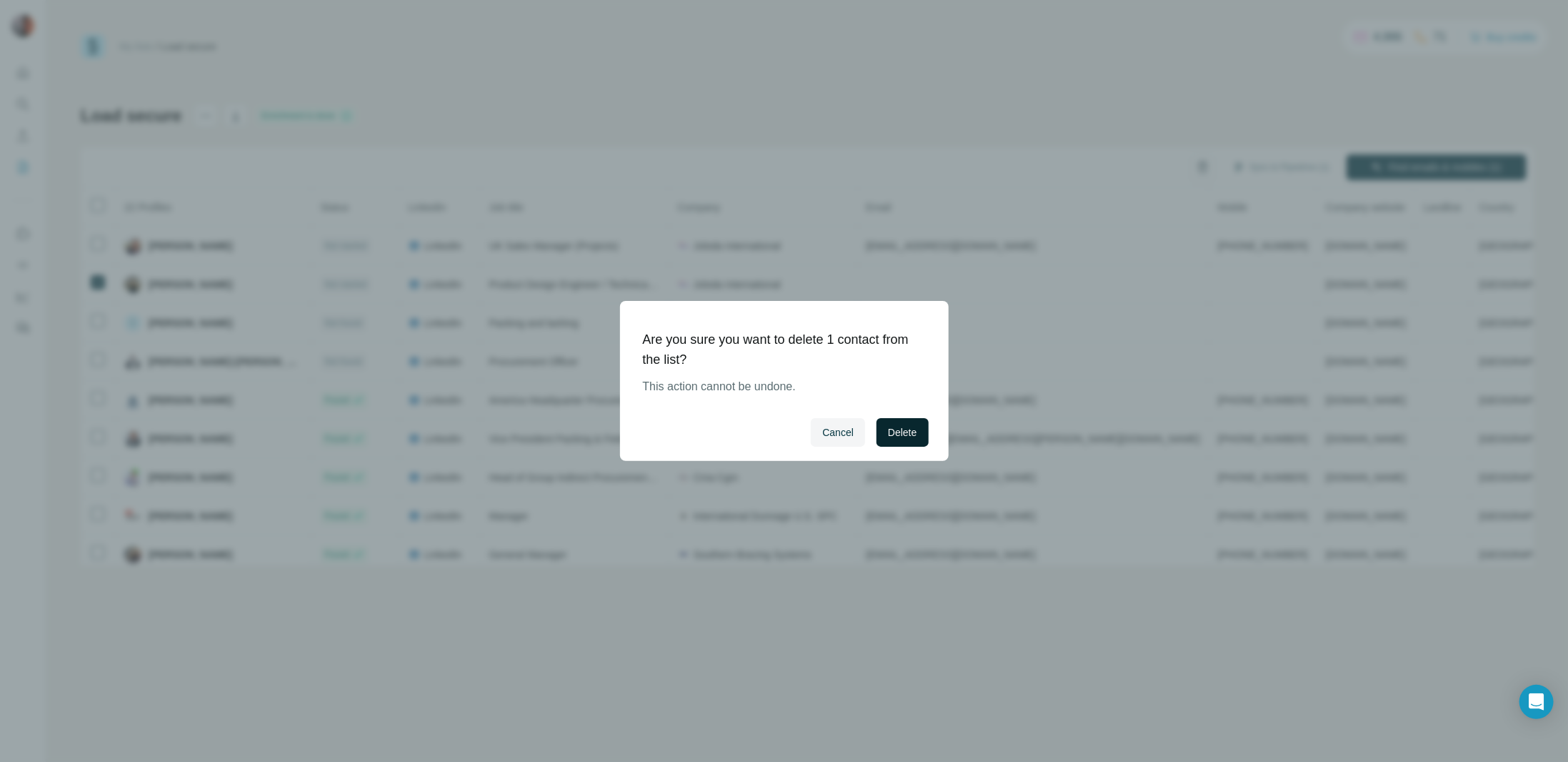
click at [902, 440] on span "Delete" at bounding box center [902, 432] width 29 height 14
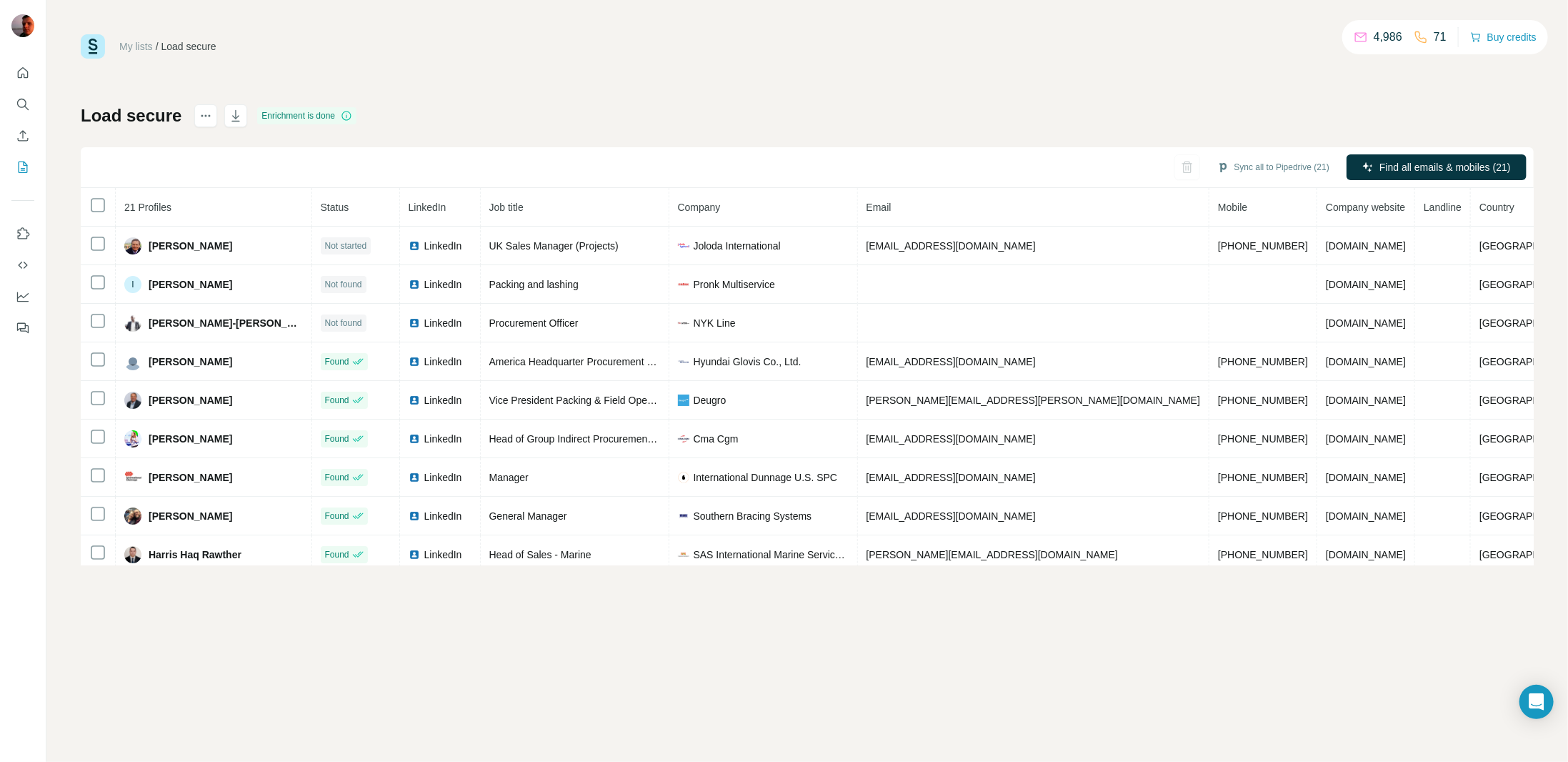
click at [893, 80] on div "My lists / Load secure 4,986 71 Buy credits Load secure Enrichment is done Sync…" at bounding box center [806, 299] width 1453 height 531
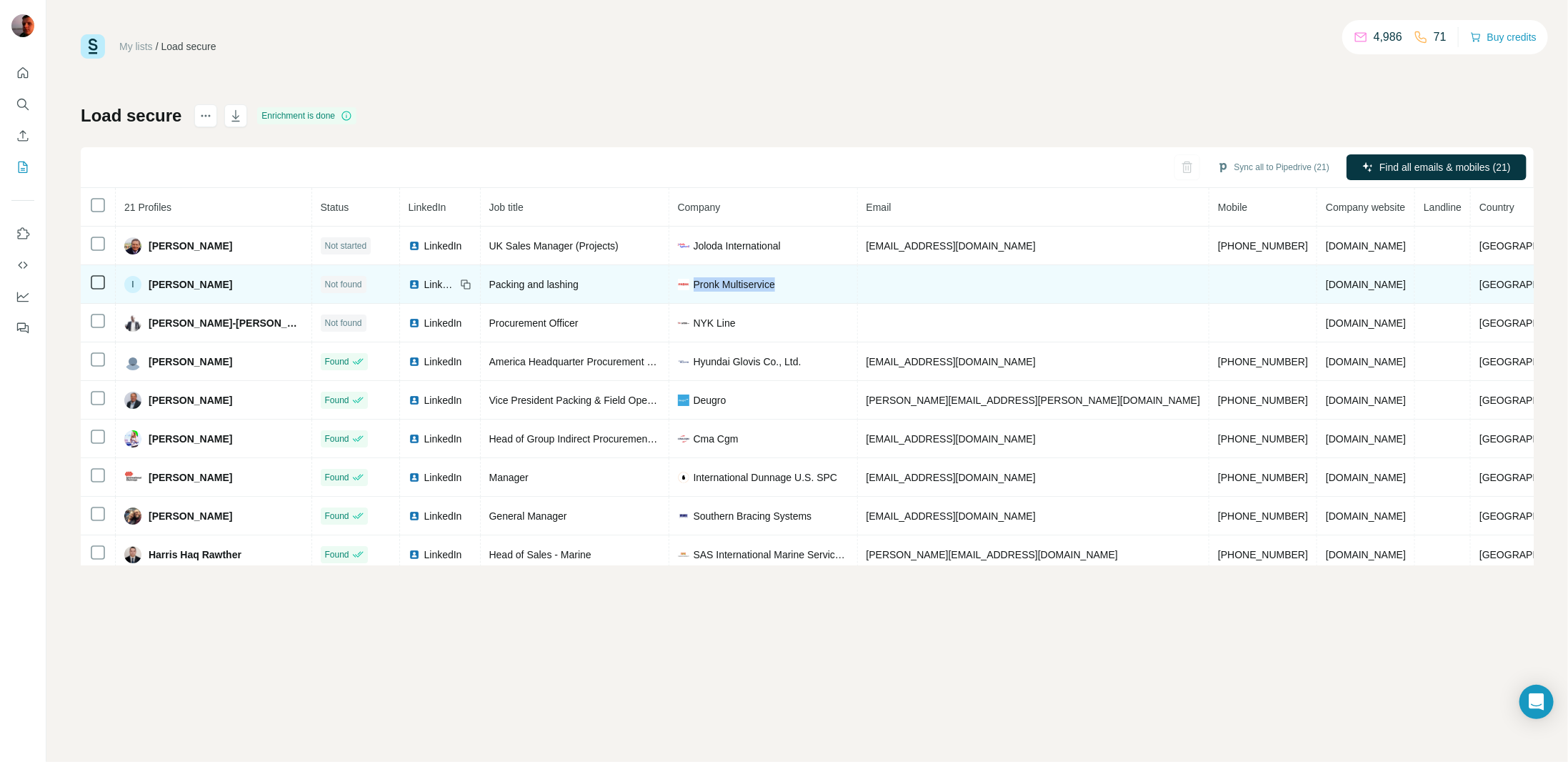
drag, startPoint x: 805, startPoint y: 287, endPoint x: 688, endPoint y: 287, distance: 117.0
click at [688, 287] on div "Pronk Multiservice" at bounding box center [763, 284] width 171 height 14
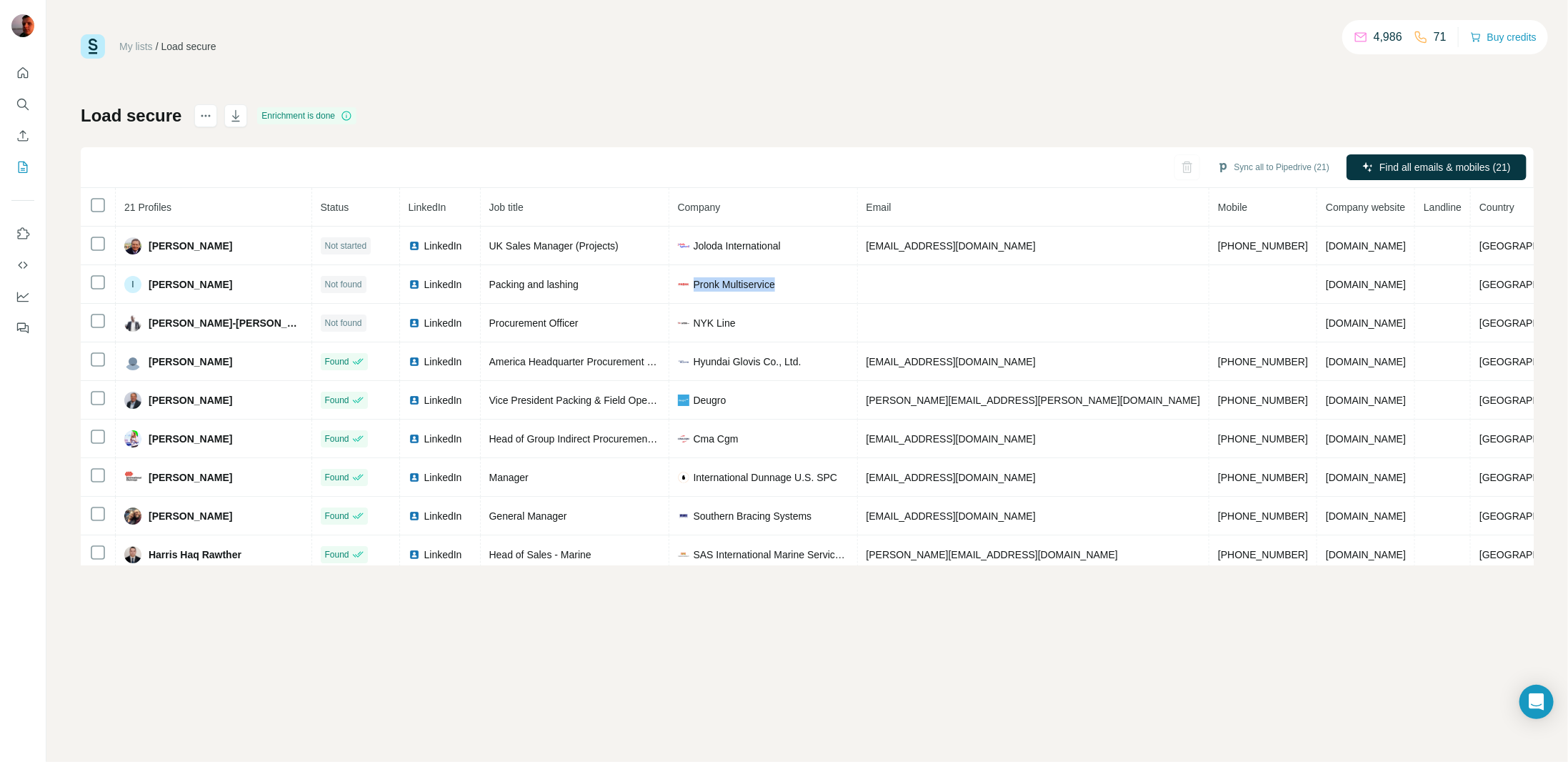
copy span "Pronk Multiservice"
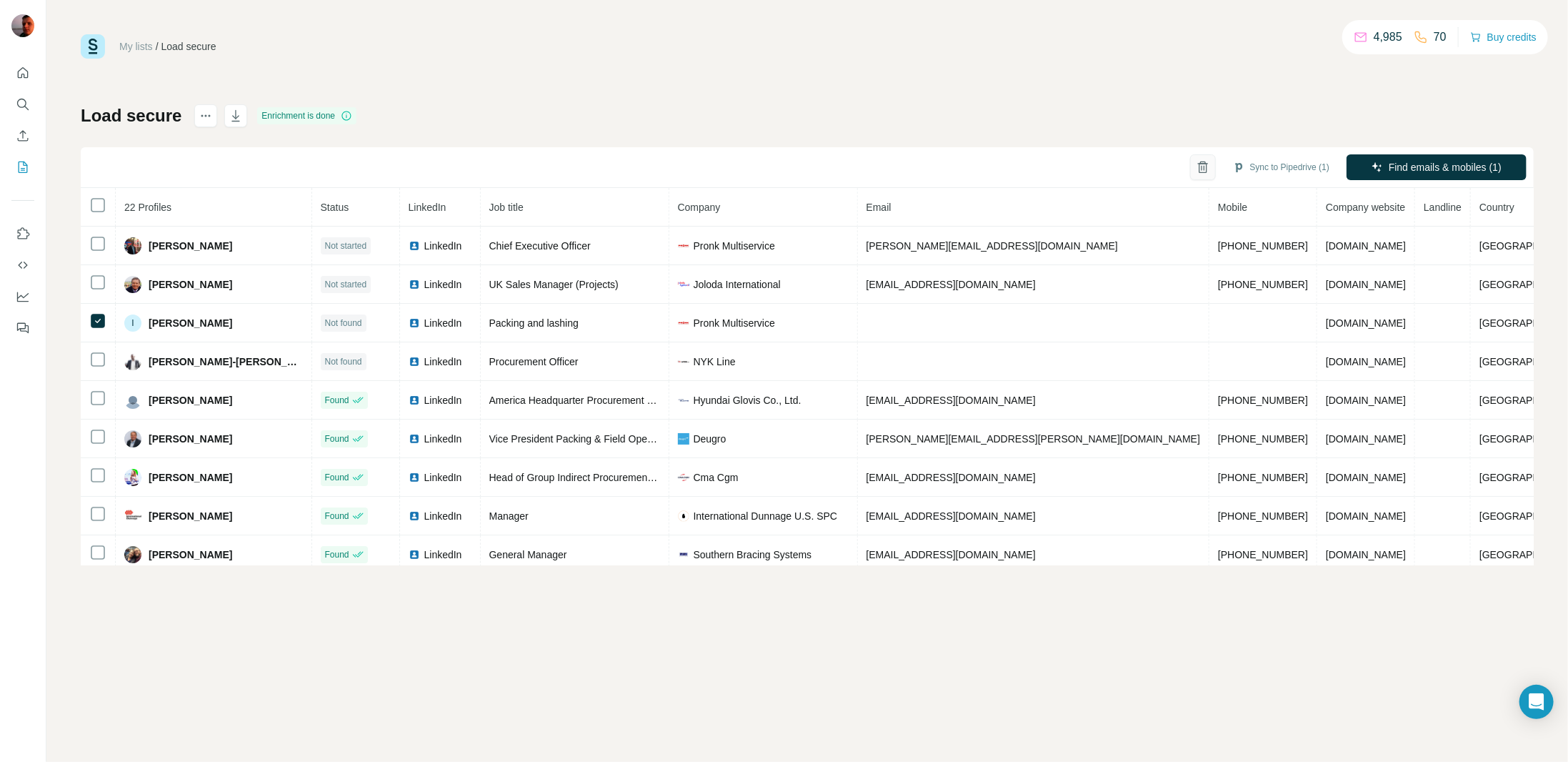
click at [1201, 165] on icon "button" at bounding box center [1202, 167] width 8 height 10
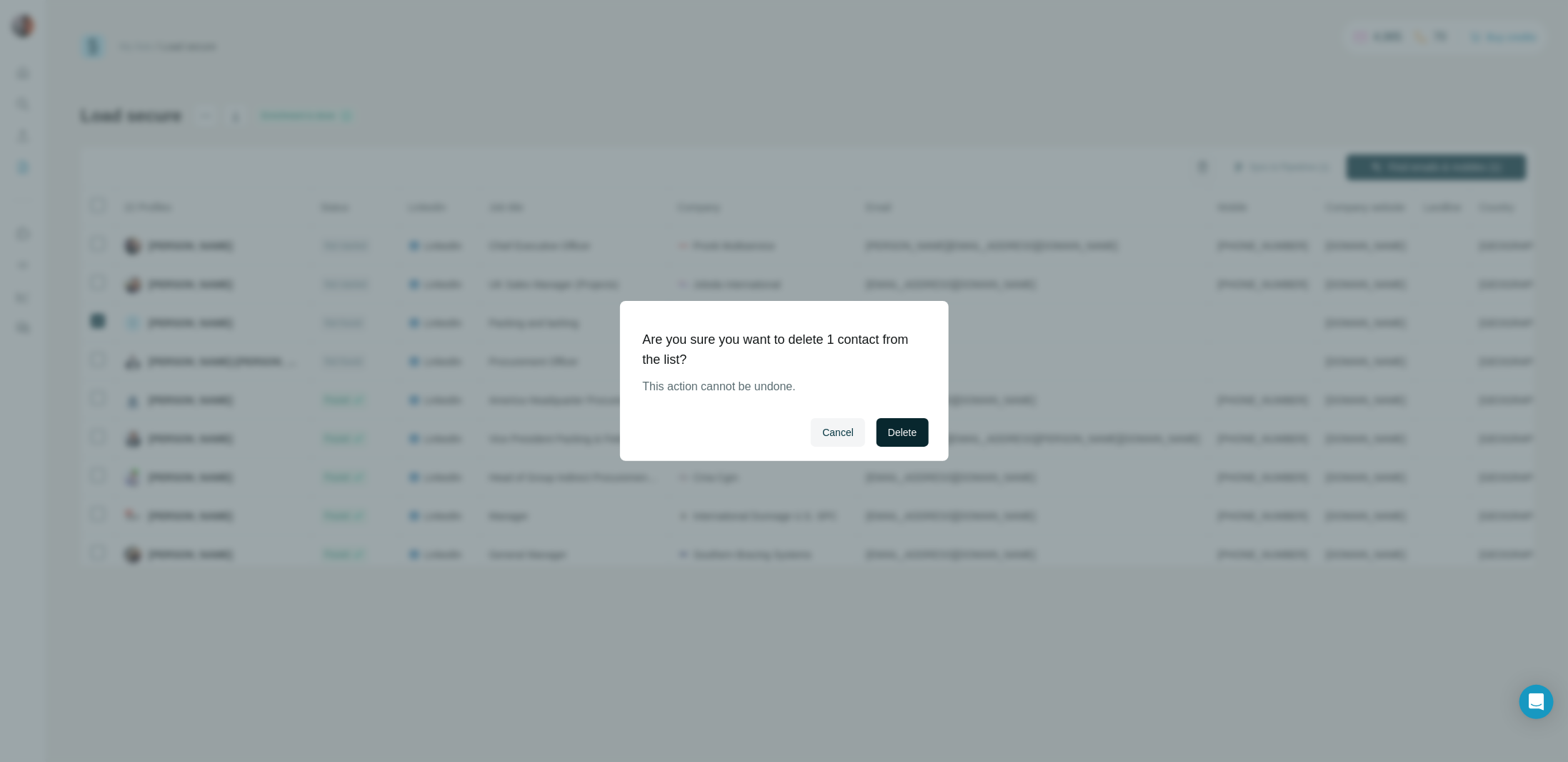
click at [905, 434] on span "Delete" at bounding box center [902, 432] width 29 height 14
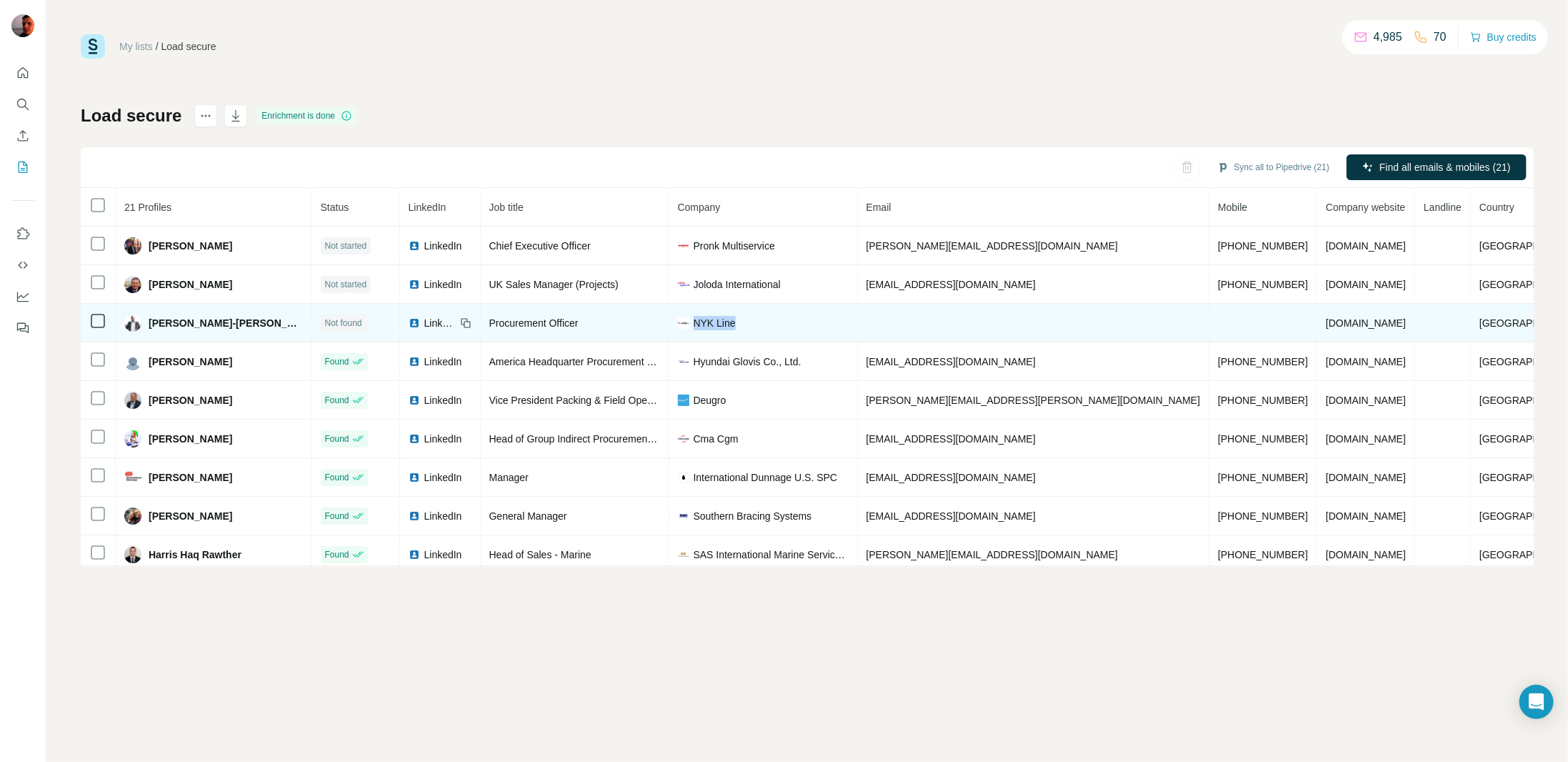
drag, startPoint x: 745, startPoint y: 326, endPoint x: 687, endPoint y: 328, distance: 58.0
click at [687, 328] on div "NYK Line" at bounding box center [763, 323] width 171 height 14
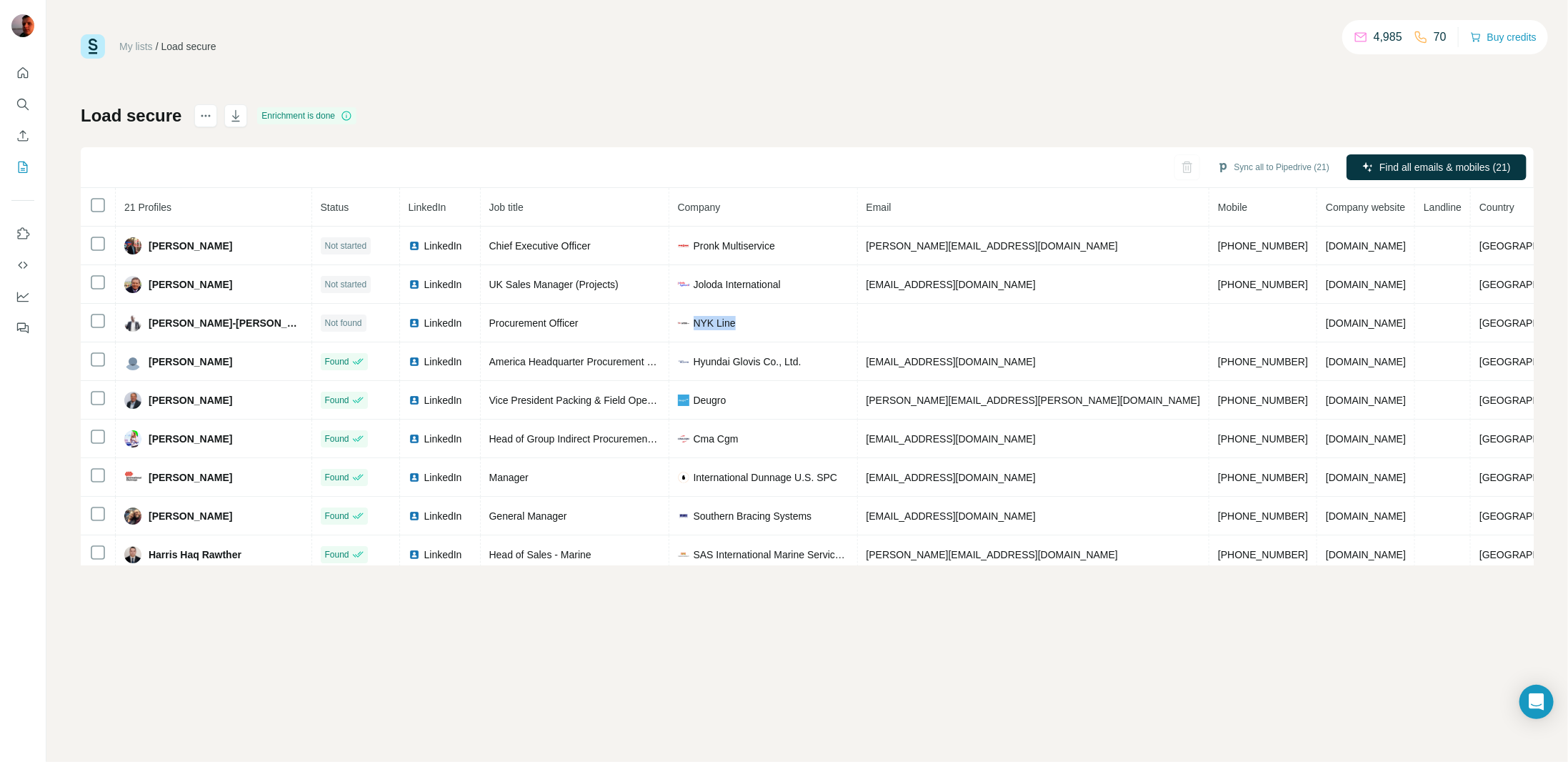
copy span "NYK Line"
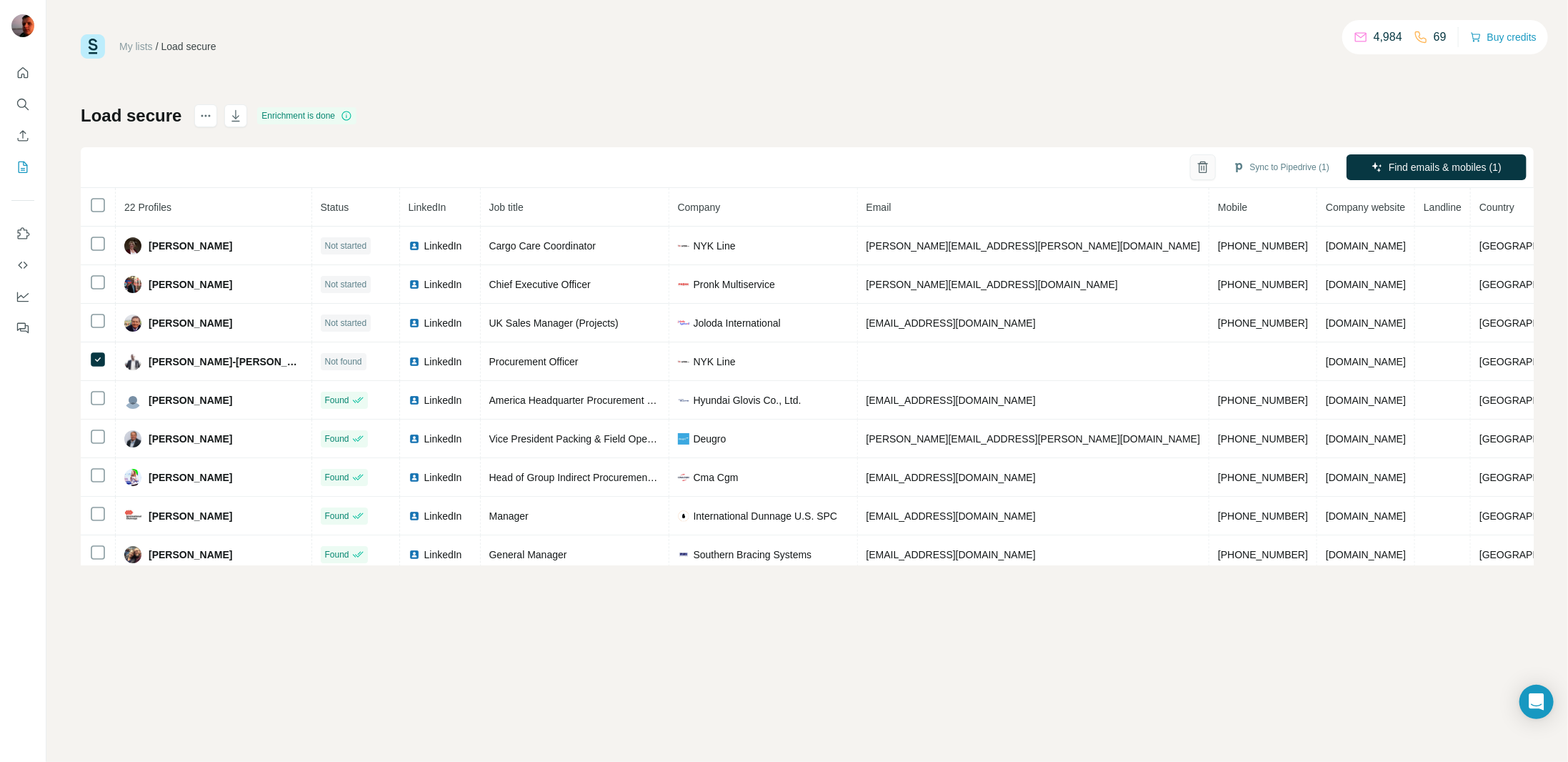
click at [1197, 171] on icon "button" at bounding box center [1203, 167] width 14 height 14
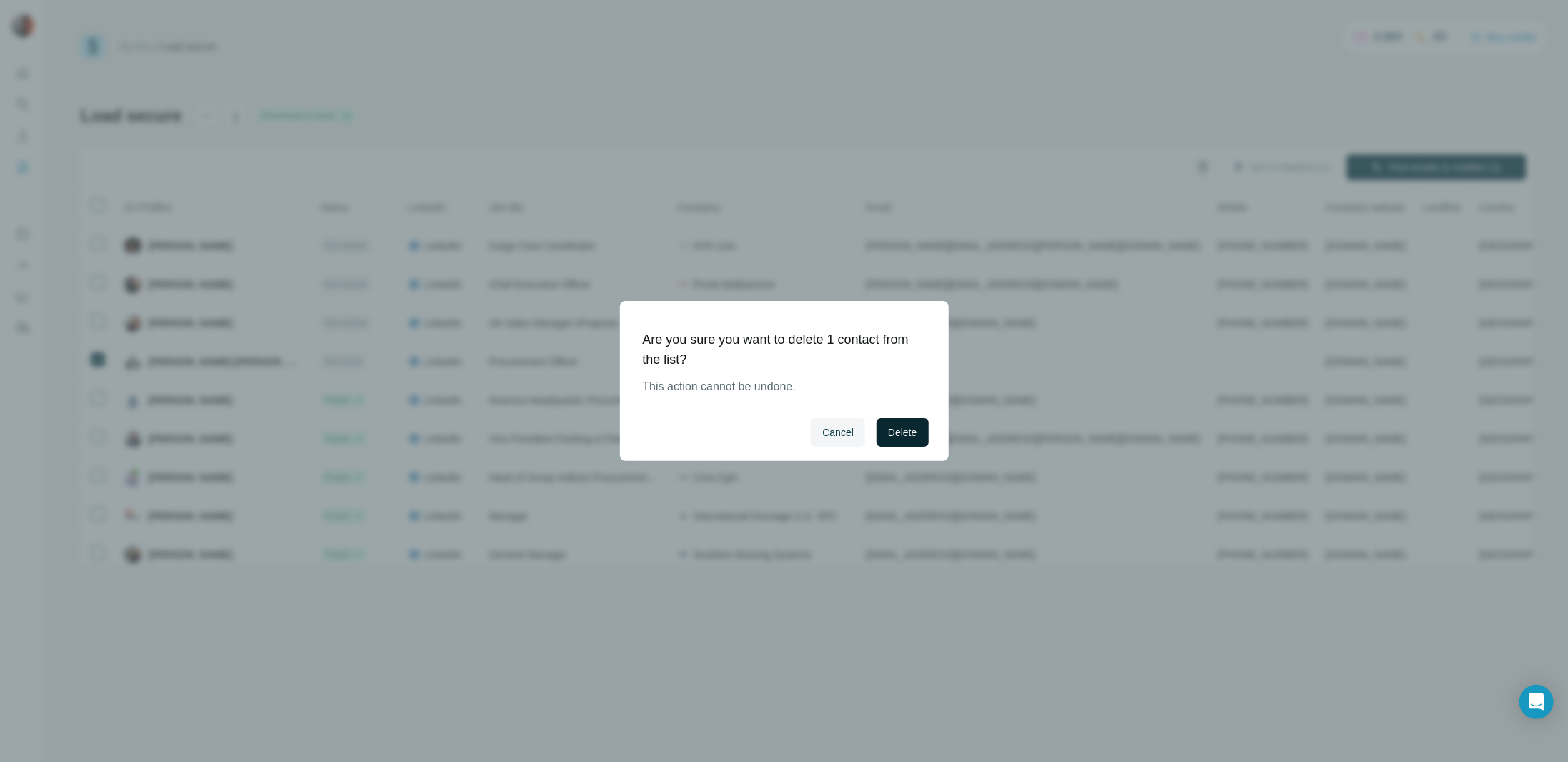
click at [908, 431] on span "Delete" at bounding box center [902, 432] width 29 height 14
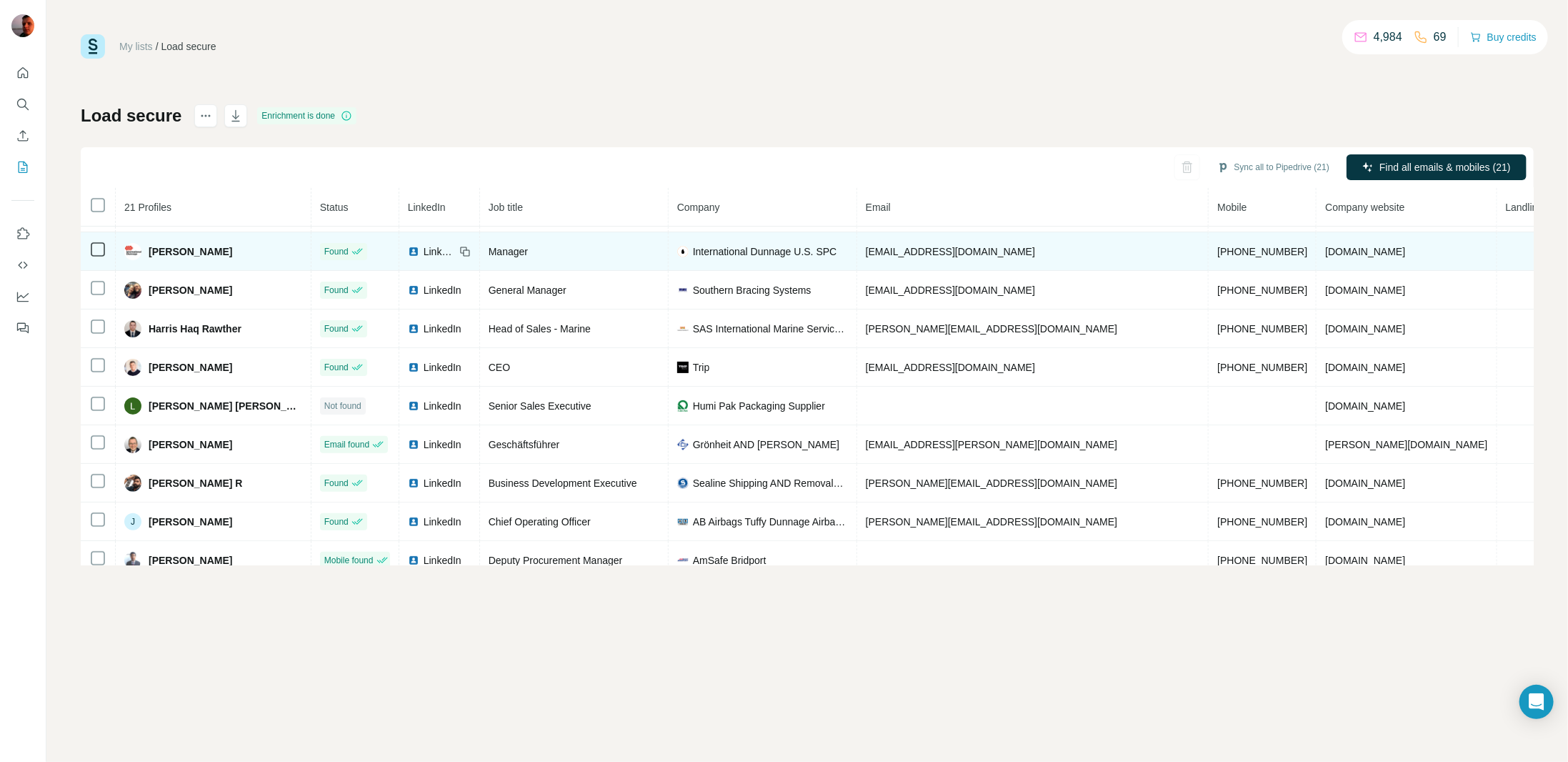
scroll to position [286, 0]
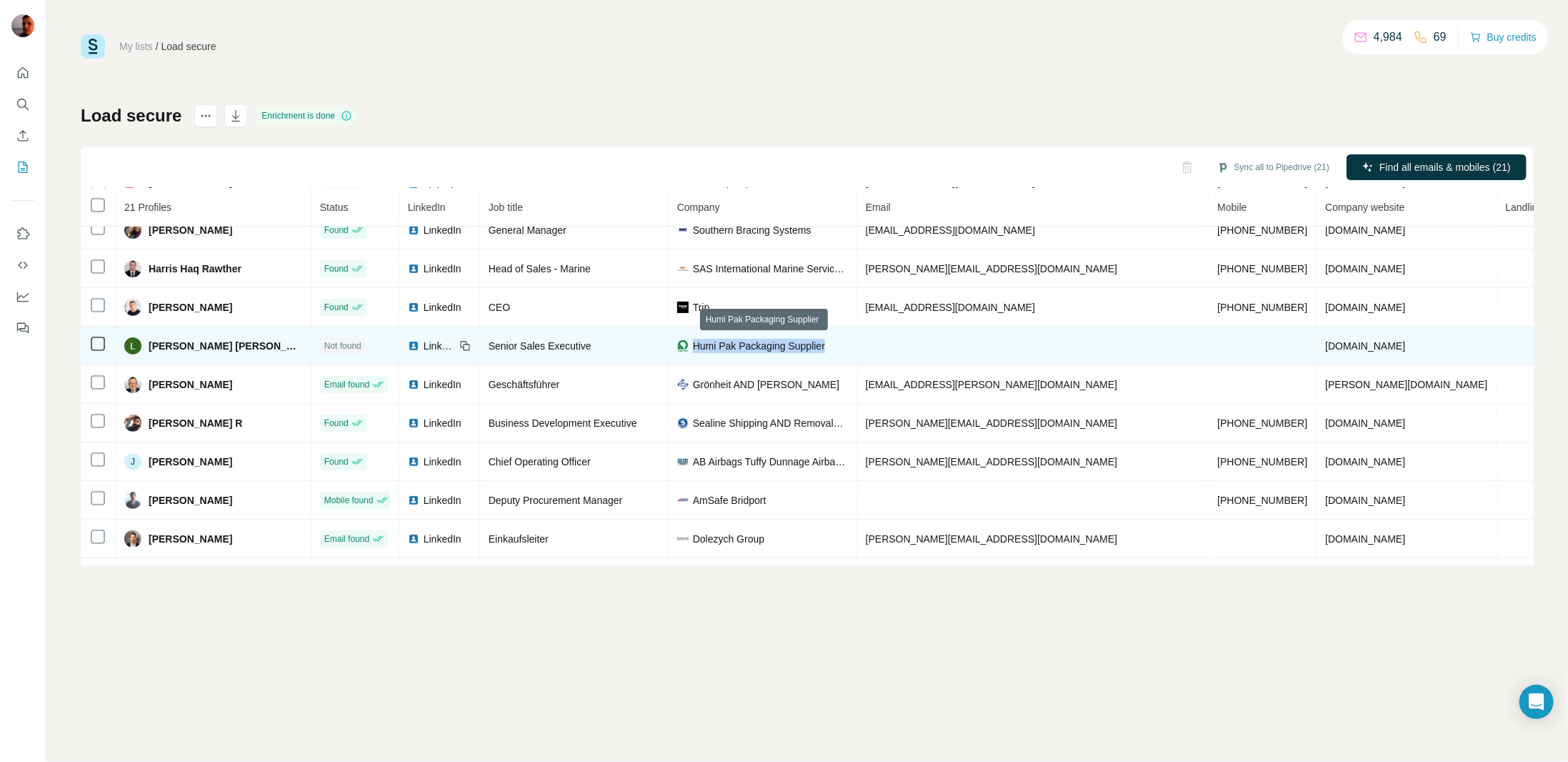
drag, startPoint x: 846, startPoint y: 345, endPoint x: 695, endPoint y: 345, distance: 151.0
click at [695, 345] on div "Humi Pak Packaging Supplier" at bounding box center [762, 346] width 171 height 14
click at [920, 356] on td at bounding box center [1033, 346] width 352 height 38
